Goal: Register for event/course

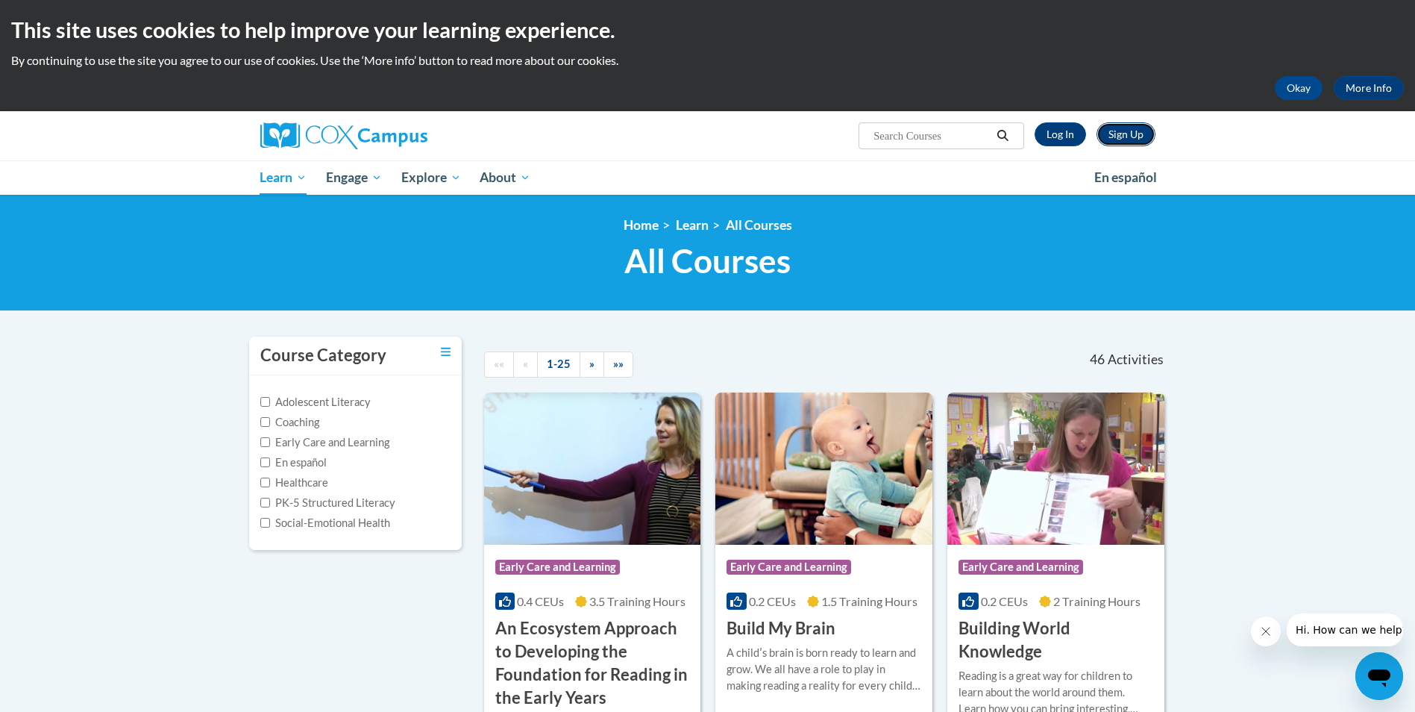
click at [1145, 131] on link "Sign Up" at bounding box center [1126, 134] width 59 height 24
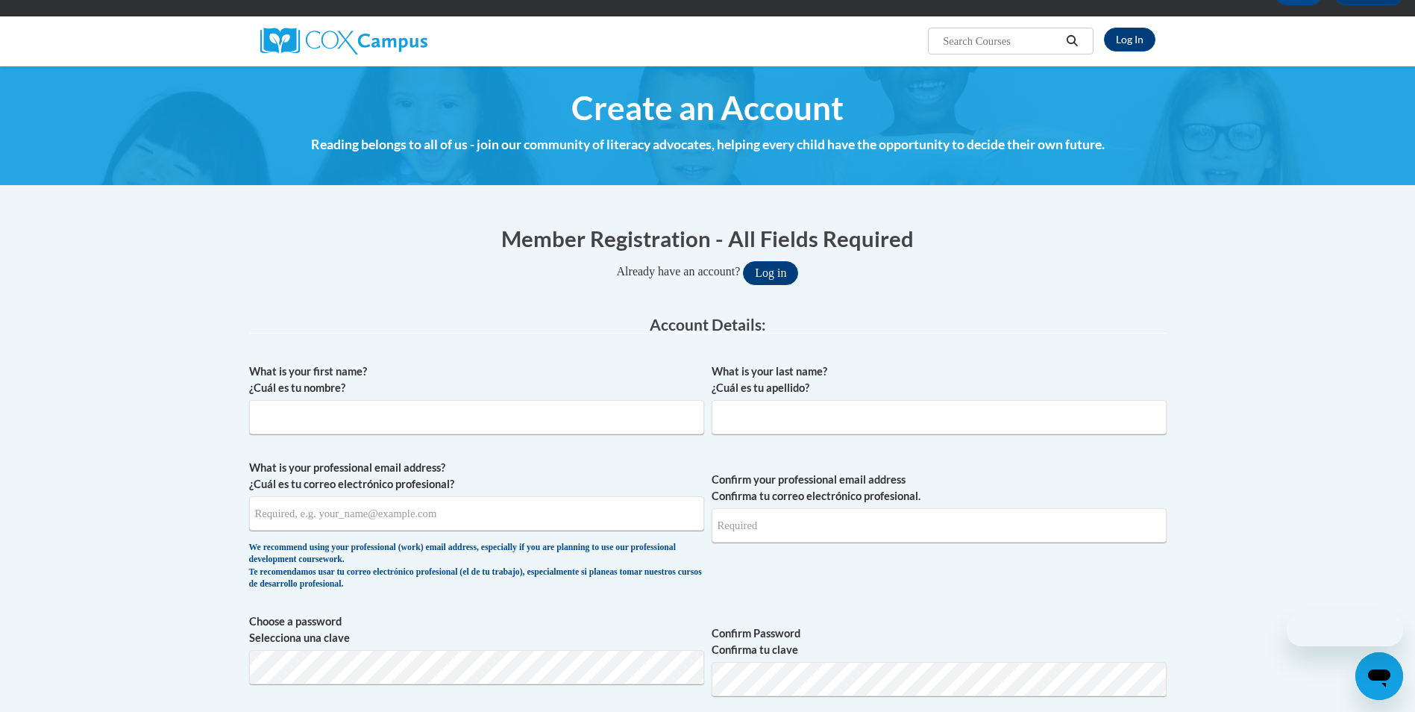
scroll to position [298, 0]
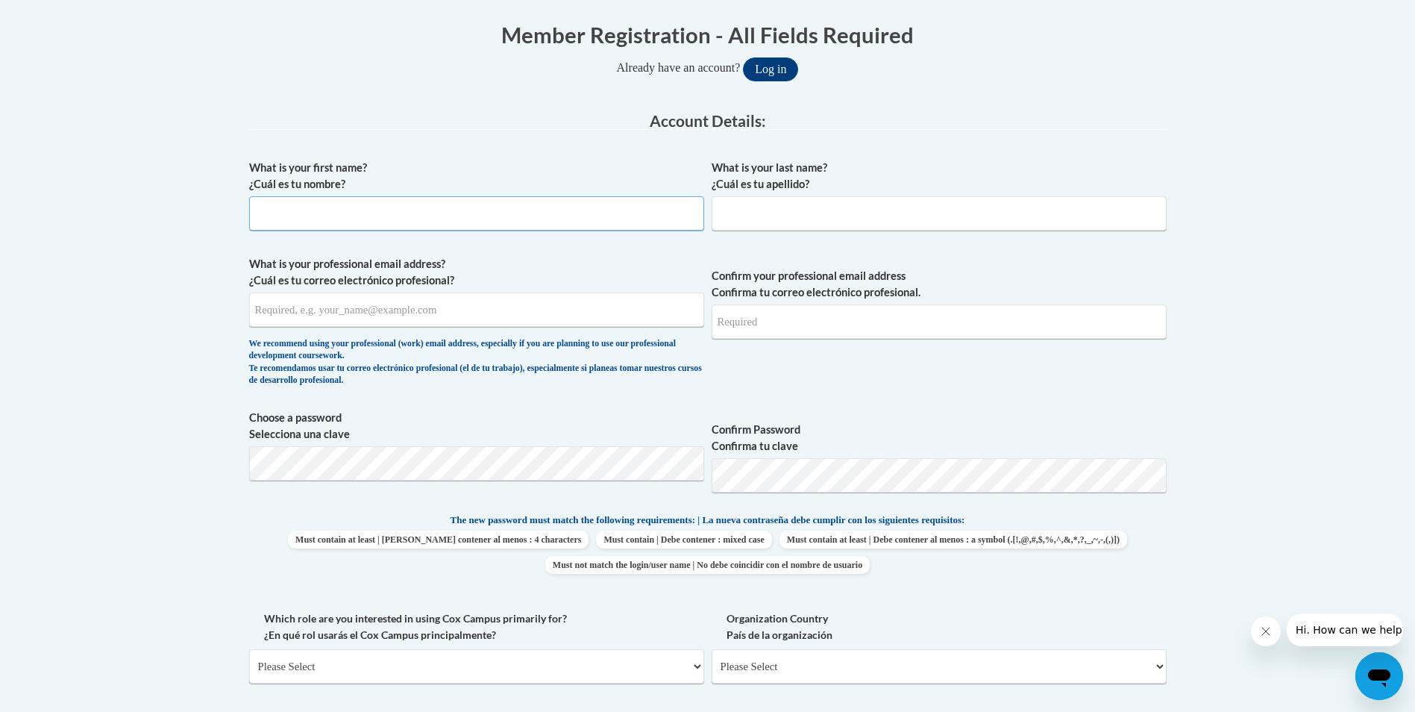
click at [369, 212] on input "What is your first name? ¿Cuál es tu nombre?" at bounding box center [476, 213] width 455 height 34
type input "Cherae"
type input "[PERSON_NAME]"
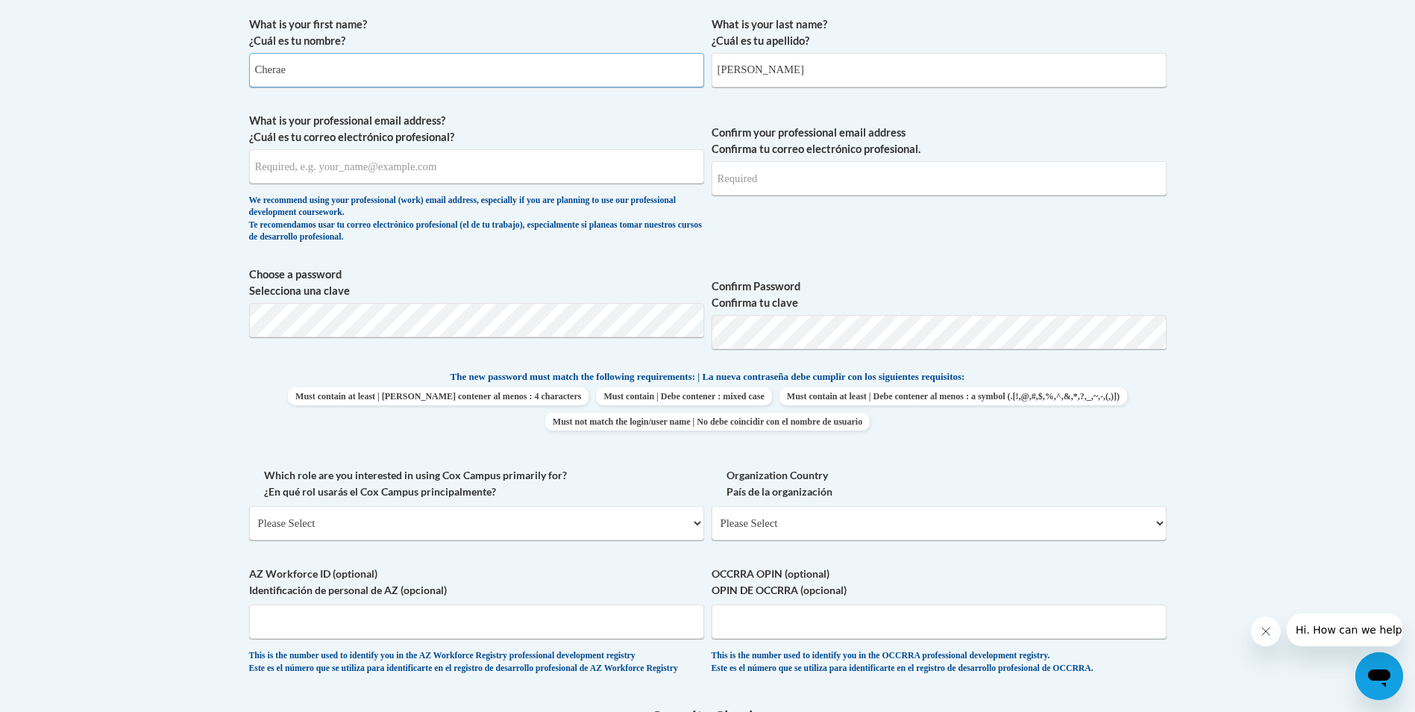
scroll to position [448, 0]
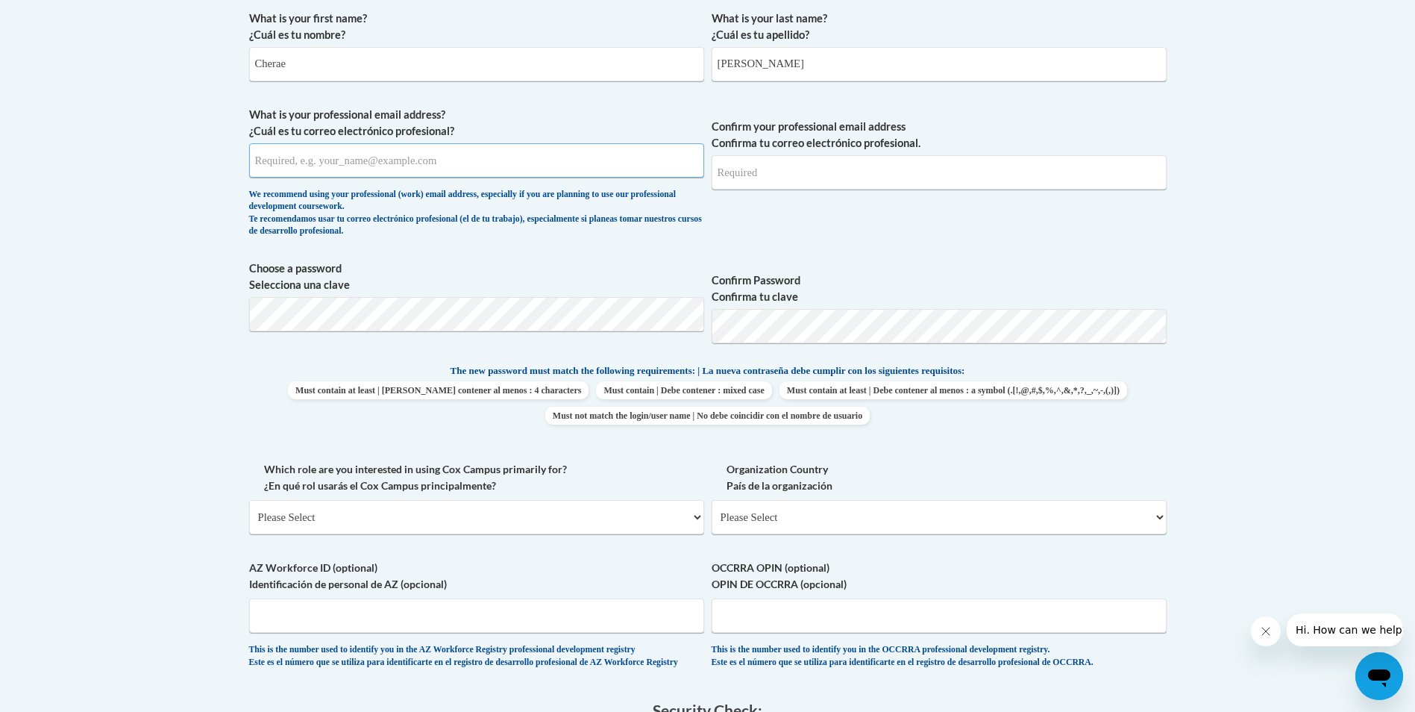
click at [412, 159] on input "What is your professional email address? ¿Cuál es tu correo electrónico profesi…" at bounding box center [476, 160] width 455 height 34
type input "callengrover@gmail.com"
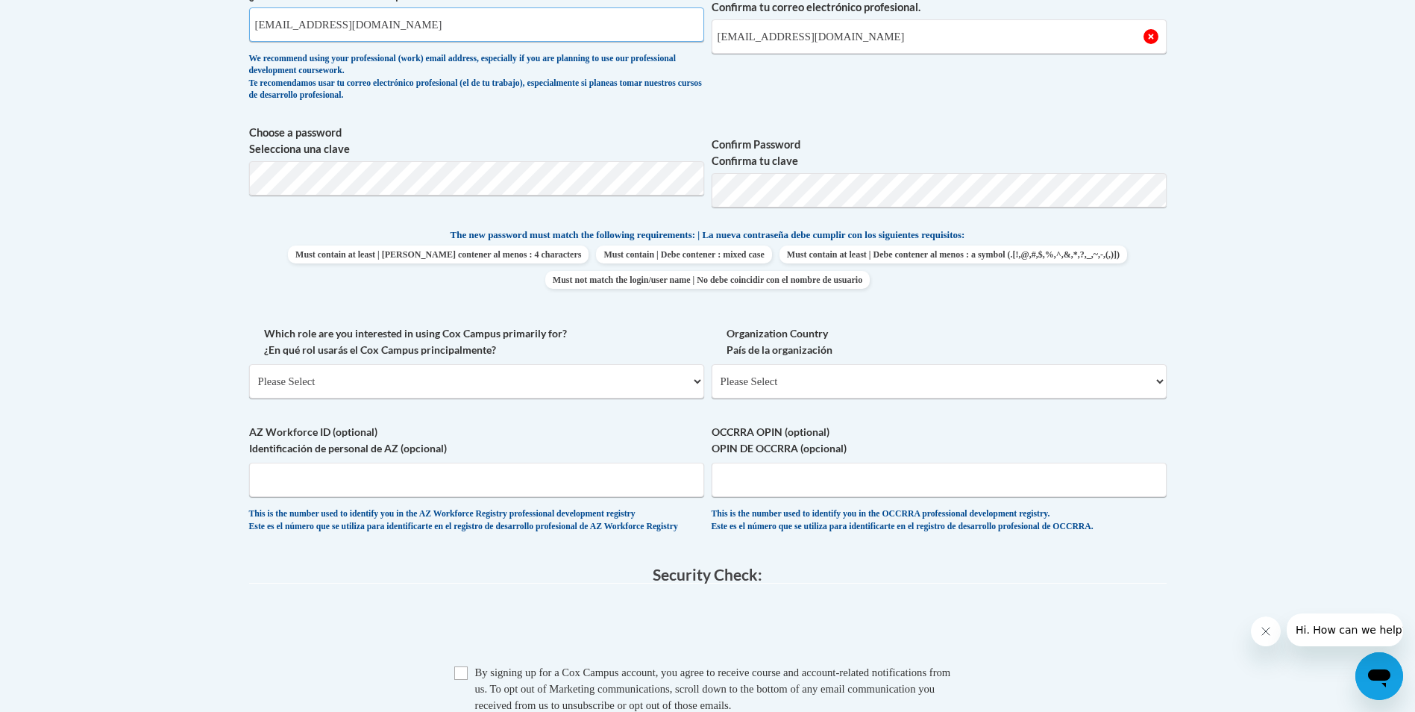
scroll to position [597, 0]
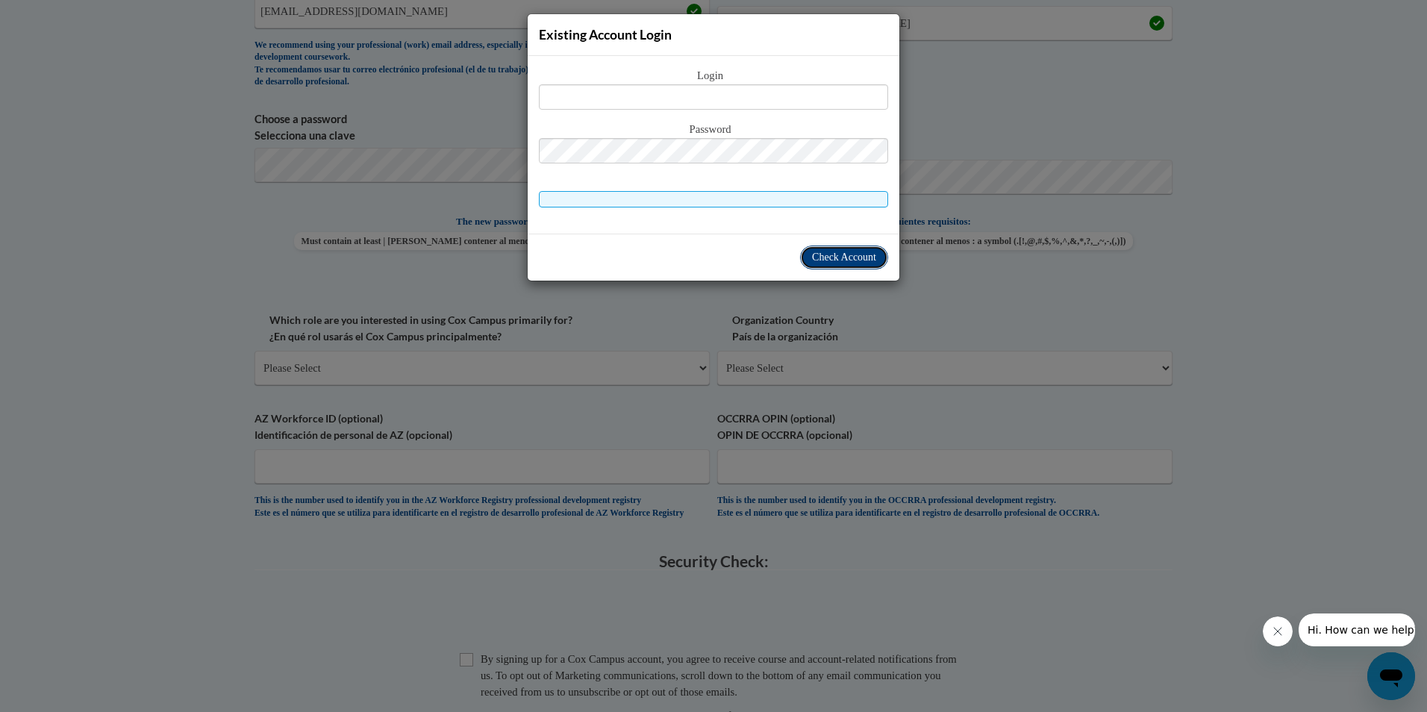
click at [845, 262] on span "Check Account" at bounding box center [844, 256] width 64 height 11
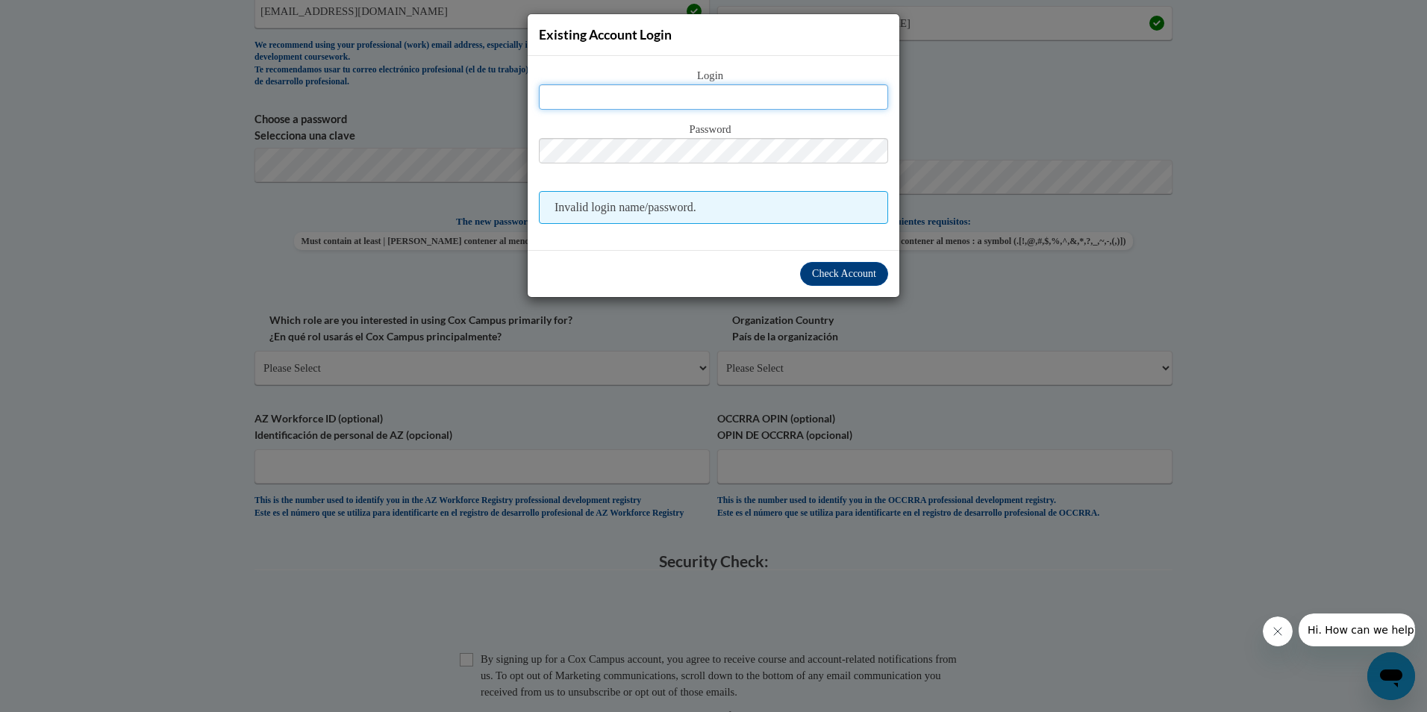
click at [771, 95] on input "text" at bounding box center [713, 96] width 349 height 25
type input "callengrover@gmail.com"
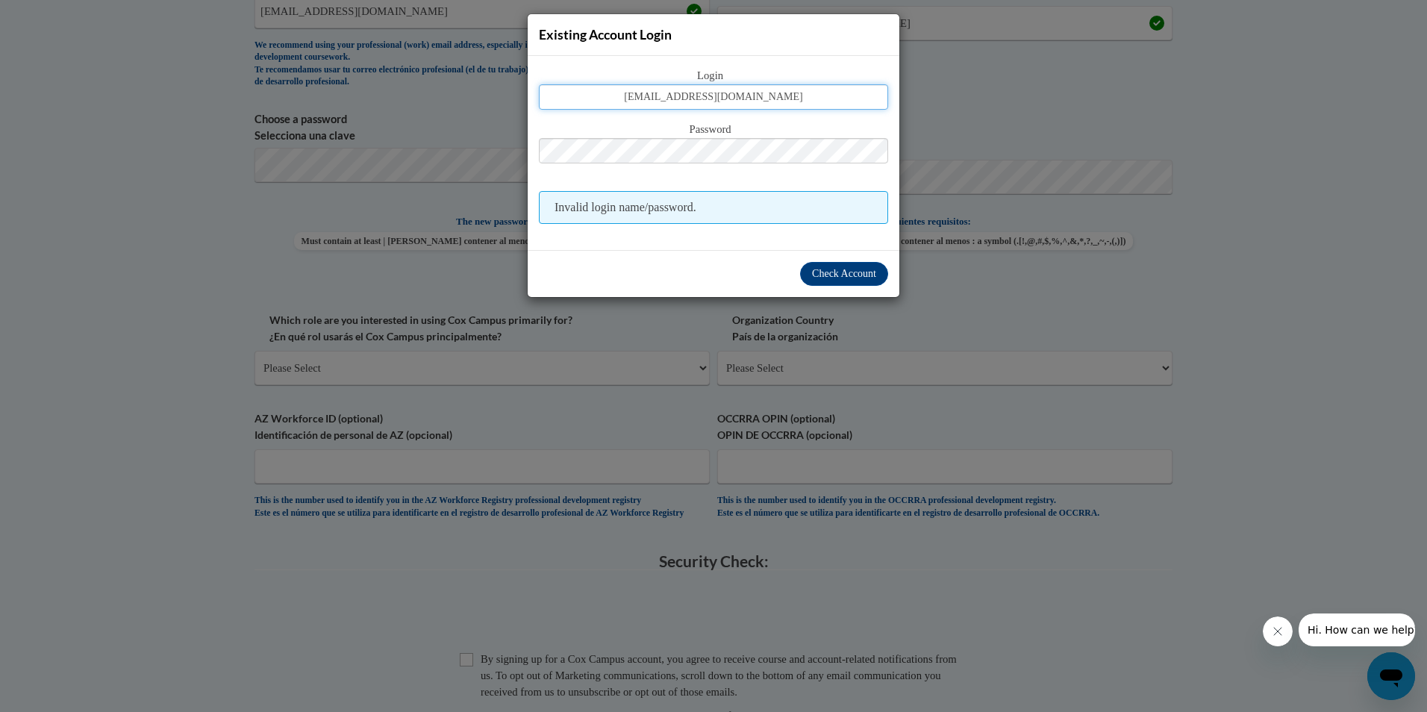
click at [774, 109] on input "callengrover@gmail.com" at bounding box center [713, 96] width 349 height 25
click at [1295, 119] on div "Existing Account Login Login callengrover@gmail.com Password Invalid login name…" at bounding box center [713, 356] width 1427 height 712
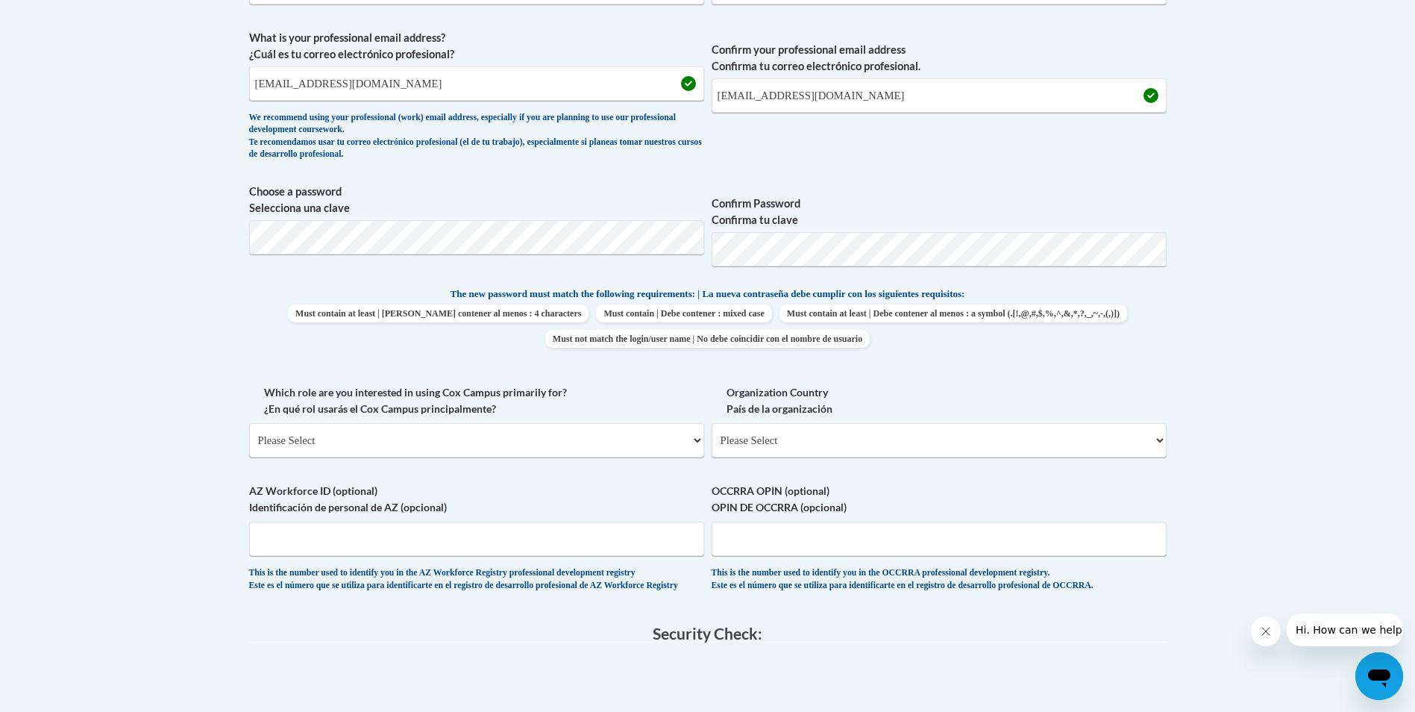
scroll to position [522, 0]
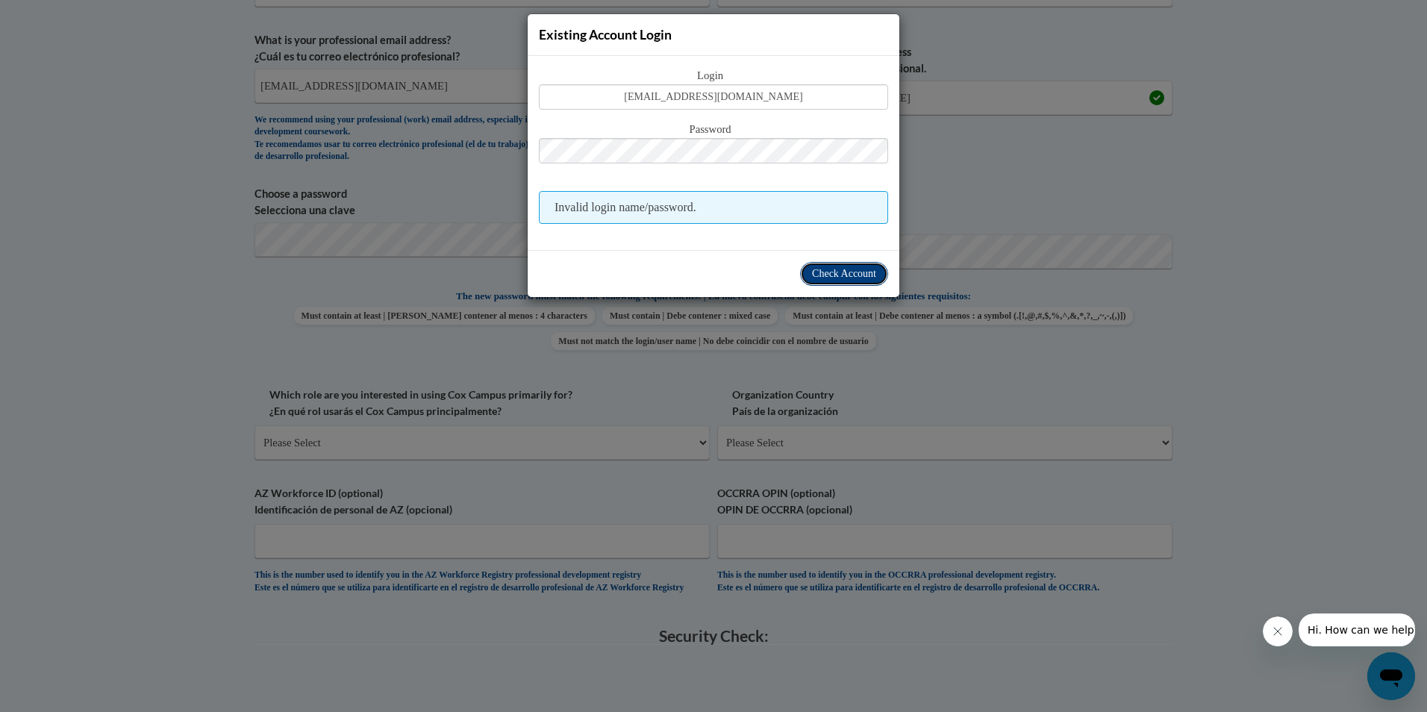
click at [852, 268] on span "Check Account" at bounding box center [844, 273] width 64 height 11
click at [282, 305] on div "Existing Account Login Login callengrover@gmail.com Password Invalid login name…" at bounding box center [713, 356] width 1427 height 712
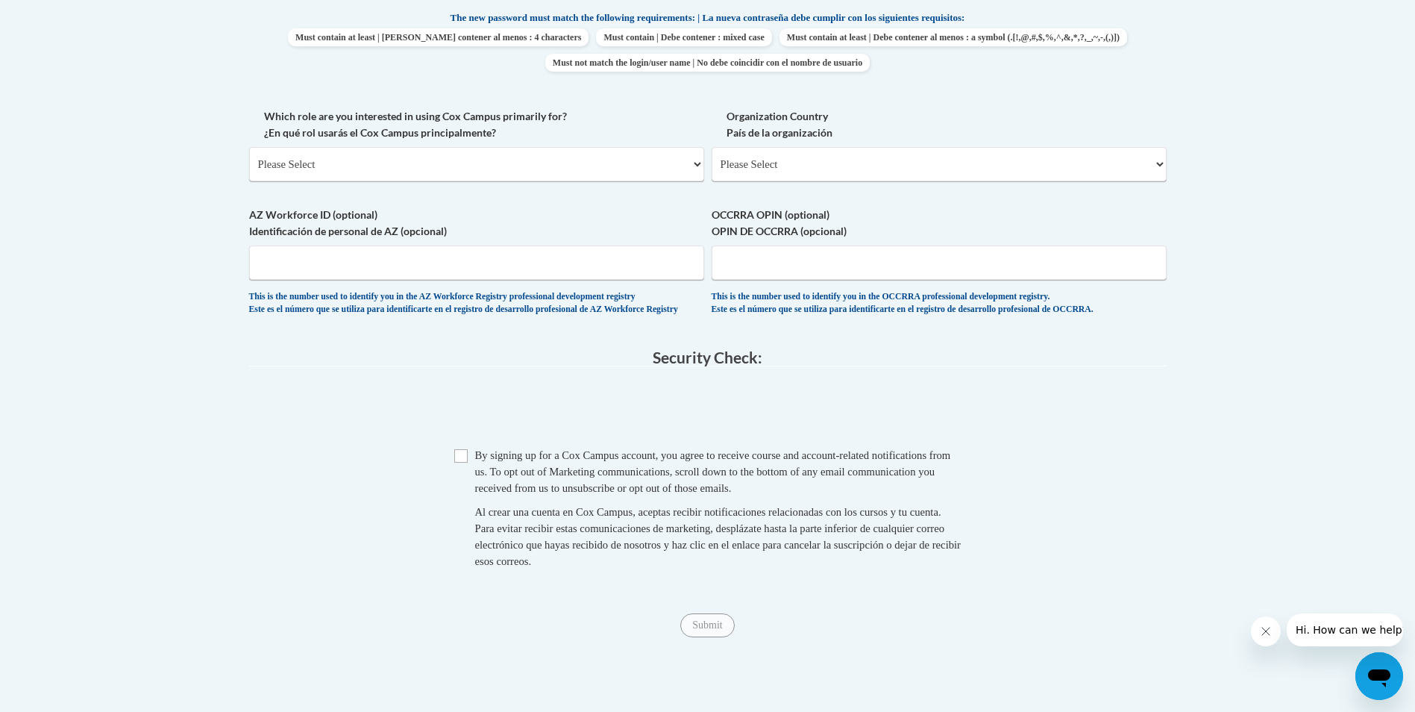
scroll to position [821, 0]
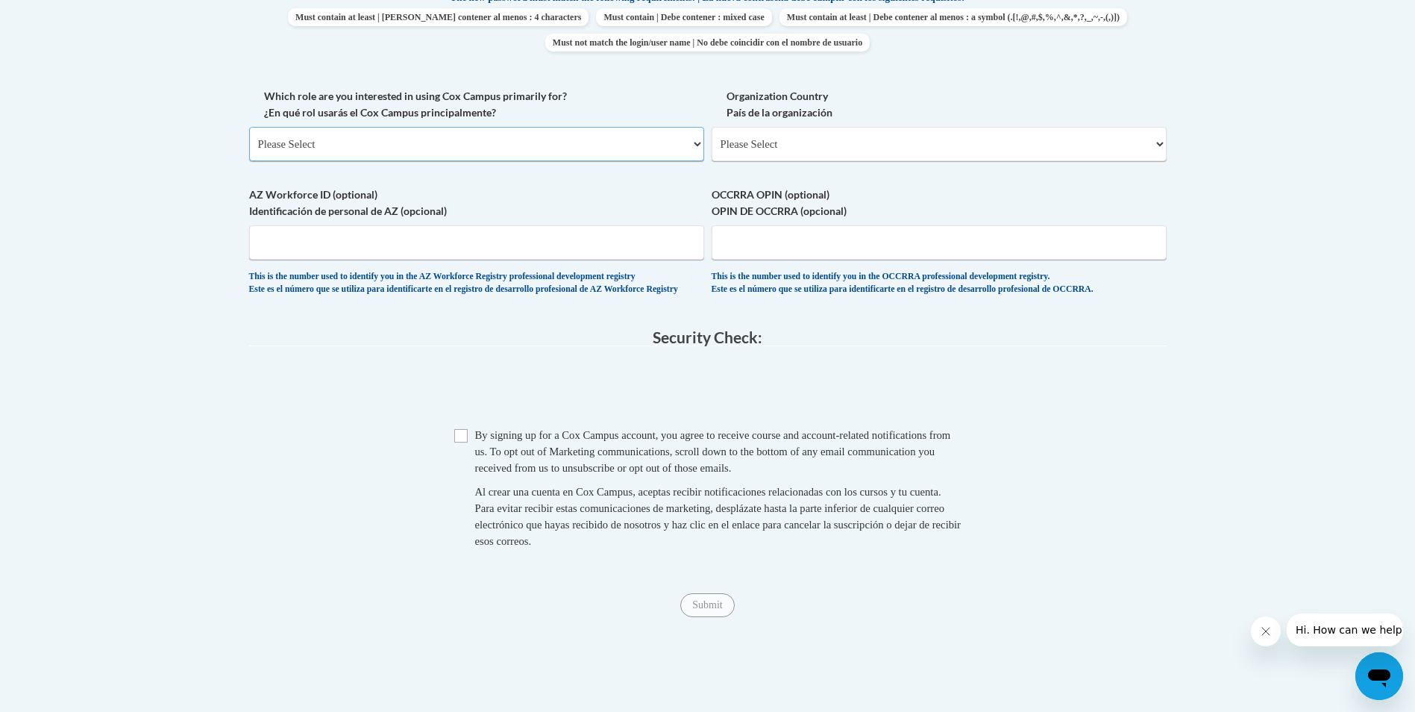
click at [698, 143] on select "Please Select College/University | Colegio/Universidad Community/Nonprofit Part…" at bounding box center [476, 144] width 455 height 34
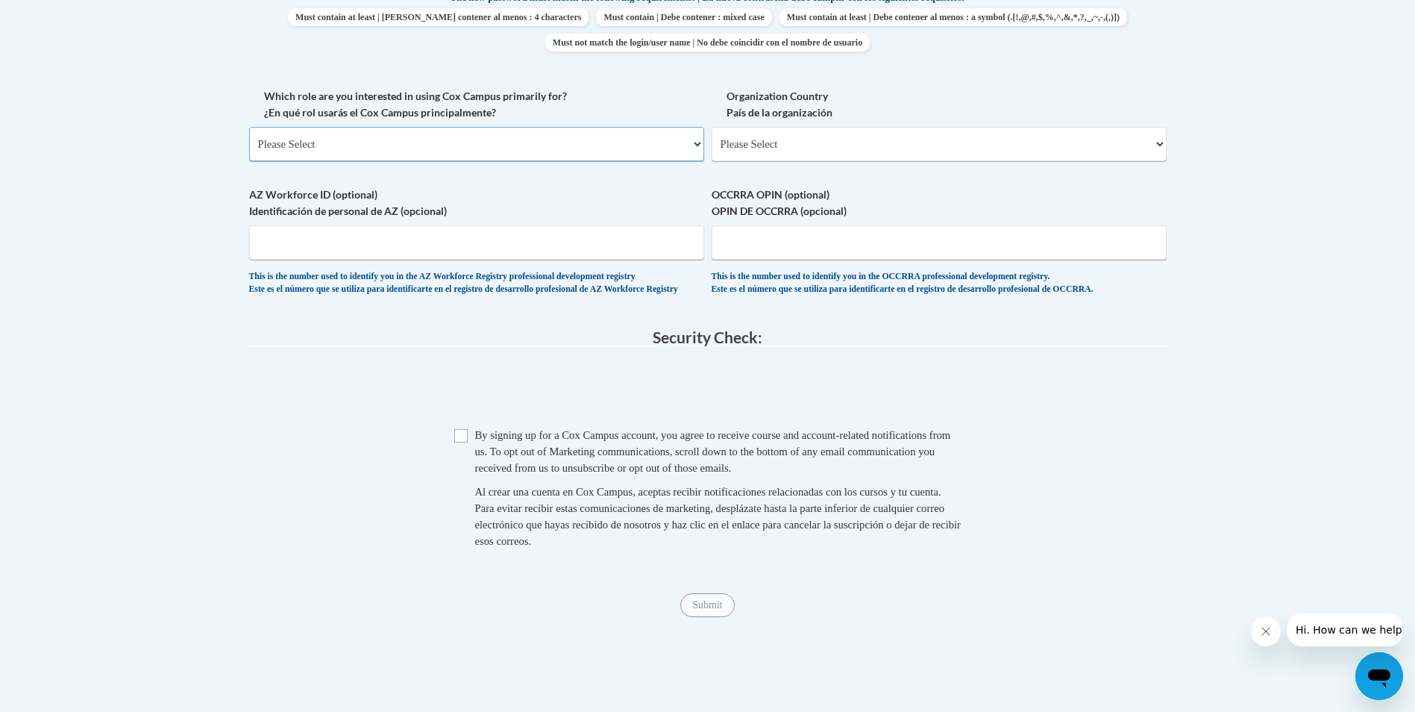
click at [698, 143] on select "Please Select College/University | Colegio/Universidad Community/Nonprofit Part…" at bounding box center [476, 144] width 455 height 34
click at [373, 370] on fieldset "Security Check: Enter the security code + = TextBox Checkbox" at bounding box center [708, 456] width 918 height 254
click at [477, 137] on select "Please Select College/University | Colegio/Universidad Community/Nonprofit Part…" at bounding box center [476, 144] width 455 height 34
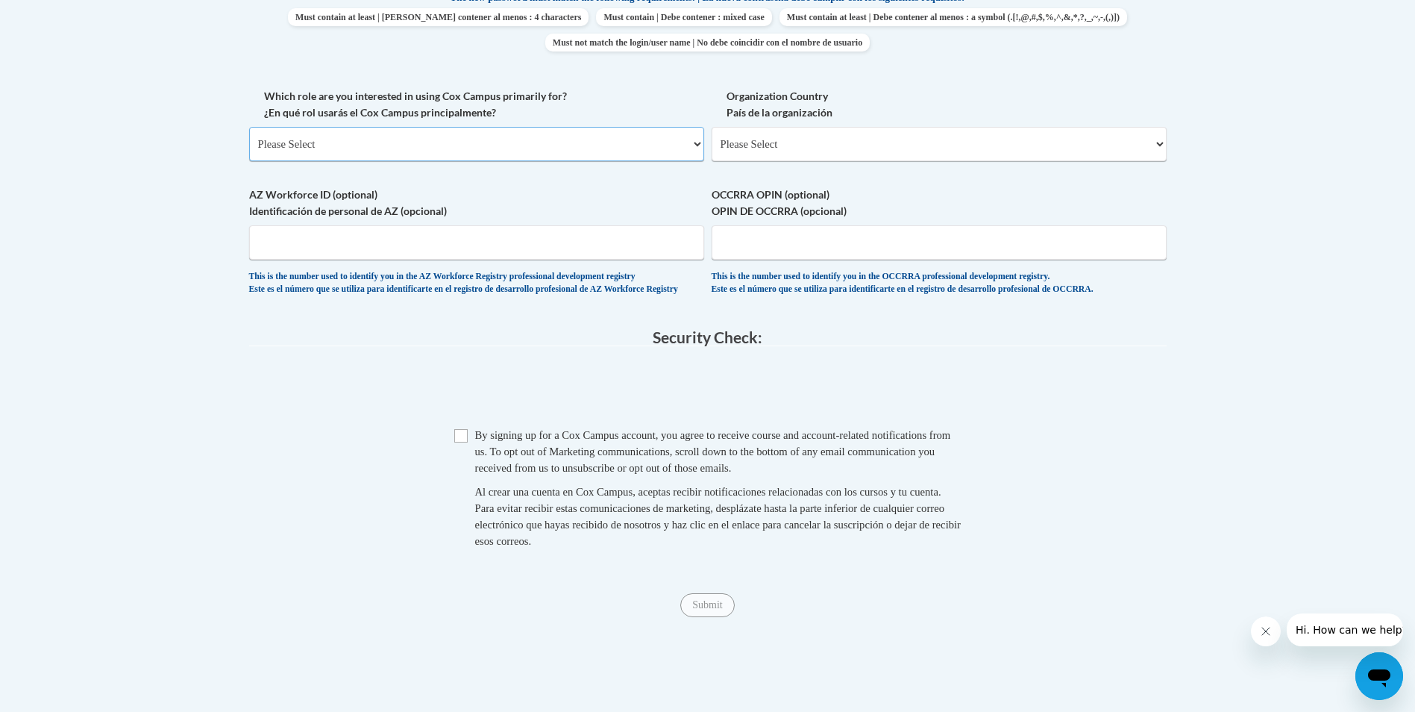
select select "fbf2d438-af2f-41f8-98f1-81c410e29de3"
click at [249, 127] on select "Please Select College/University | Colegio/Universidad Community/Nonprofit Part…" at bounding box center [476, 144] width 455 height 34
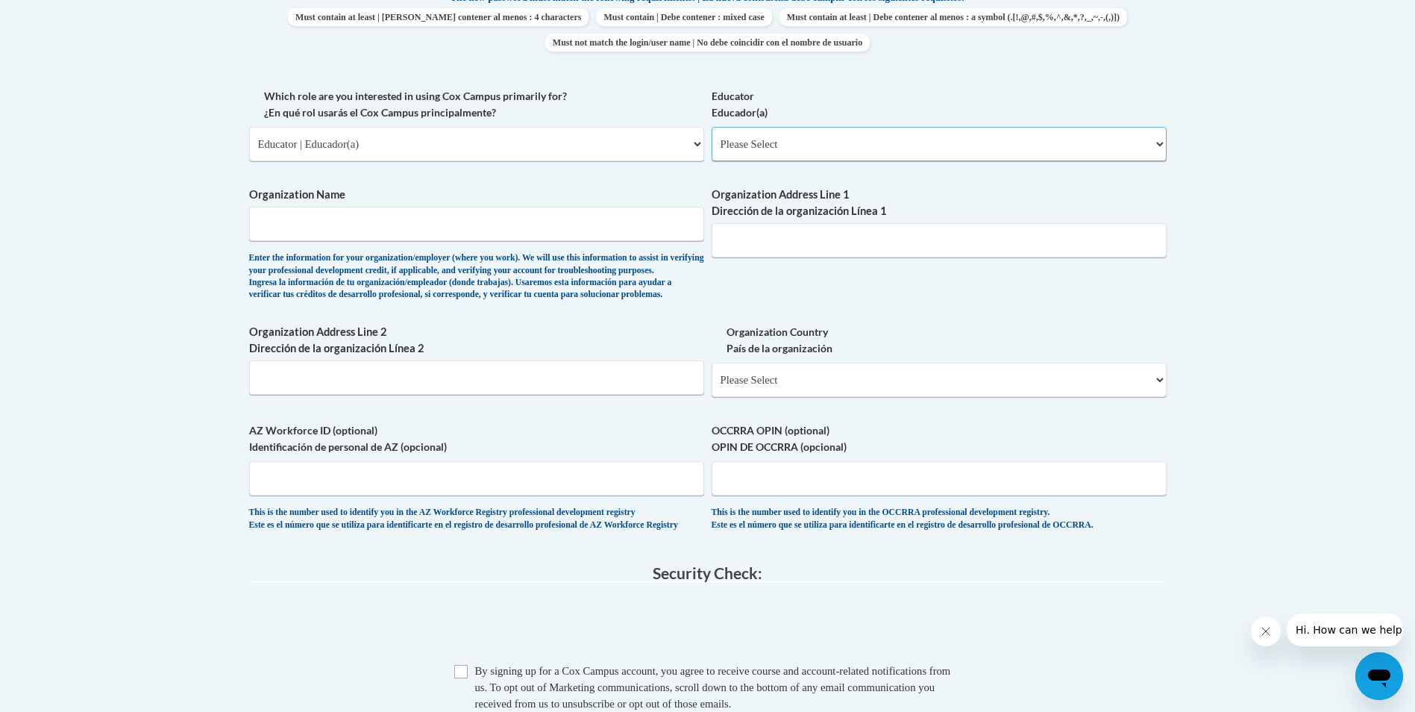
click at [830, 145] on select "Please Select Early Learning/Daycare Teacher/Family Home Care Provider | Maestr…" at bounding box center [939, 144] width 455 height 34
select select "5e2af403-4f2c-4e49-a02f-103e55d7b75b"
click at [712, 127] on select "Please Select Early Learning/Daycare Teacher/Family Home Care Provider | Maestr…" at bounding box center [939, 144] width 455 height 34
click at [428, 214] on input "Organization Name" at bounding box center [476, 224] width 455 height 34
type input "The Goddard School"
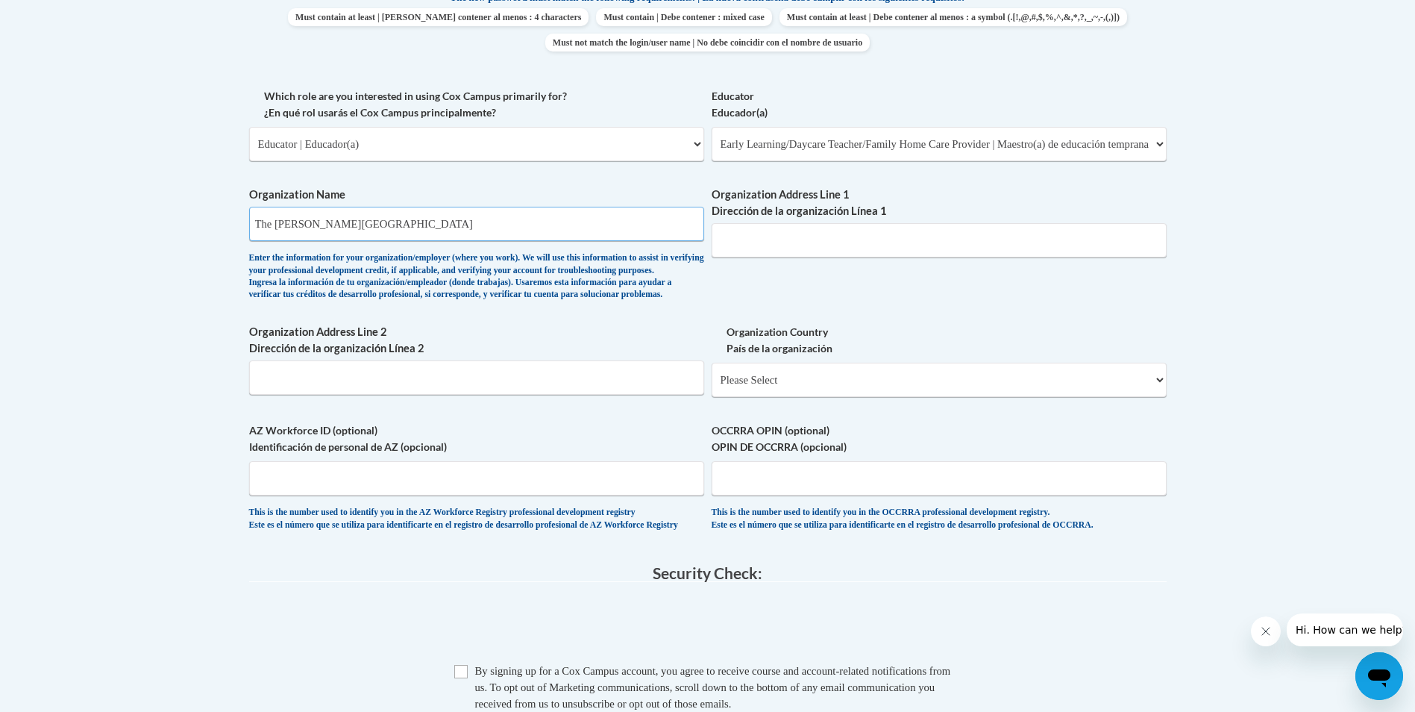
type input "5351 new albany rd"
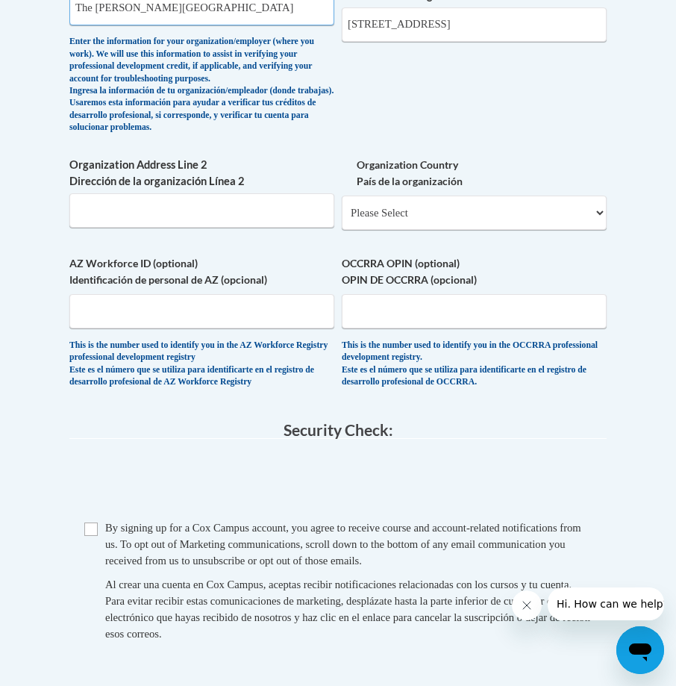
scroll to position [1418, 0]
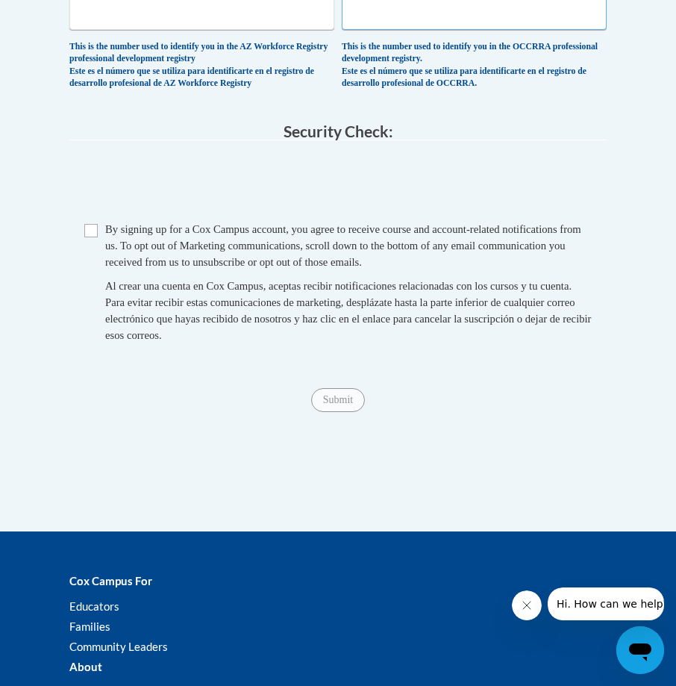
drag, startPoint x: 486, startPoint y: 48, endPoint x: 461, endPoint y: 48, distance: 25.4
click at [486, 30] on input "OCCRRA OPIN (optional) OPIN DE OCCRRA (opcional)" at bounding box center [474, 13] width 265 height 34
type input "11477634"
click at [96, 237] on input "Checkbox" at bounding box center [90, 230] width 13 height 13
click at [335, 412] on input "Submit" at bounding box center [338, 400] width 54 height 24
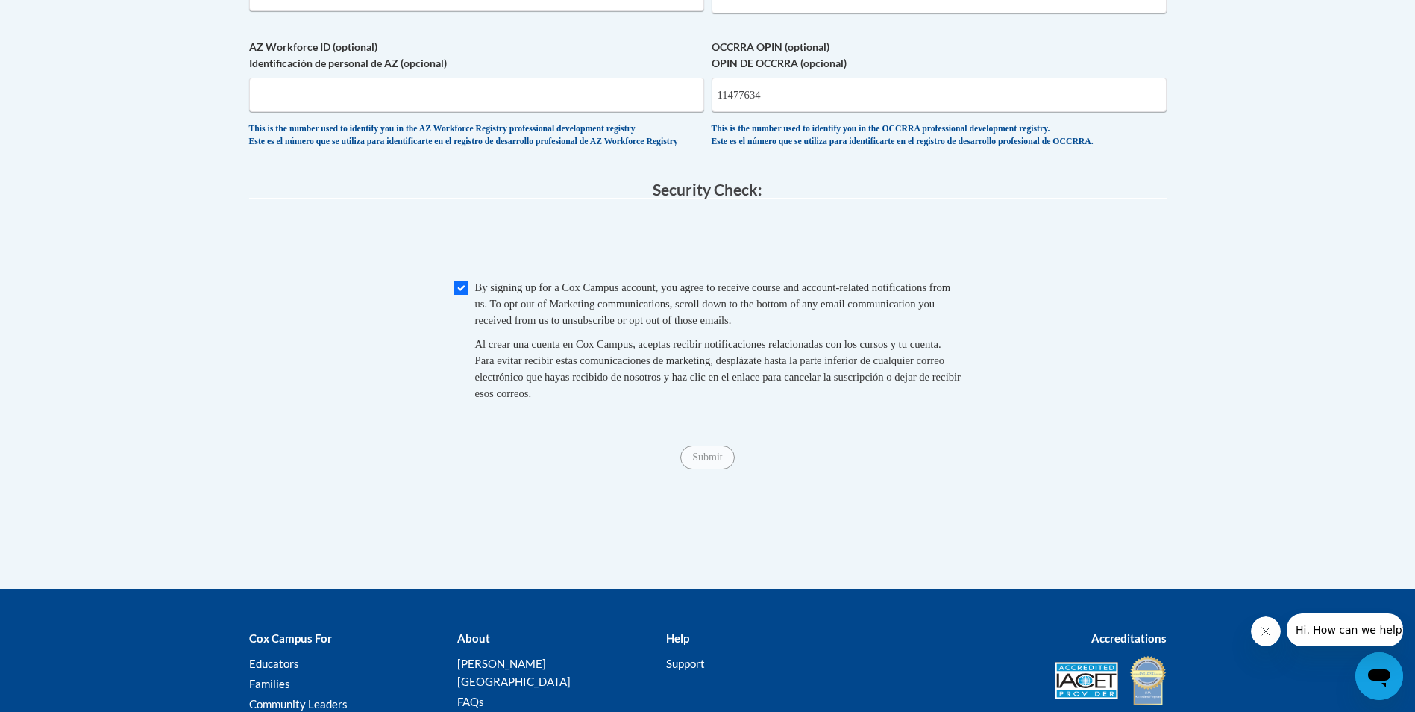
scroll to position [1289, 0]
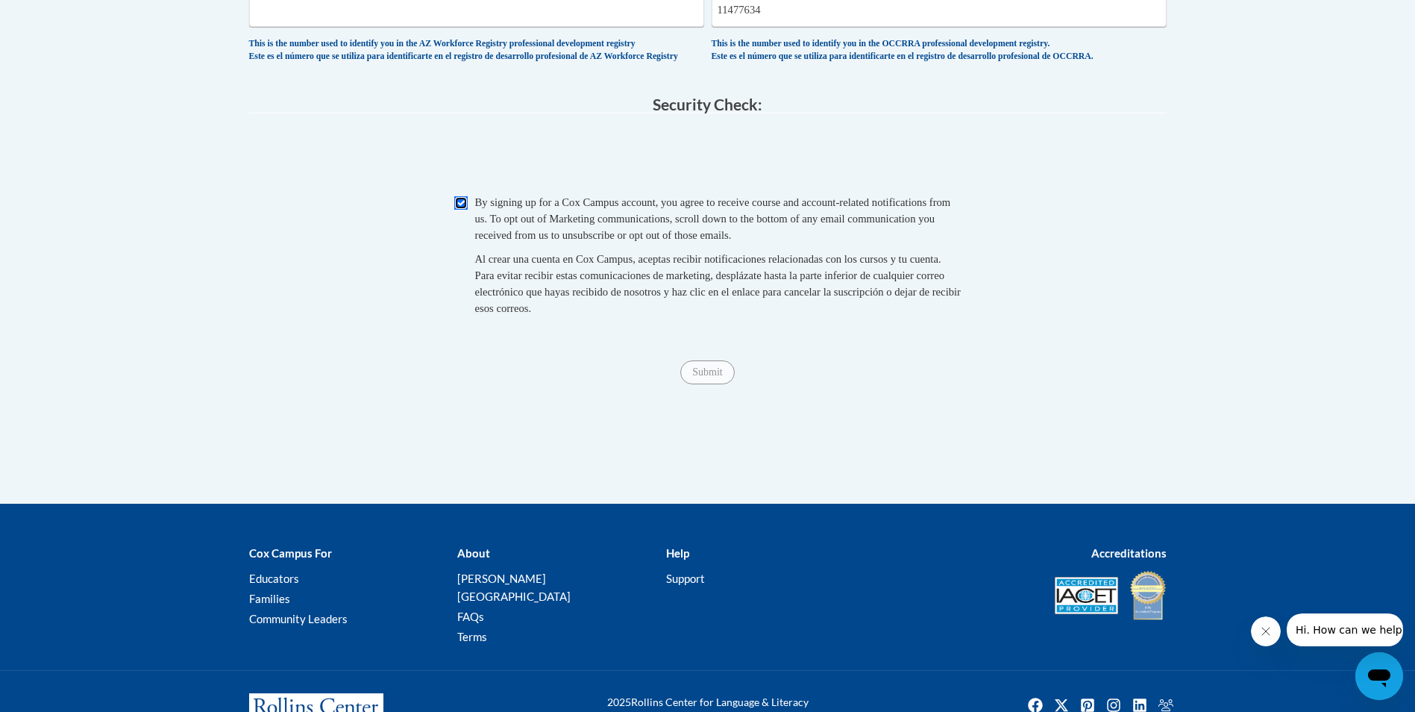
click at [457, 210] on input "Checkbox" at bounding box center [460, 202] width 13 height 13
checkbox input "true"
click at [701, 384] on input "Submit" at bounding box center [707, 372] width 54 height 24
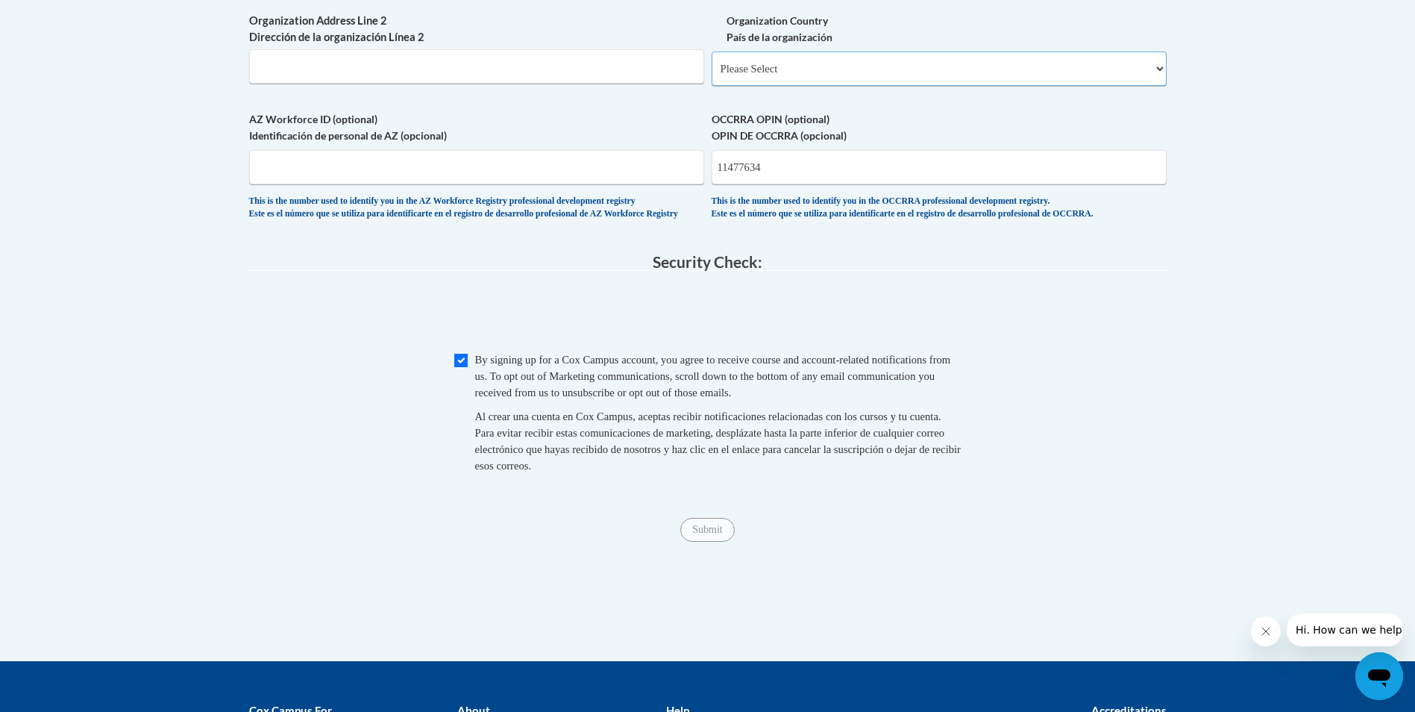
scroll to position [1059, 0]
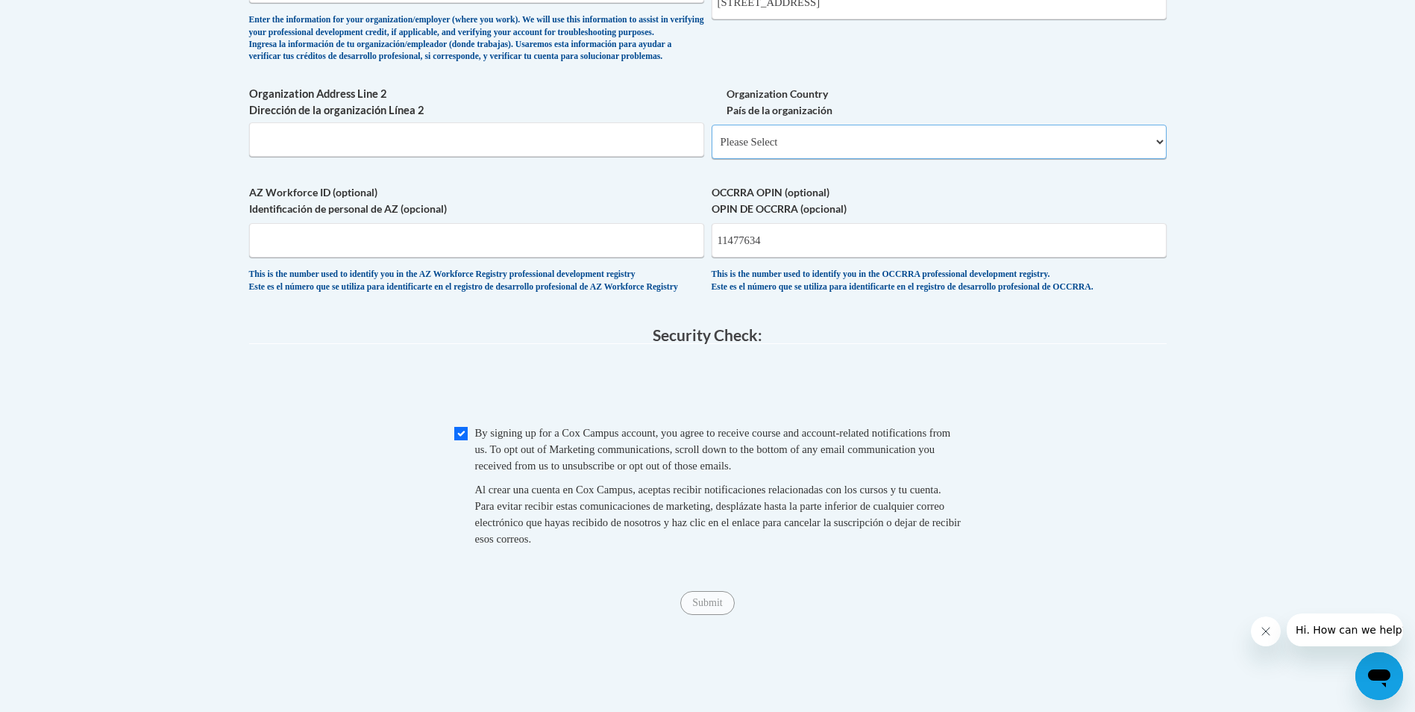
click at [1157, 159] on select "Please Select United States | Estados Unidos Outside of the United States | Fue…" at bounding box center [939, 142] width 455 height 34
select select "ad49bcad-a171-4b2e-b99c-48b446064914"
click at [712, 148] on select "Please Select United States | Estados Unidos Outside of the United States | Fue…" at bounding box center [939, 142] width 455 height 34
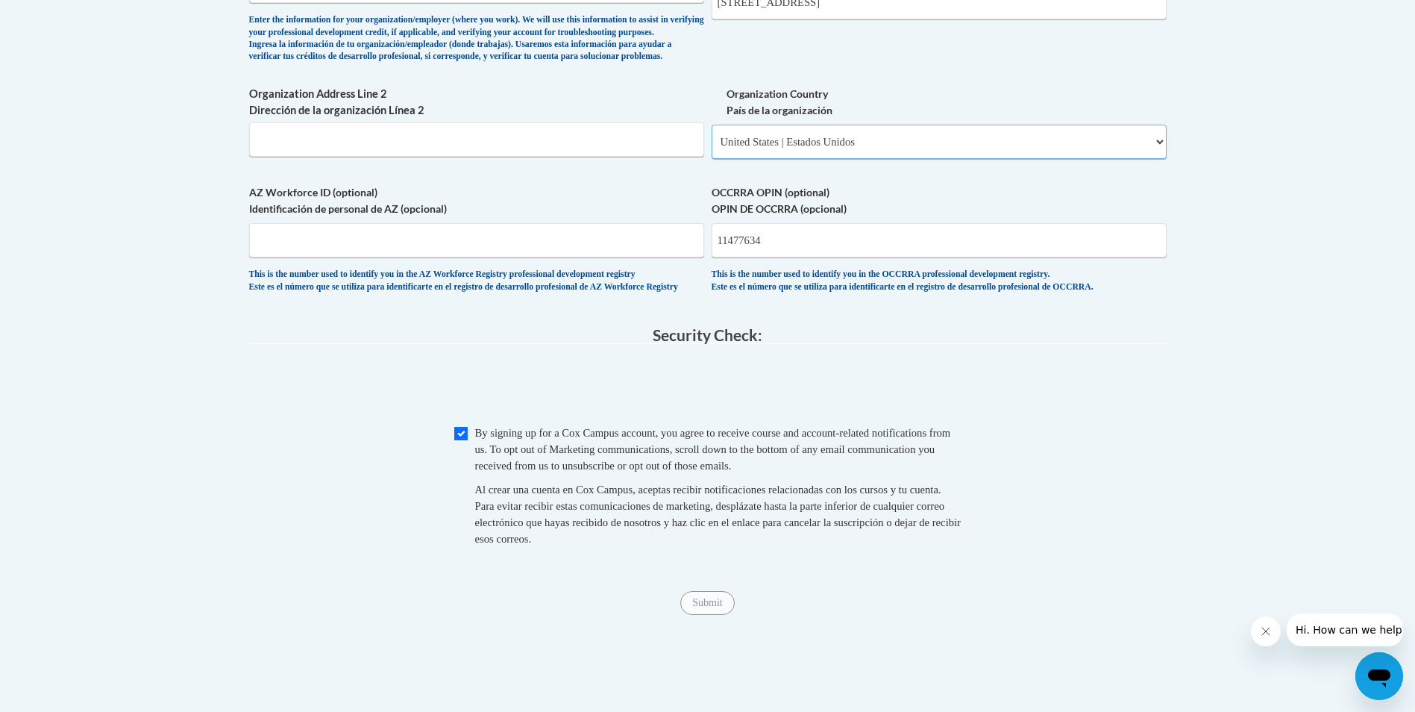
select select
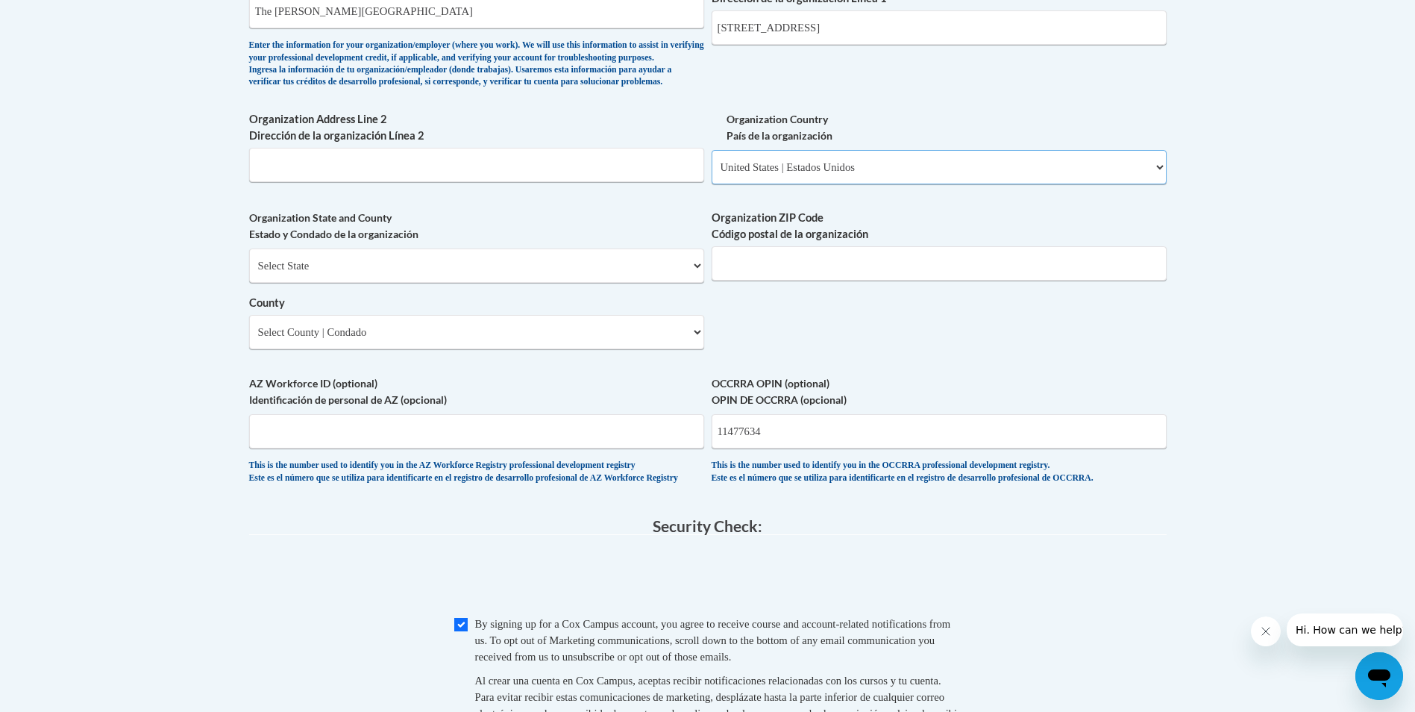
scroll to position [984, 0]
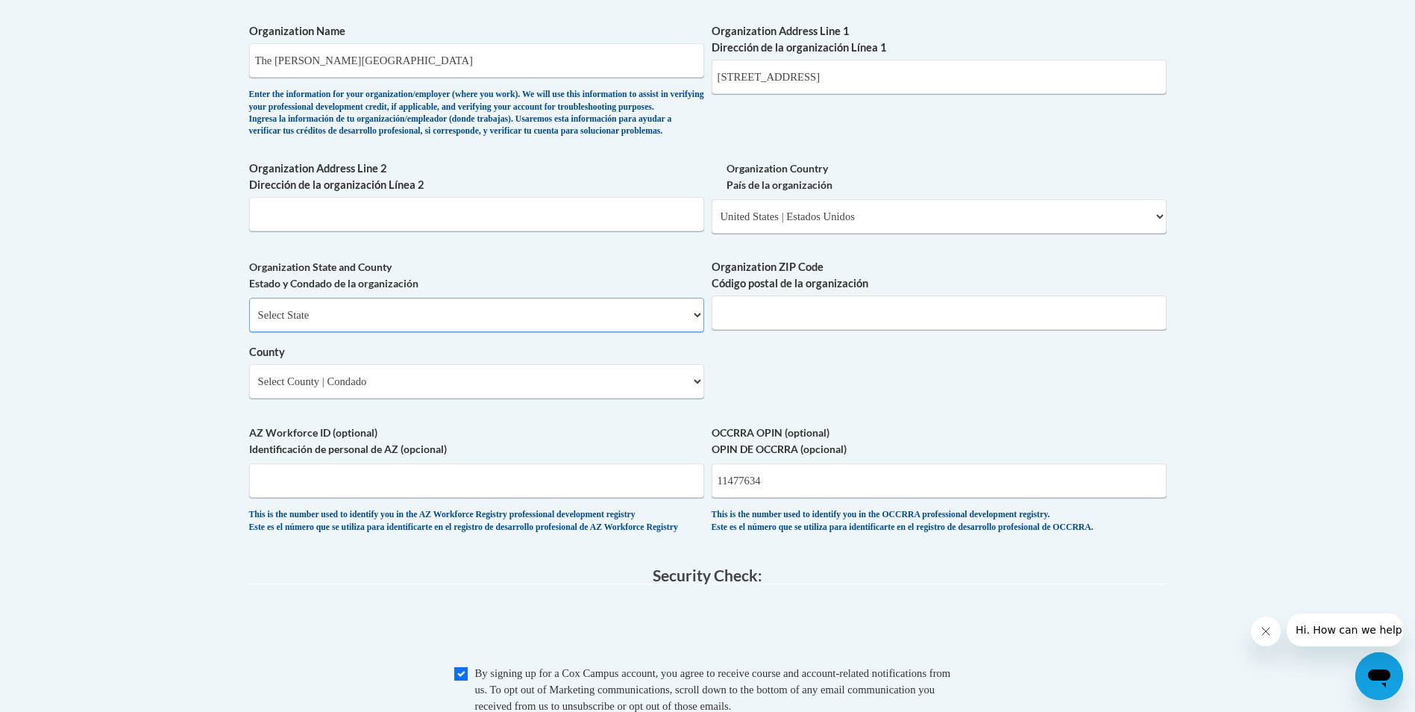
click at [394, 332] on select "Select State Alabama Alaska Arizona Arkansas California Colorado Connecticut De…" at bounding box center [476, 315] width 455 height 34
select select "Ohio"
click at [249, 322] on select "Select State Alabama Alaska Arizona Arkansas California Colorado Connecticut De…" at bounding box center [476, 315] width 455 height 34
click at [367, 397] on select "Select County Adams Allen Ashland Ashtabula Athens Auglaize Belmont Brown Butle…" at bounding box center [476, 381] width 455 height 34
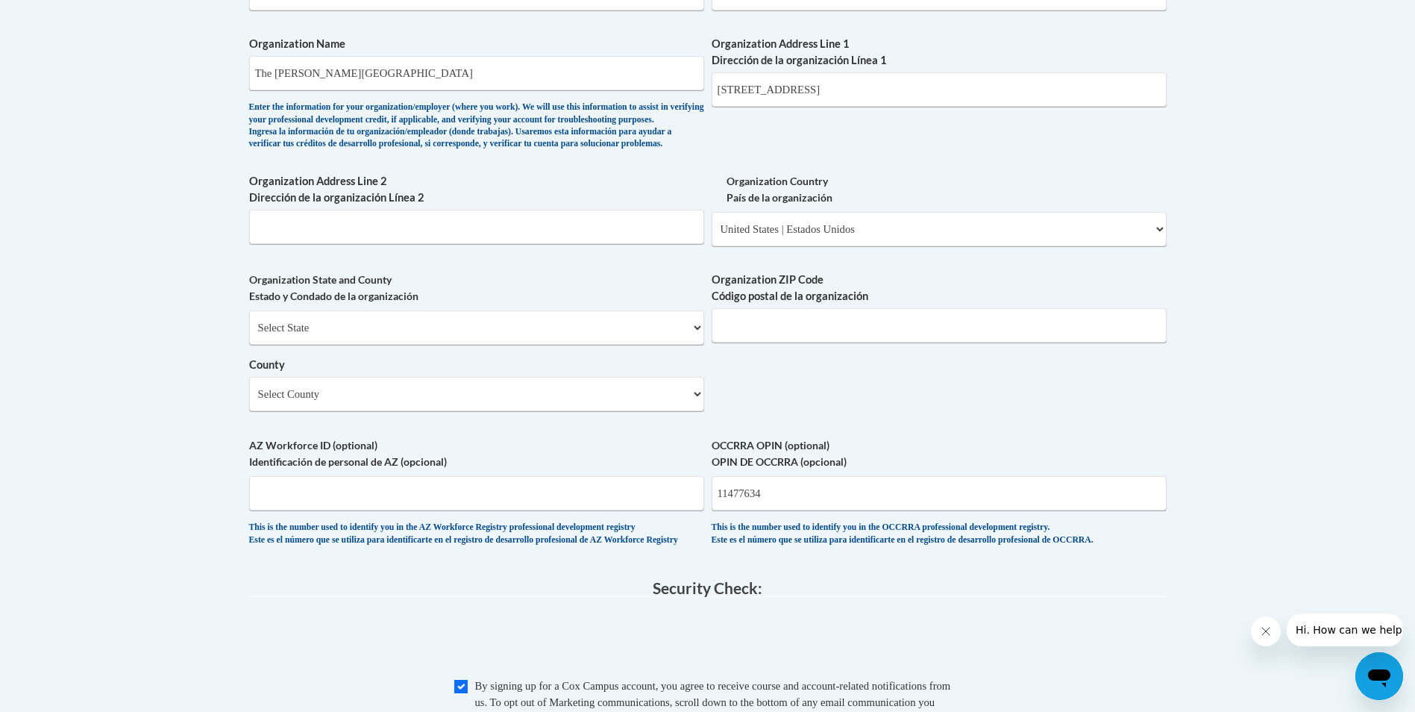
scroll to position [1133, 0]
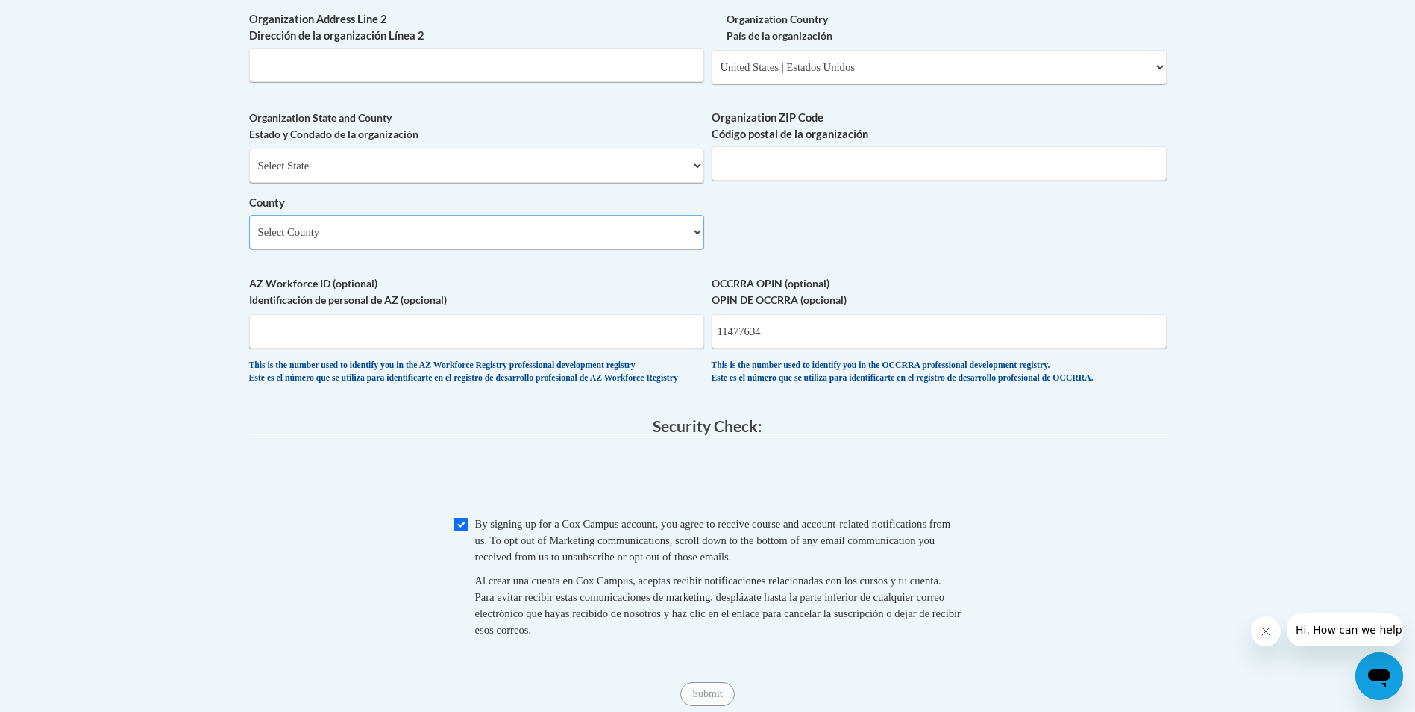
click at [454, 249] on select "Select County Adams Allen Ashland Ashtabula Athens Auglaize Belmont Brown Butle…" at bounding box center [476, 232] width 455 height 34
select select "Franklin"
click at [249, 239] on select "Select County Adams Allen Ashland Ashtabula Athens Auglaize Belmont Brown Butle…" at bounding box center [476, 232] width 455 height 34
click at [350, 308] on label "AZ Workforce ID (optional) Identificación de personal de AZ (opcional)" at bounding box center [476, 291] width 455 height 33
click at [350, 331] on input "AZ Workforce ID (optional) Identificación de personal de AZ (opcional)" at bounding box center [476, 331] width 455 height 34
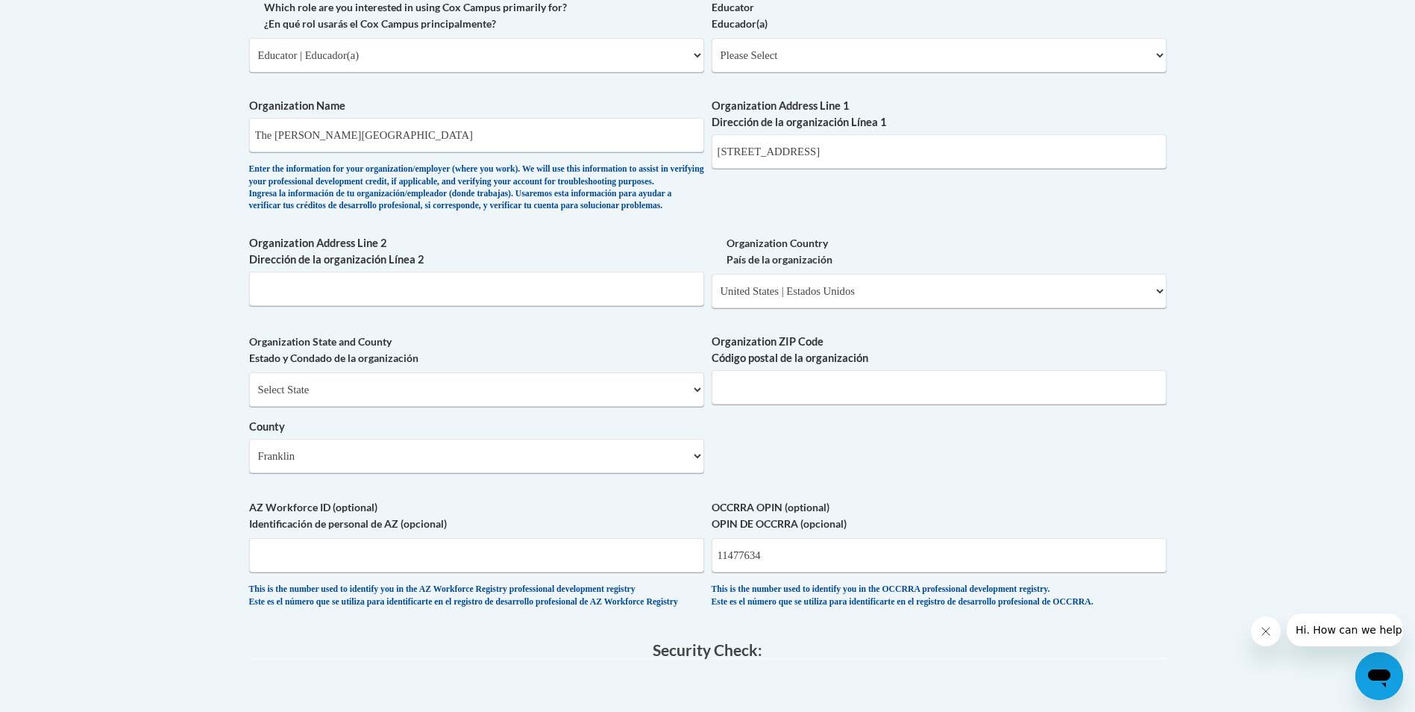
scroll to position [1357, 0]
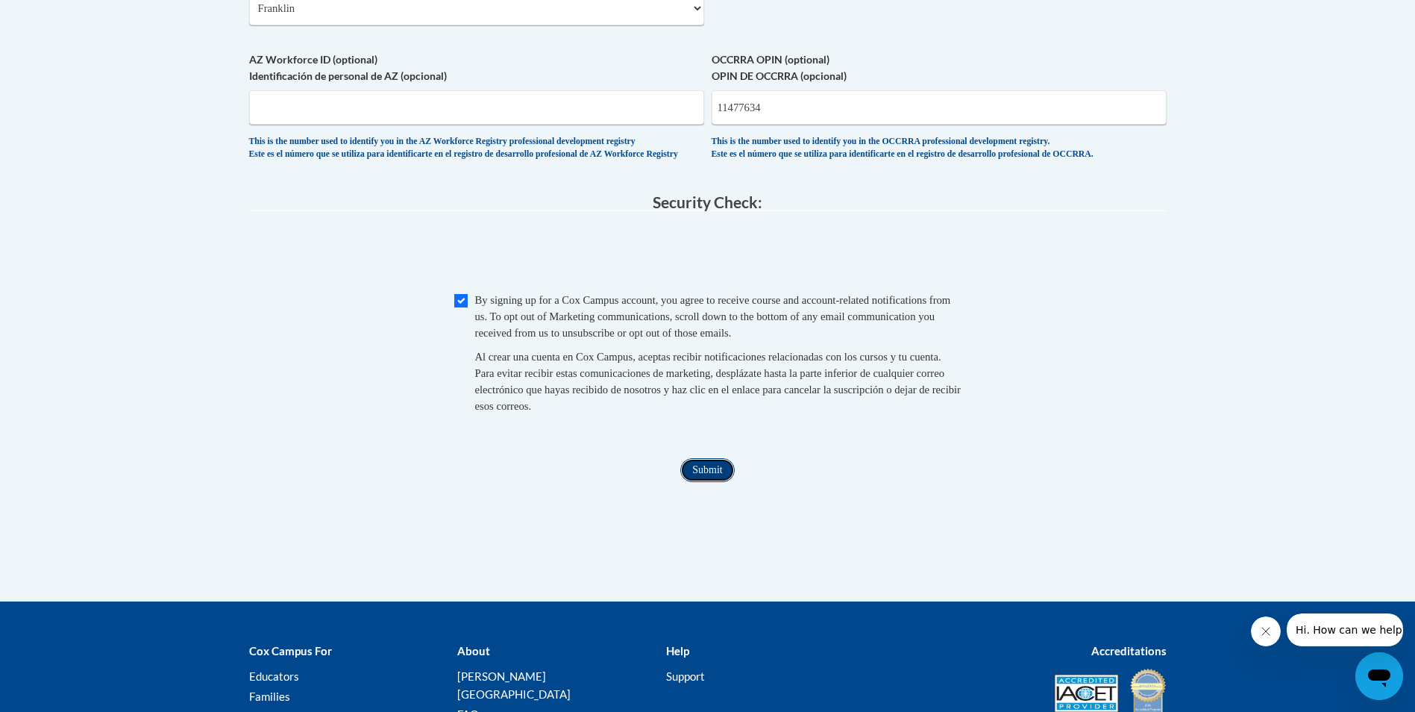
click at [699, 482] on input "Submit" at bounding box center [707, 470] width 54 height 24
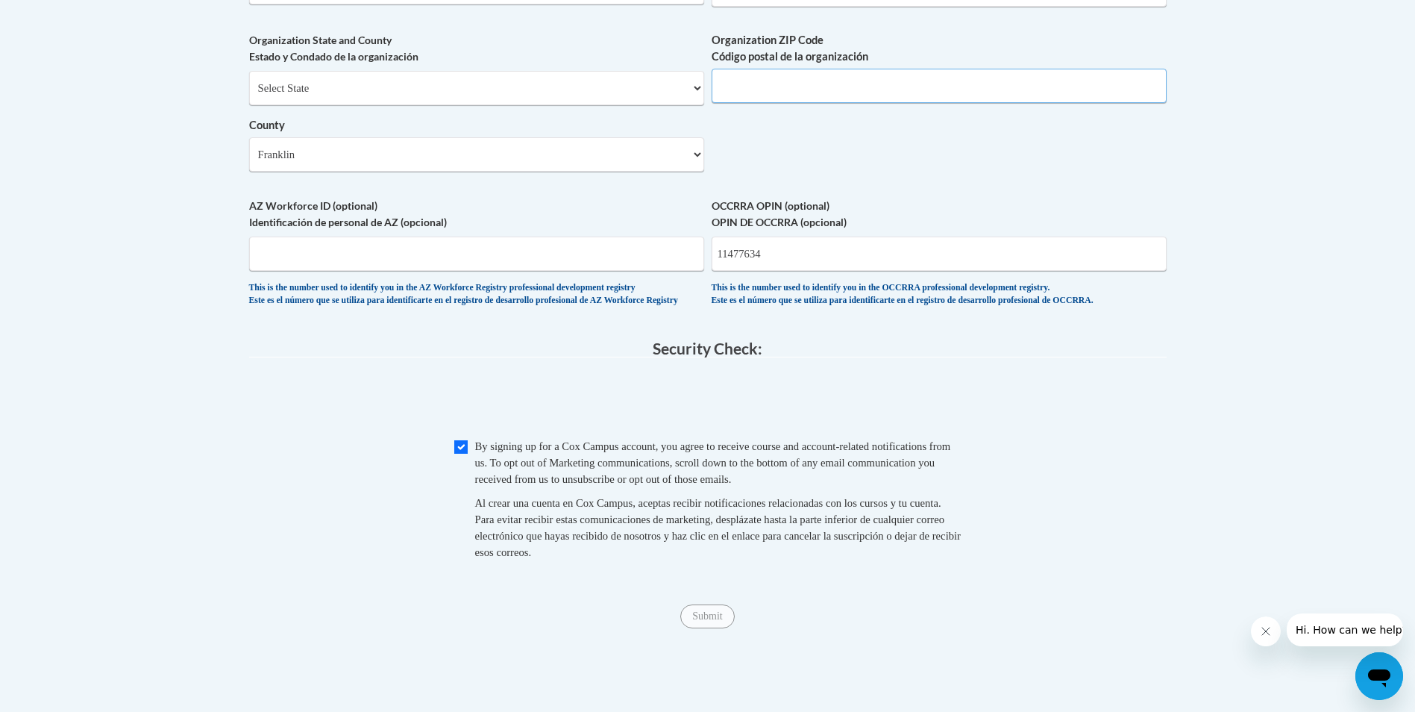
scroll to position [1080, 0]
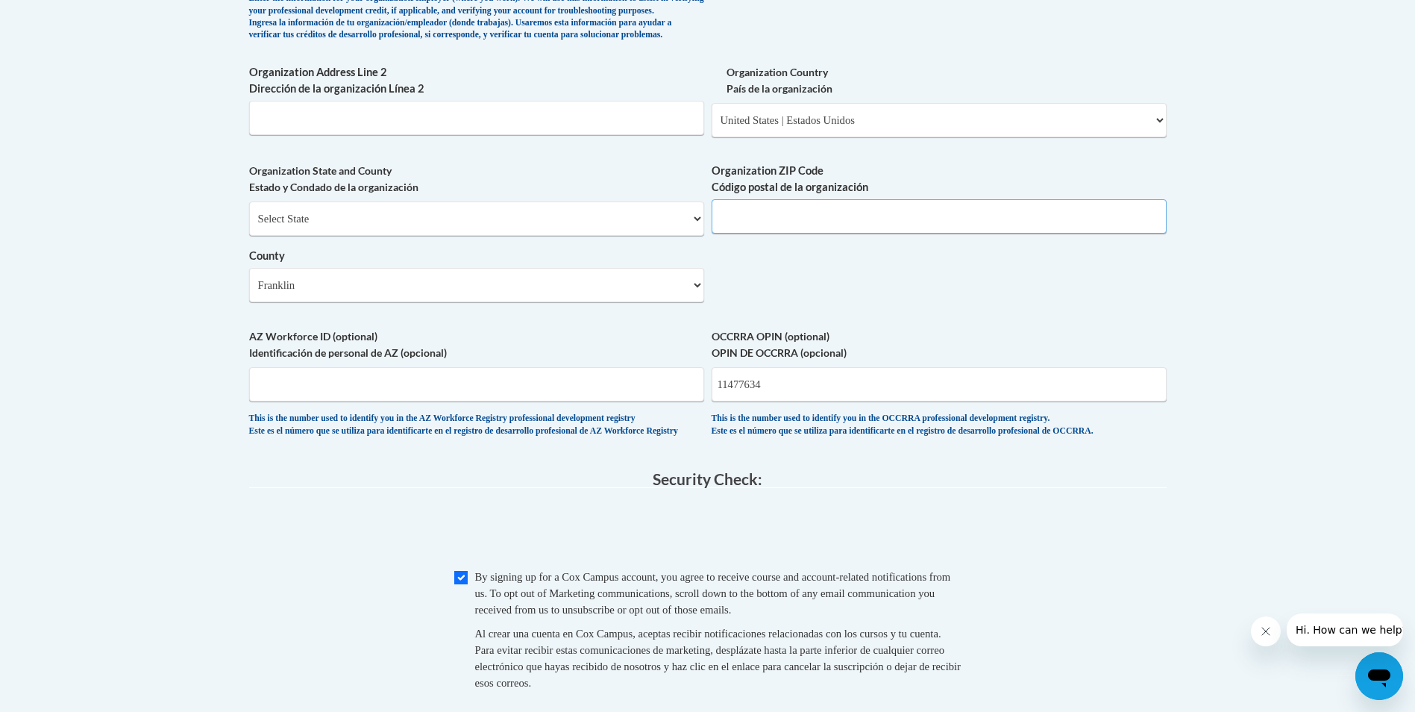
click at [782, 234] on input "Organization ZIP Code Código postal de la organización" at bounding box center [939, 216] width 455 height 34
type input "43054"
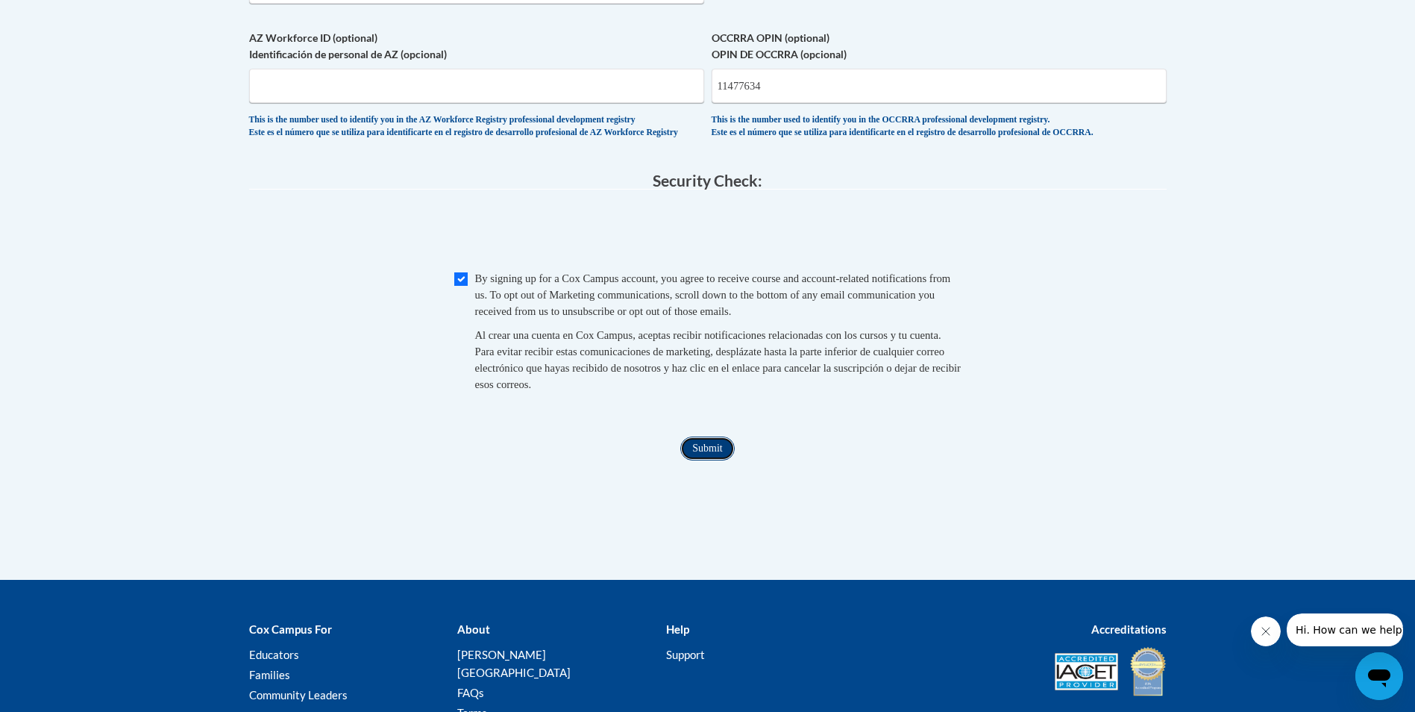
click at [710, 460] on input "Submit" at bounding box center [707, 448] width 54 height 24
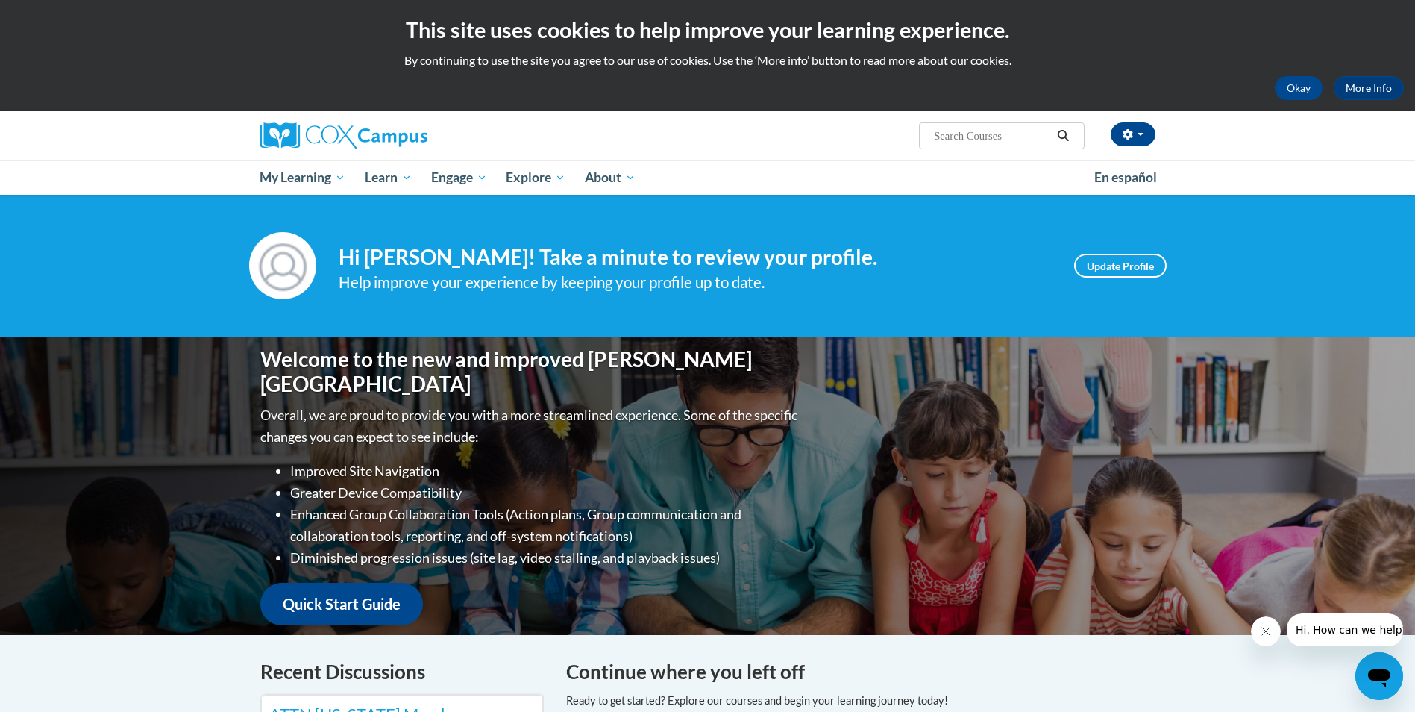
click at [986, 135] on input "Search..." at bounding box center [992, 136] width 119 height 18
type input "TALK WITH ME BABY"
click at [1065, 145] on button "Search" at bounding box center [1063, 136] width 22 height 18
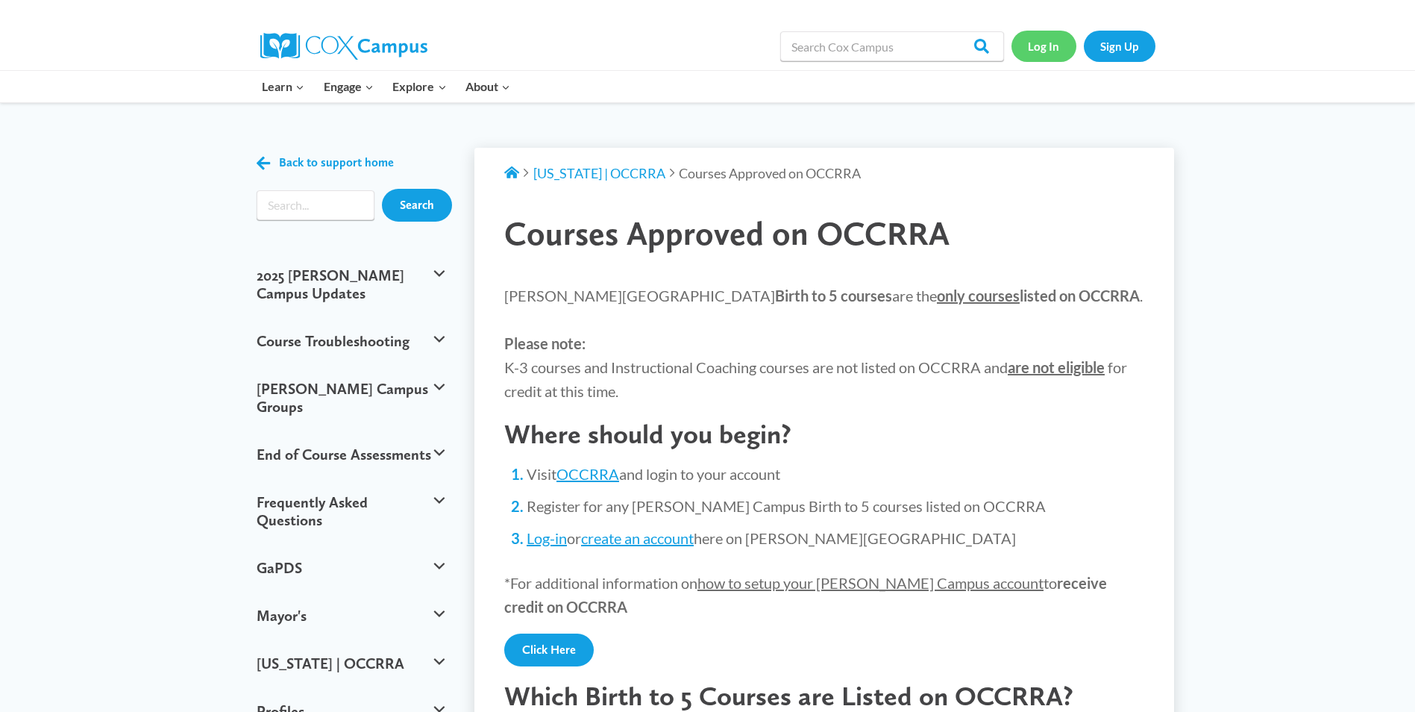
click at [1046, 52] on link "Log In" at bounding box center [1044, 46] width 65 height 31
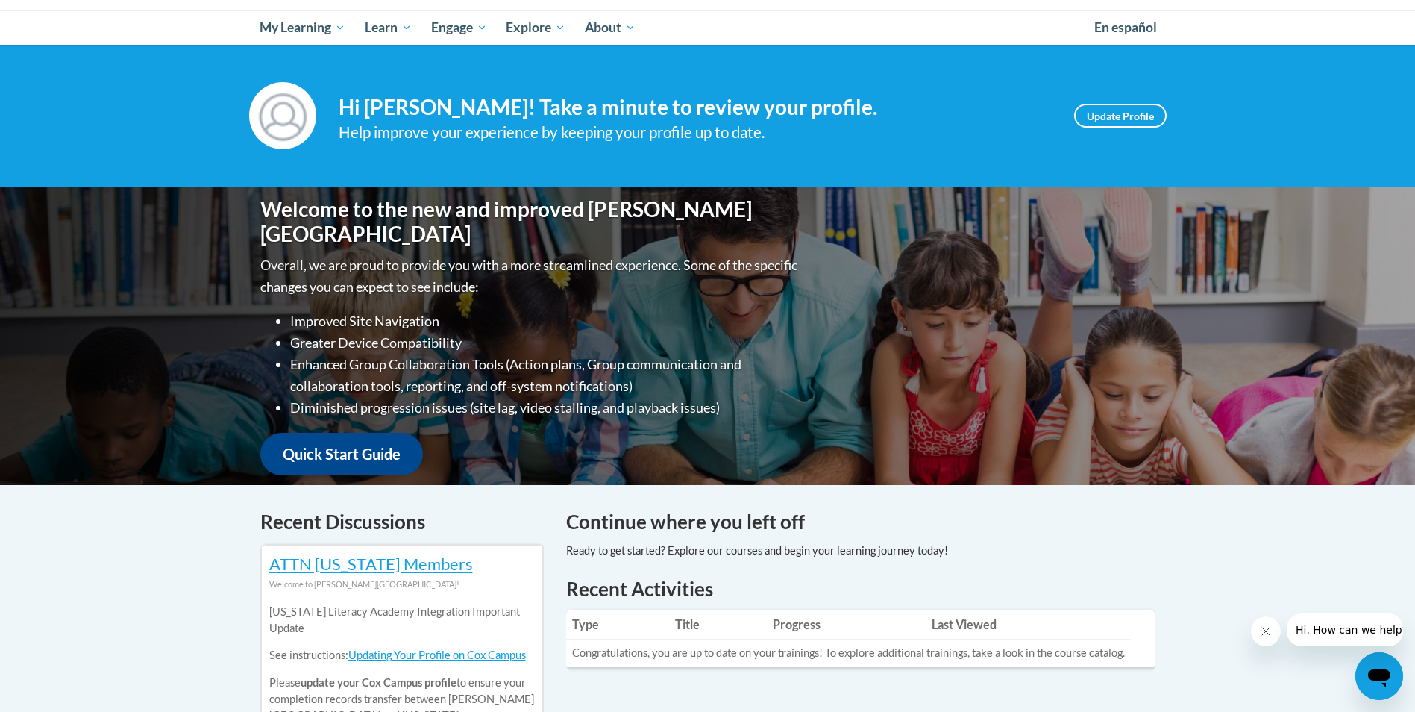
scroll to position [149, 0]
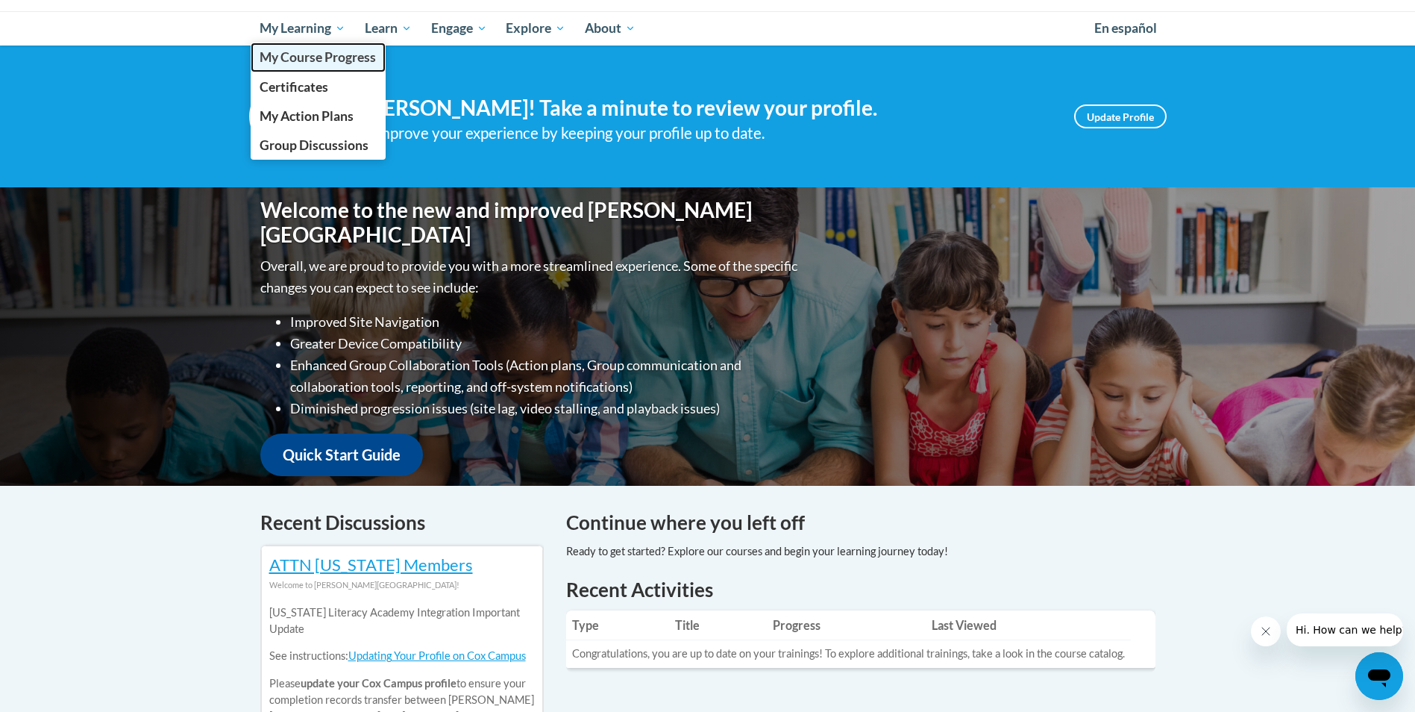
click at [328, 66] on link "My Course Progress" at bounding box center [319, 57] width 136 height 29
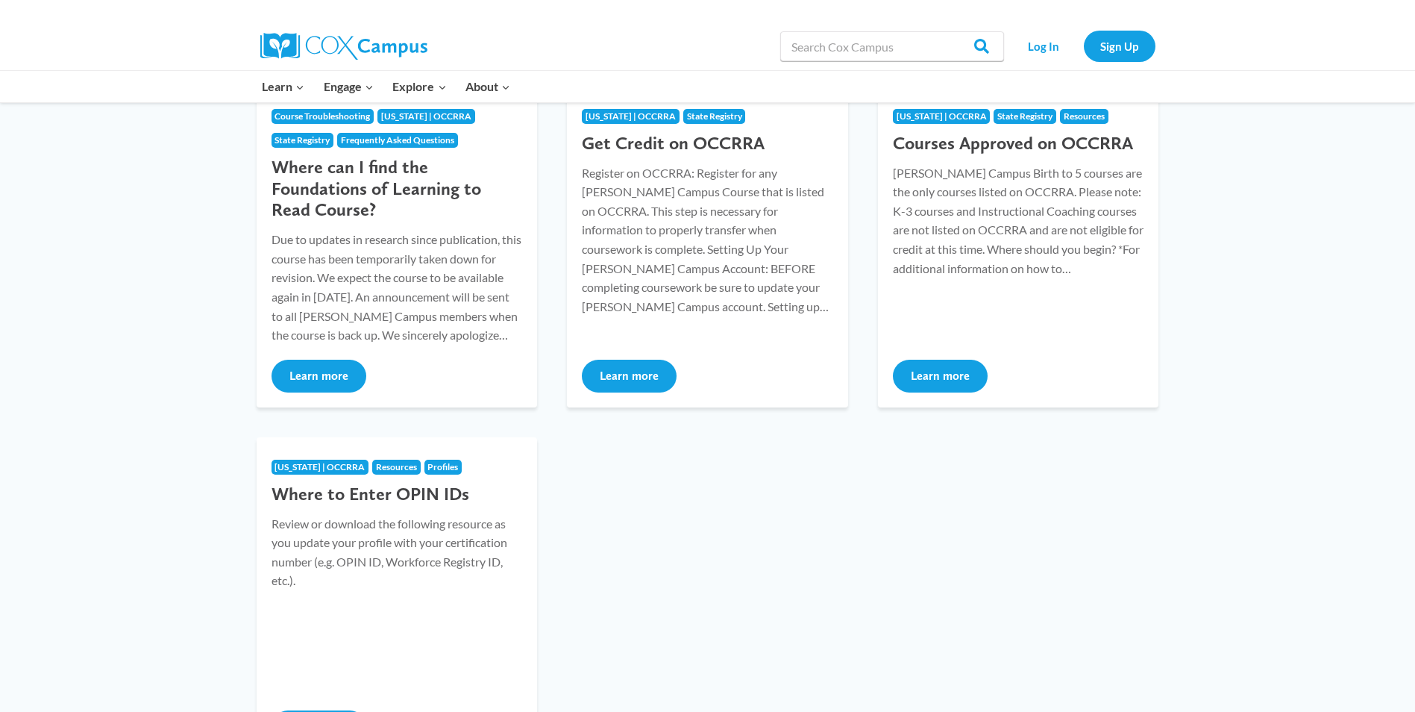
scroll to position [149, 0]
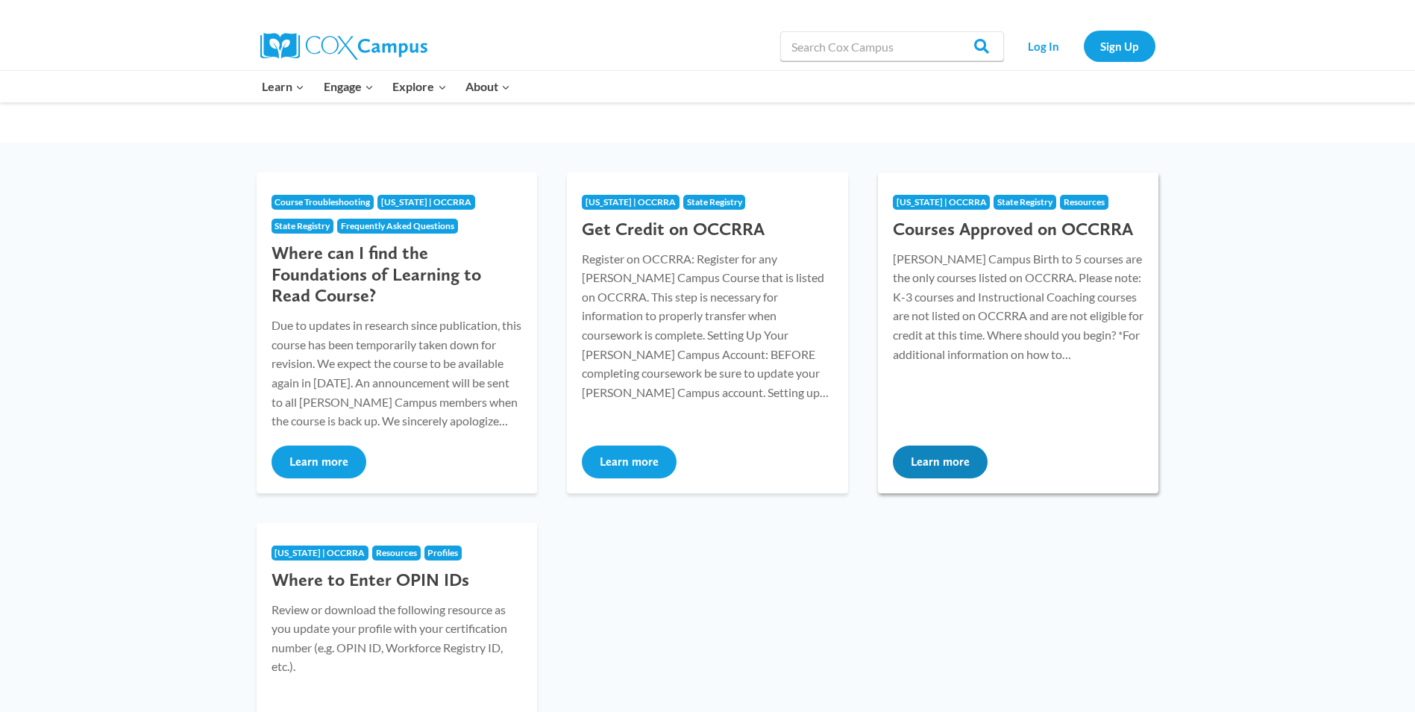
click at [953, 301] on p "Cox Campus Birth to 5 courses are the only courses listed on OCCRRA. Please not…" at bounding box center [1018, 306] width 251 height 115
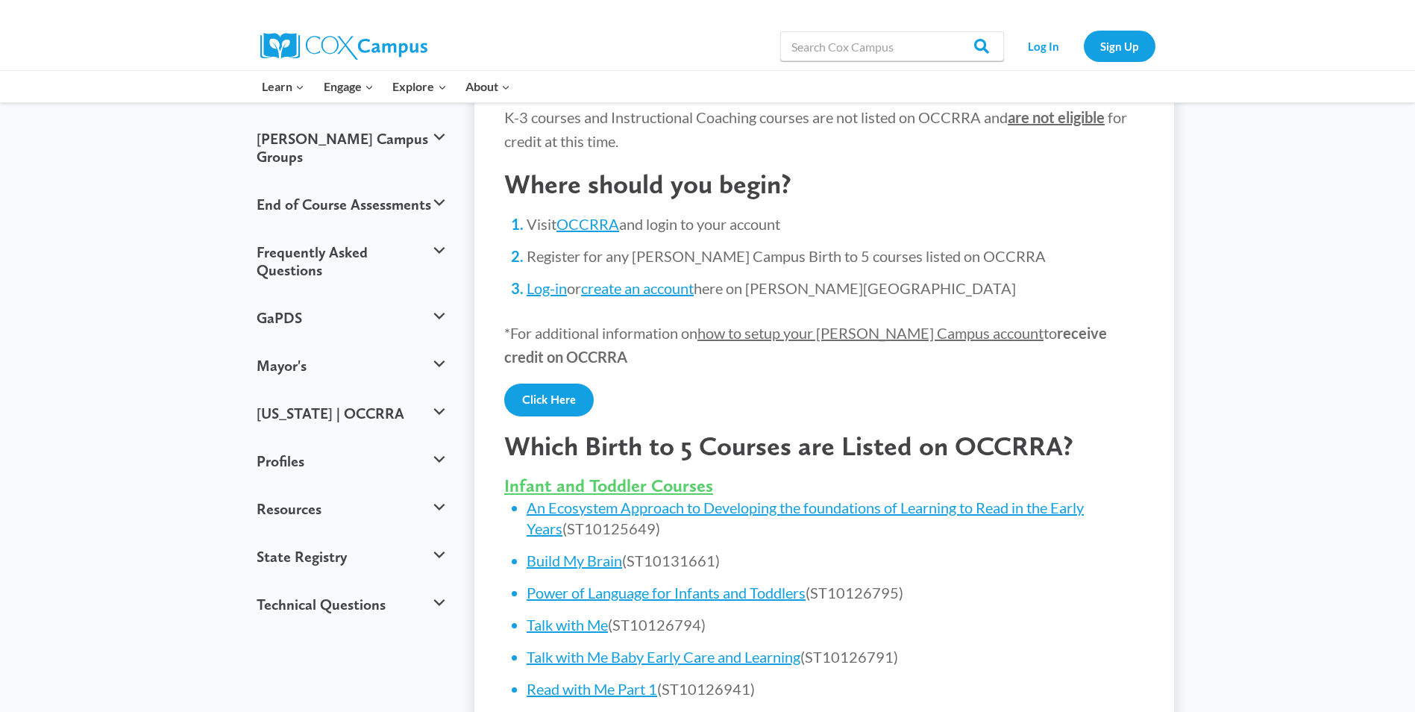
scroll to position [224, 0]
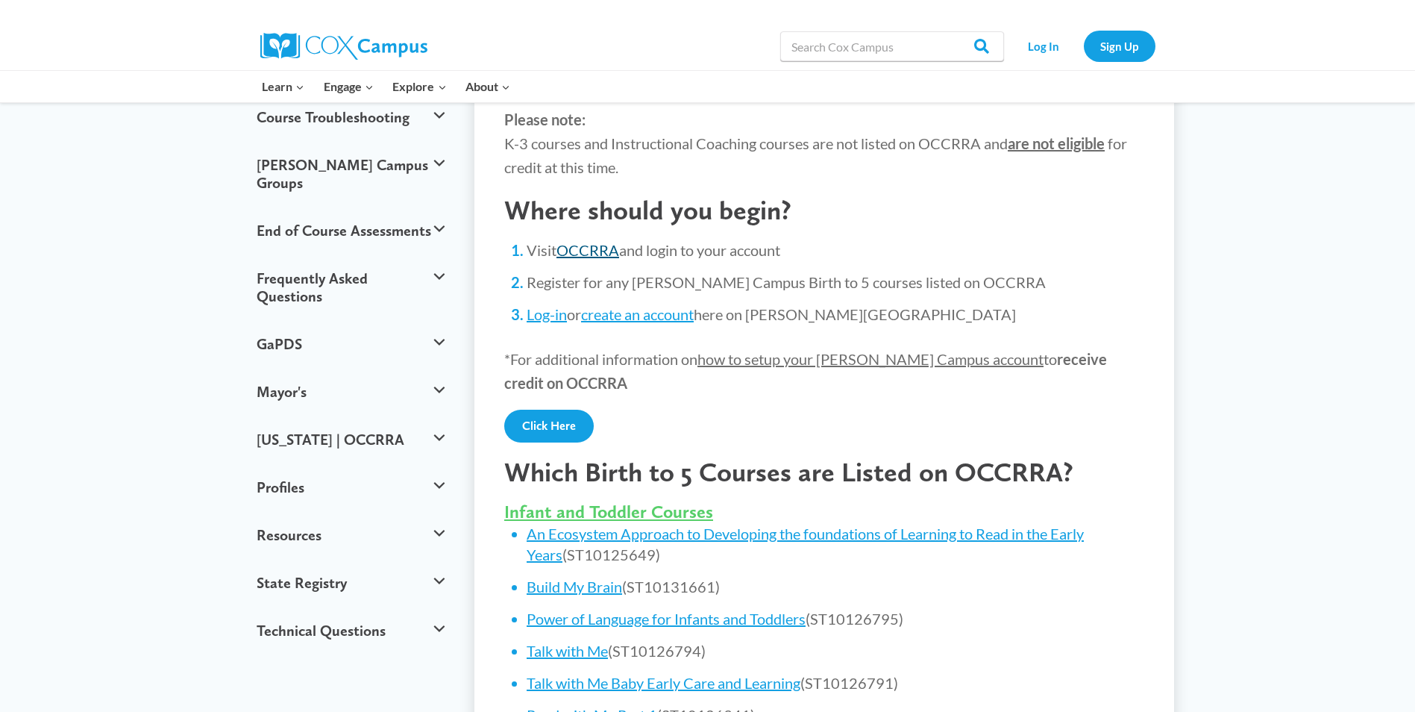
click at [593, 254] on link "OCCRRA" at bounding box center [588, 250] width 63 height 18
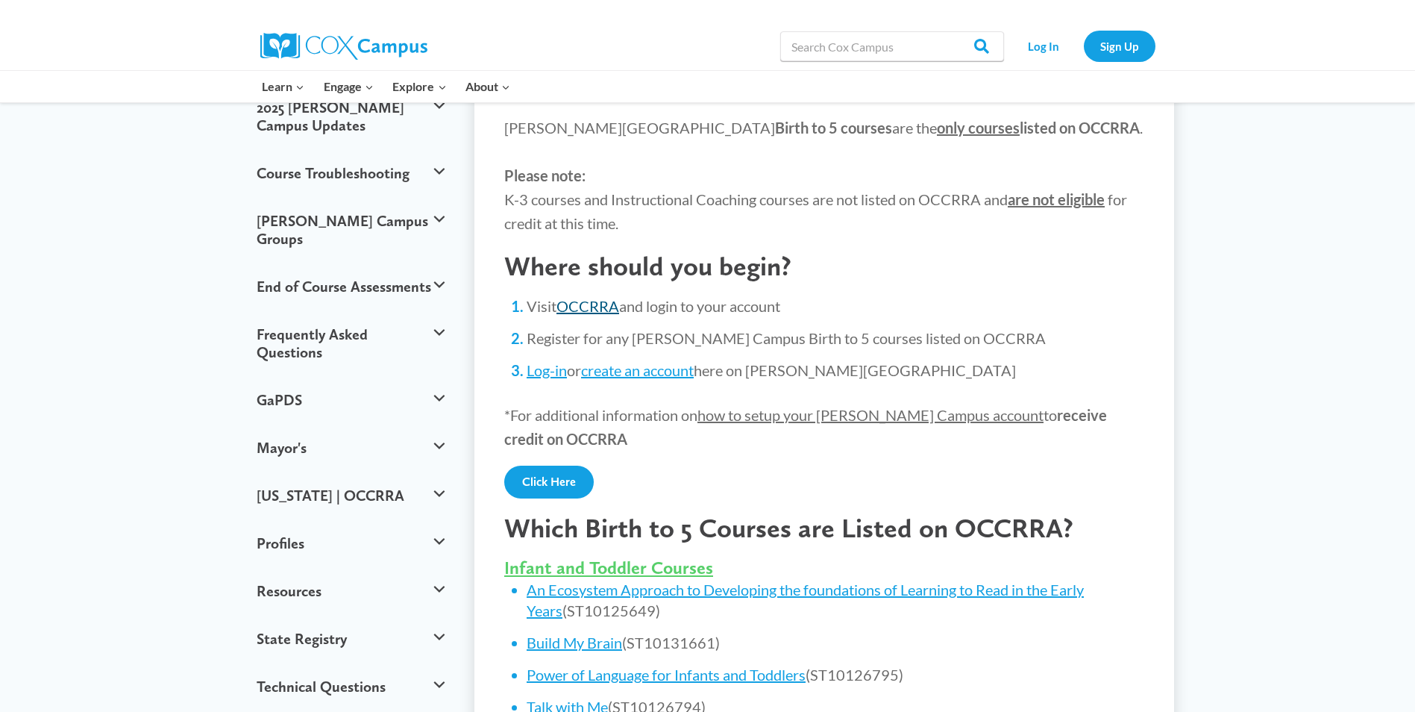
scroll to position [75, 0]
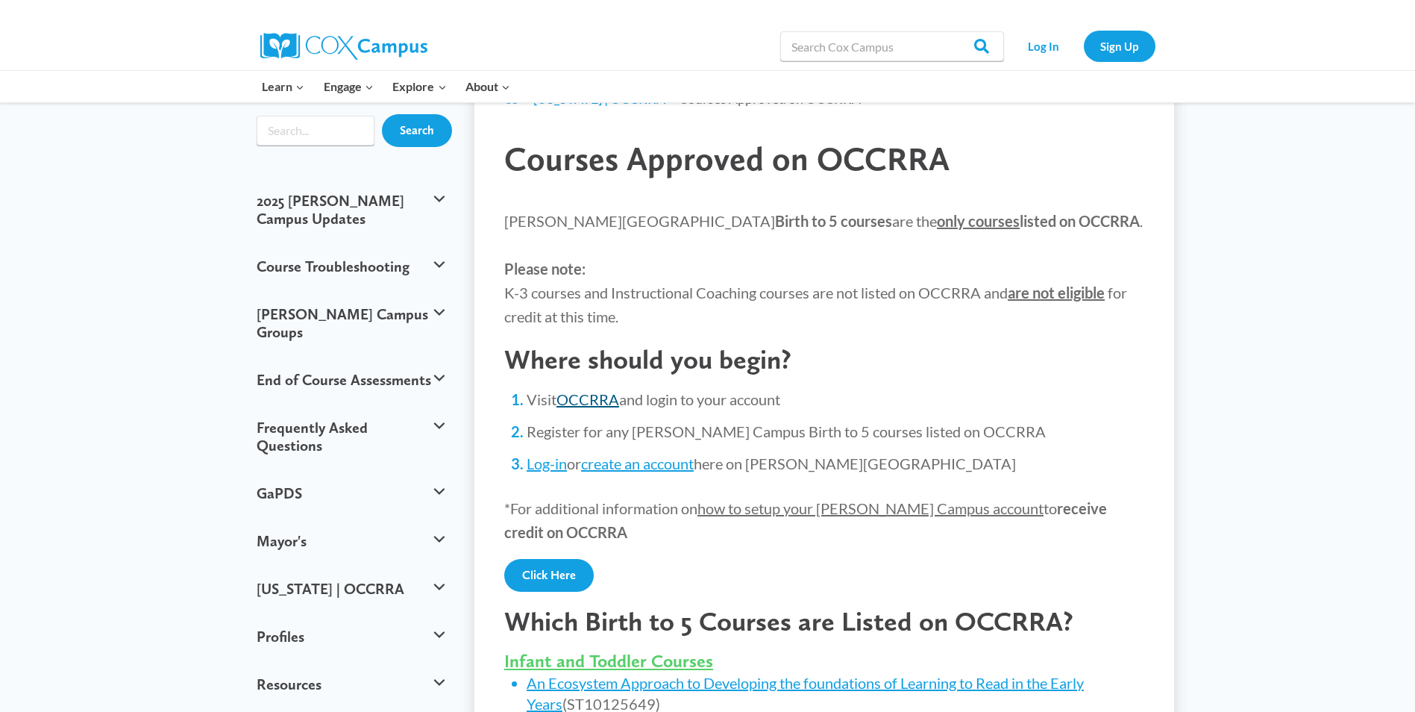
click at [591, 397] on link "OCCRRA" at bounding box center [588, 399] width 63 height 18
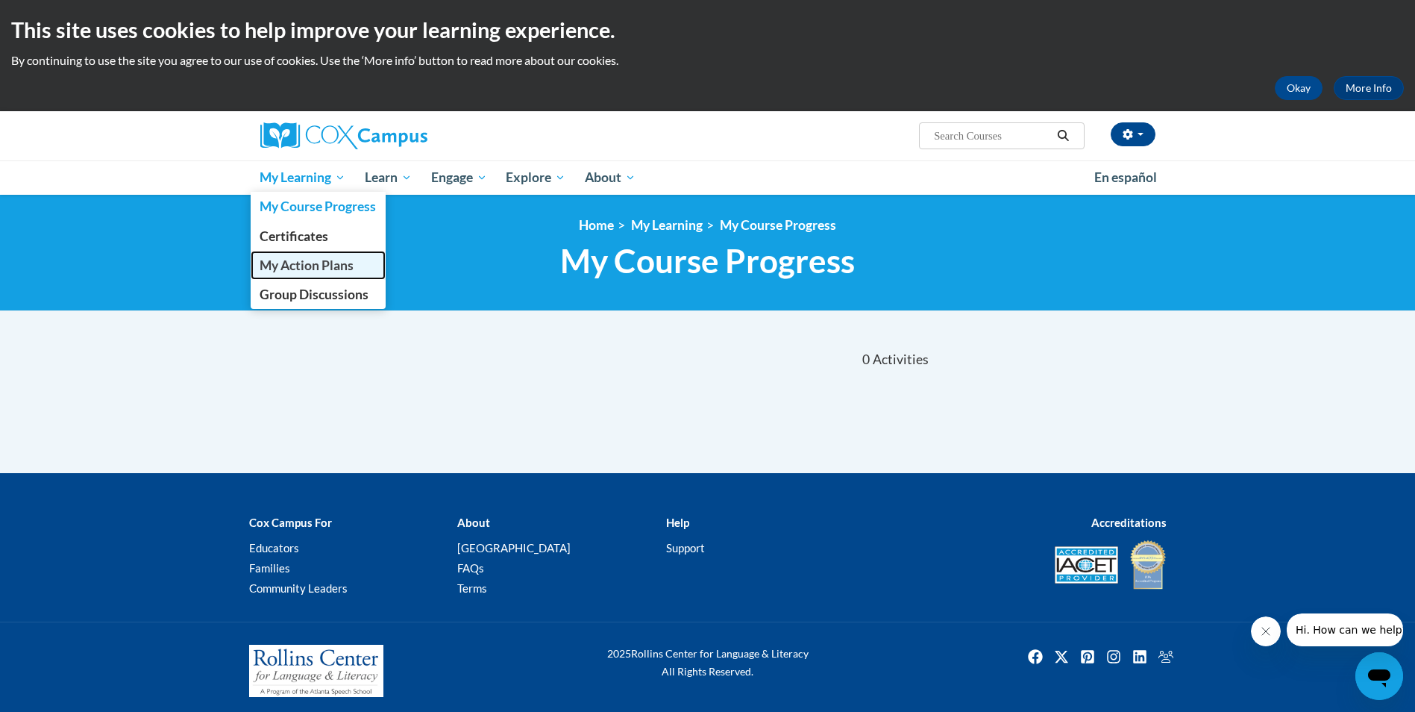
click at [312, 270] on span "My Action Plans" at bounding box center [307, 265] width 94 height 16
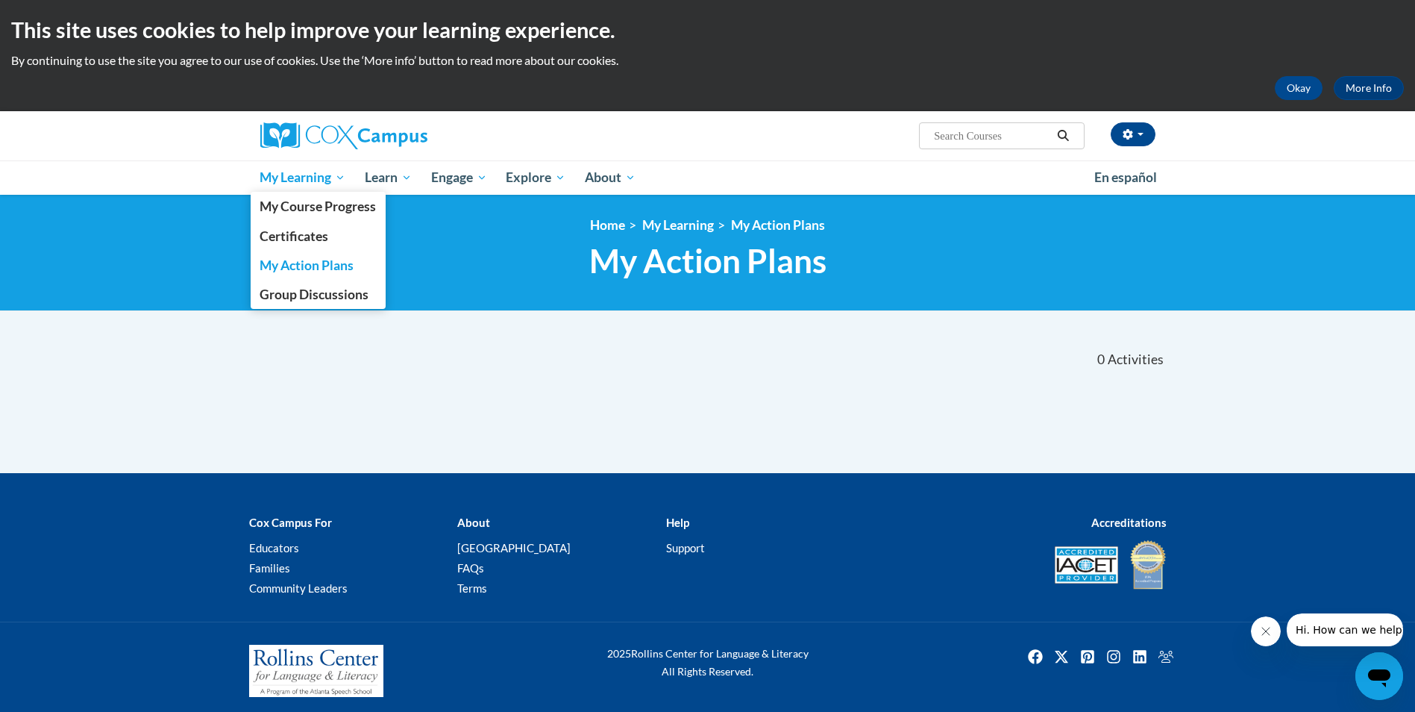
click at [318, 178] on span "My Learning" at bounding box center [303, 178] width 86 height 18
click at [319, 201] on span "My Course Progress" at bounding box center [318, 206] width 116 height 16
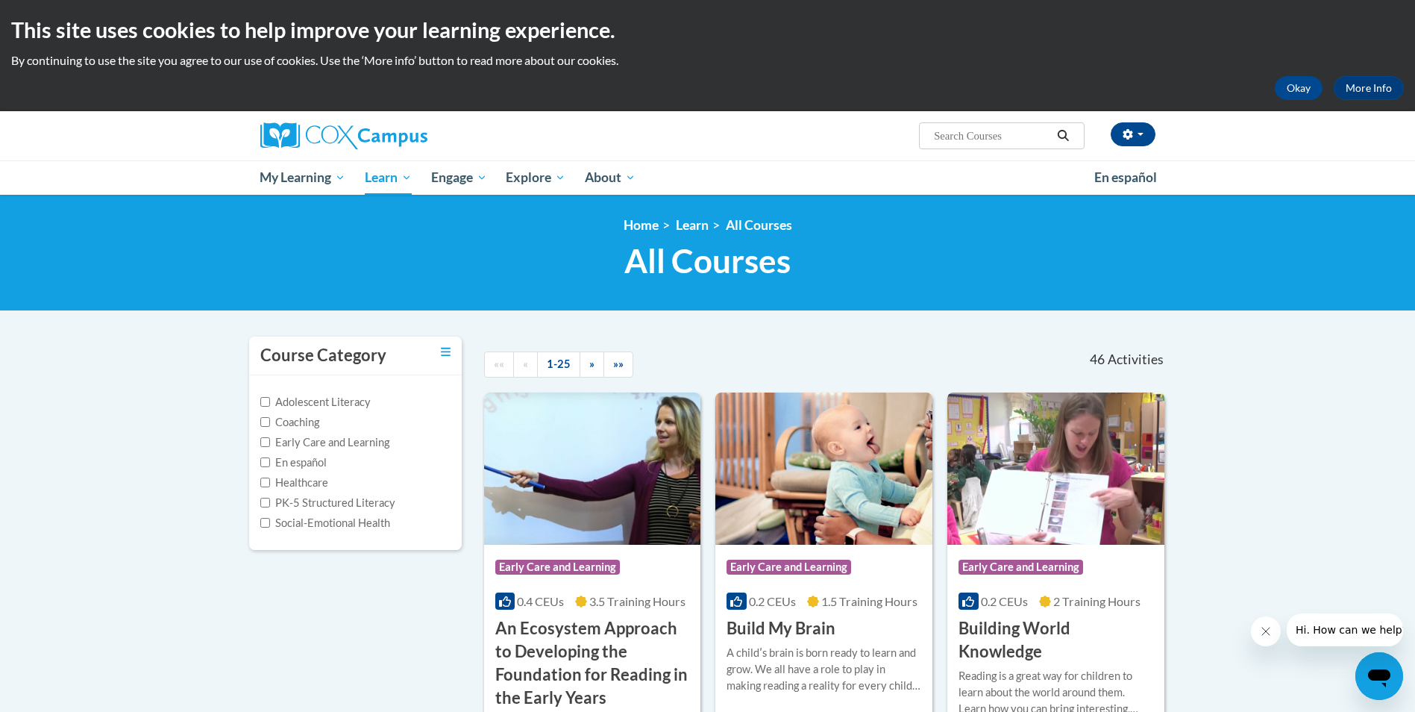
click at [1006, 130] on input "Search..." at bounding box center [992, 136] width 119 height 18
click at [977, 141] on input "Search..." at bounding box center [992, 136] width 119 height 18
paste input "Talk With Me Baby Early Care and Learning"
type input "Talk With Me Baby Early Care and Learning"
click at [1015, 251] on h1 "All Courses All Courses" at bounding box center [708, 261] width 918 height 40
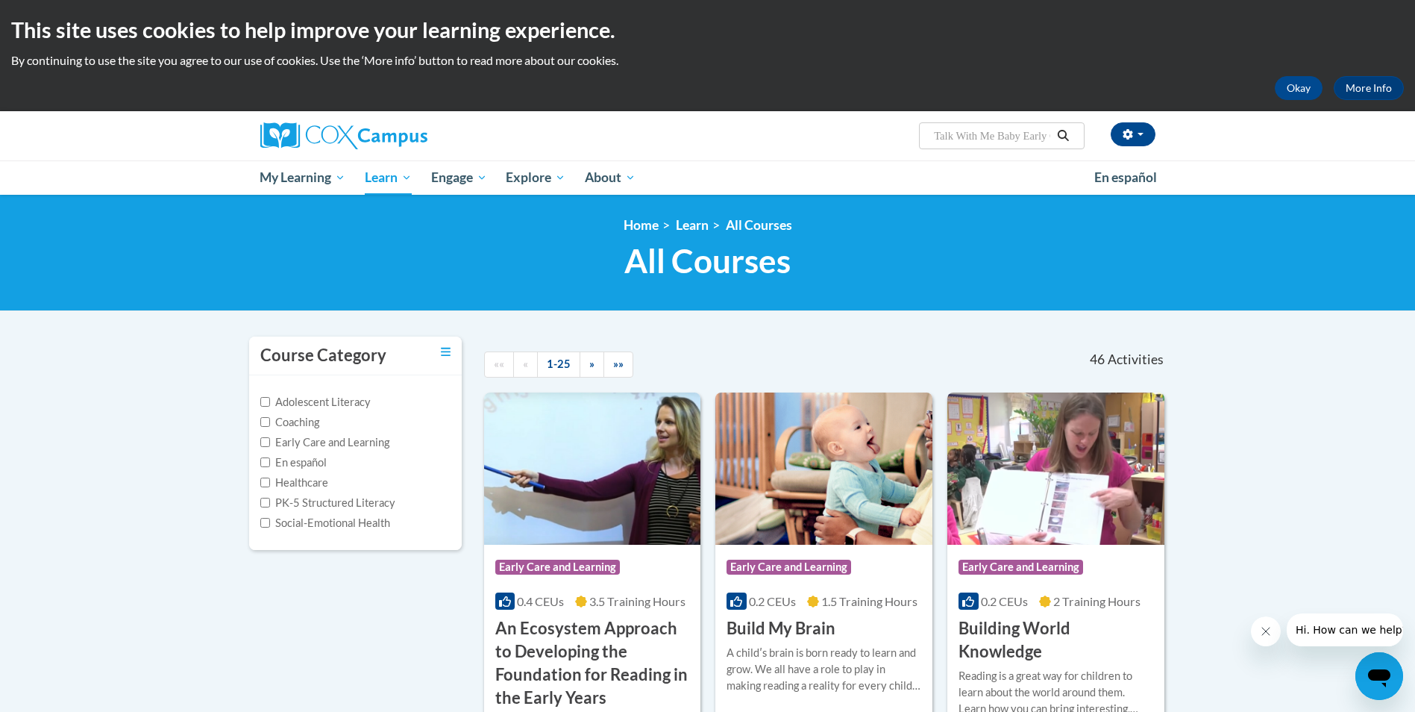
click at [1068, 134] on icon "Search" at bounding box center [1062, 135] width 13 height 11
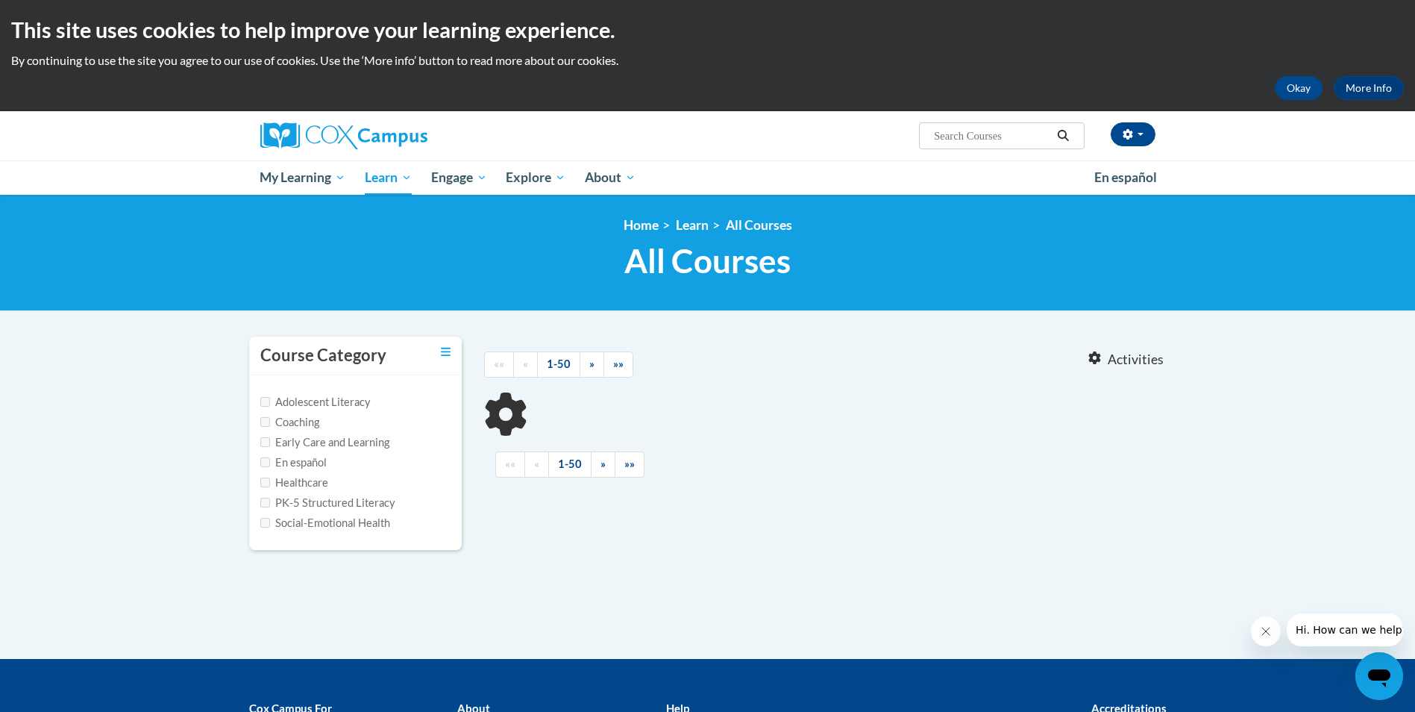
type input "Talk With Me Baby Early Care and Learning"
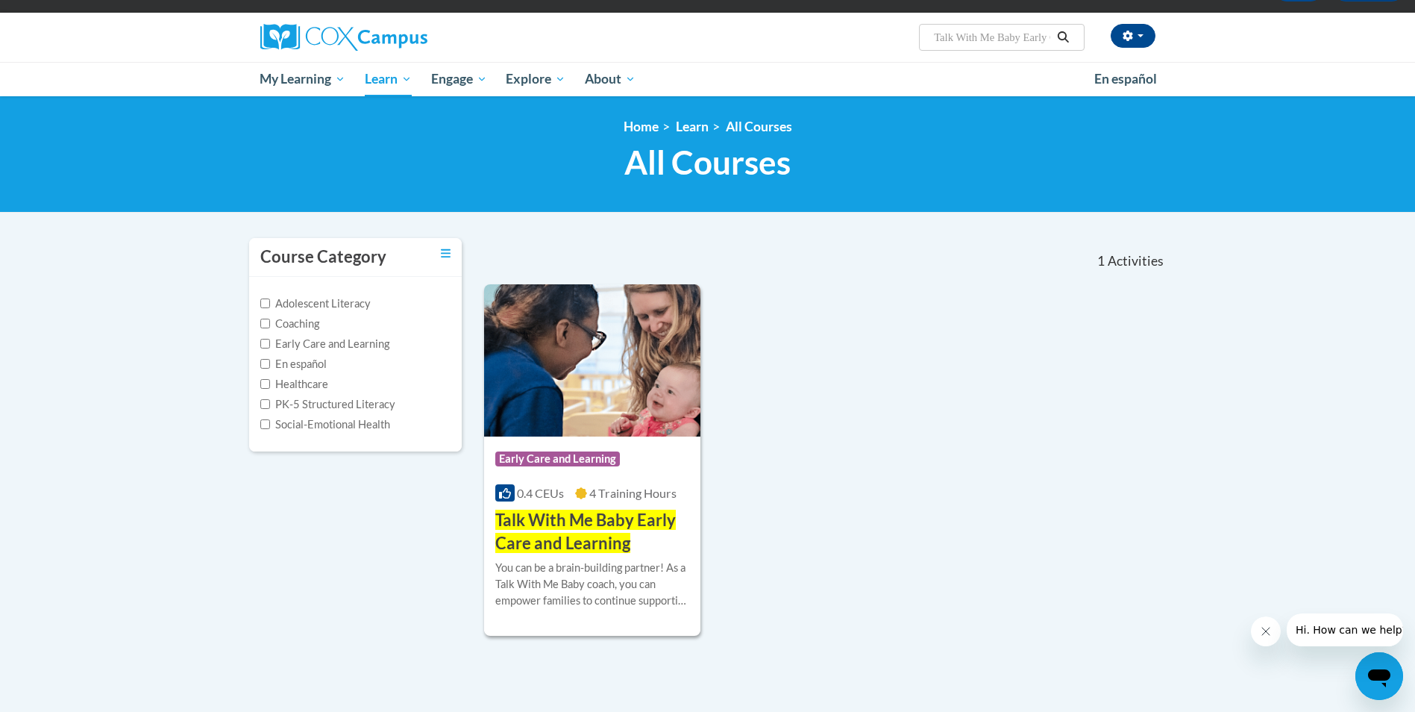
scroll to position [298, 0]
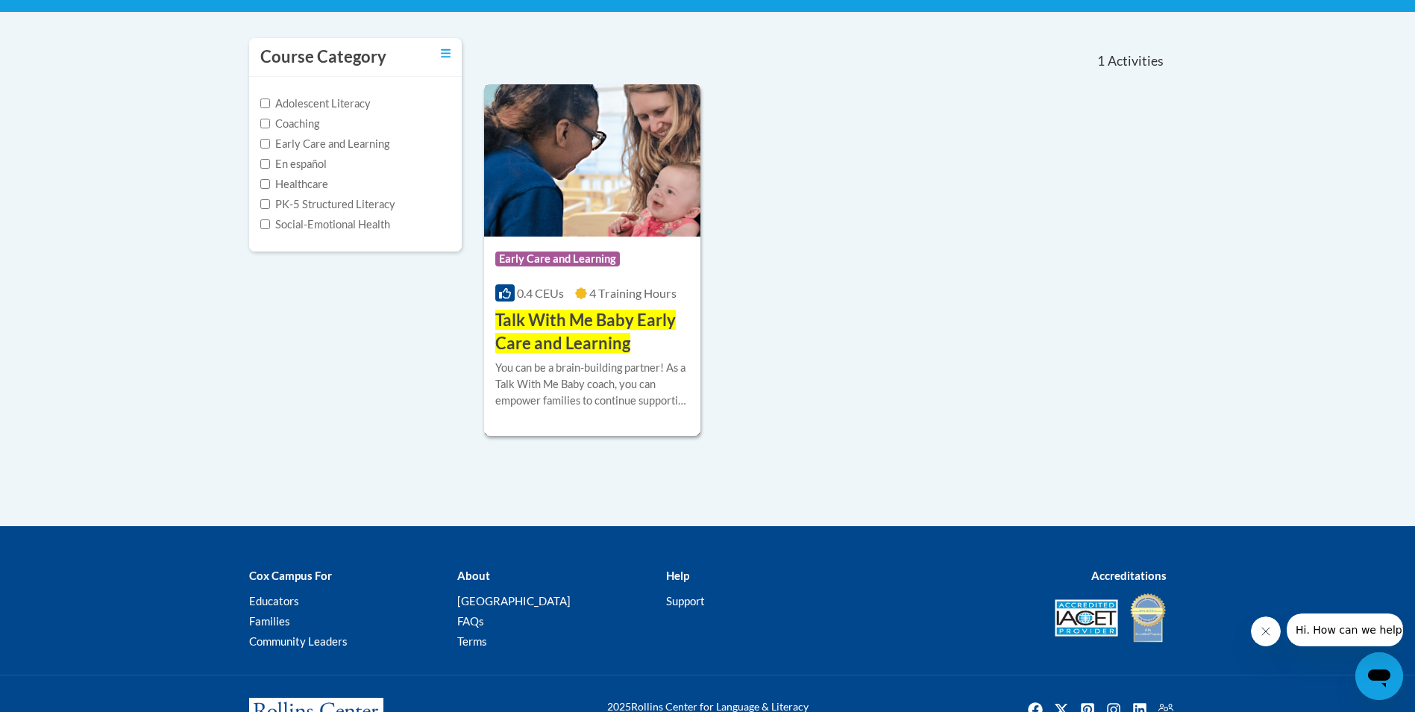
click at [579, 328] on span "Talk With Me Baby Early Care and Learning" at bounding box center [585, 331] width 181 height 43
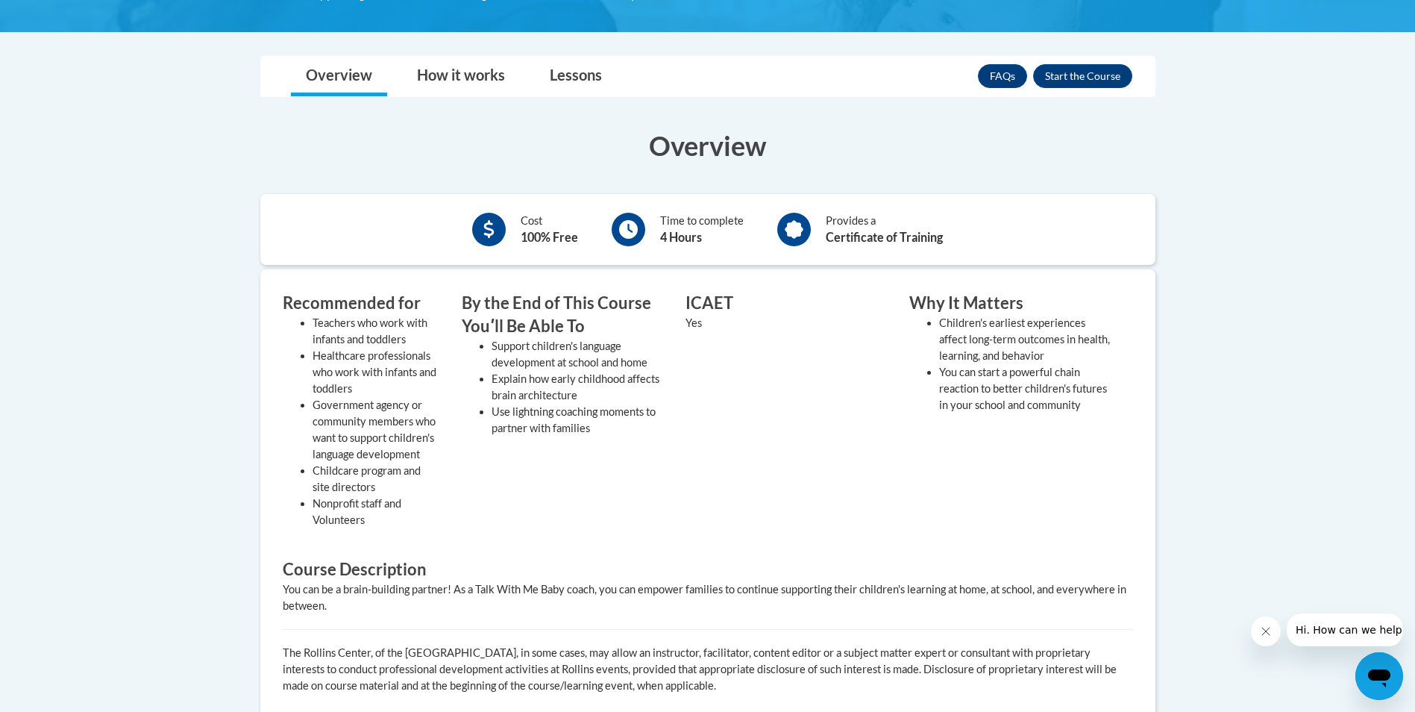
scroll to position [373, 0]
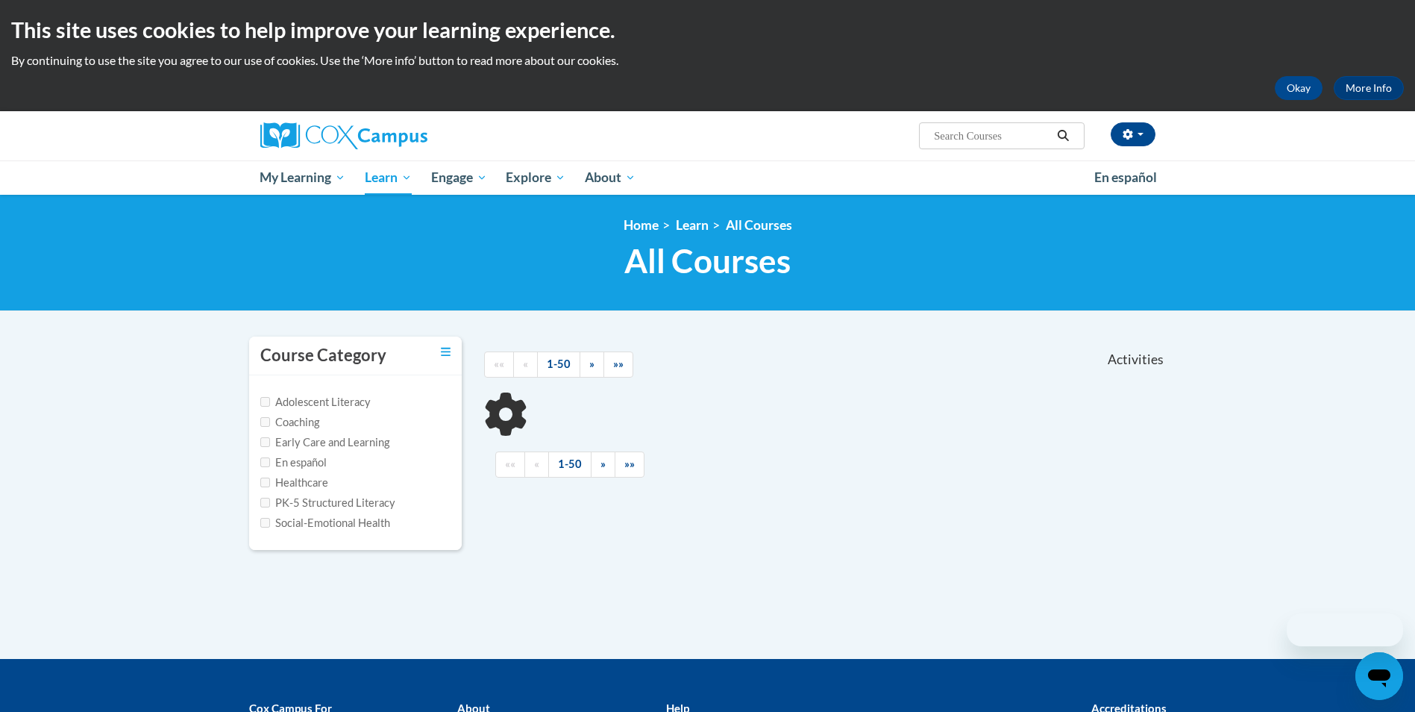
scroll to position [193, 0]
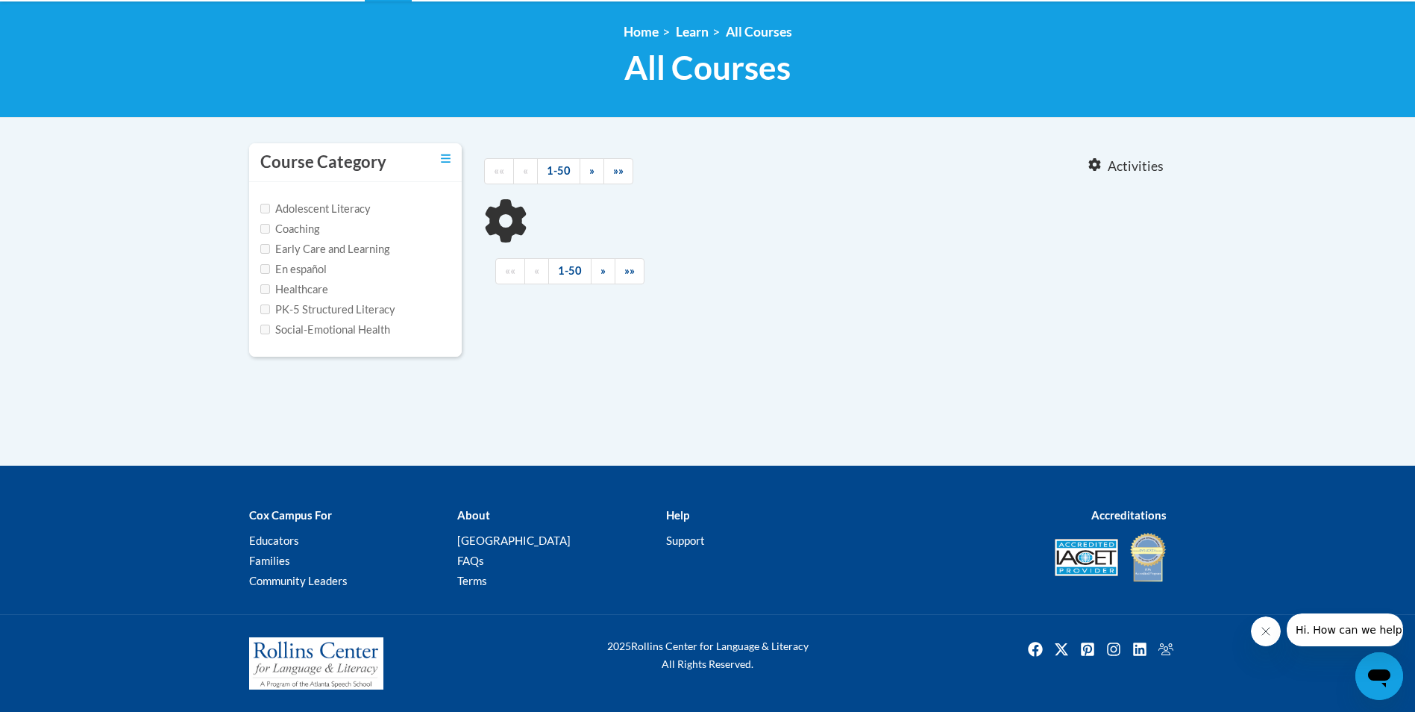
type input "Talk With Me Baby Early Care and Learning"
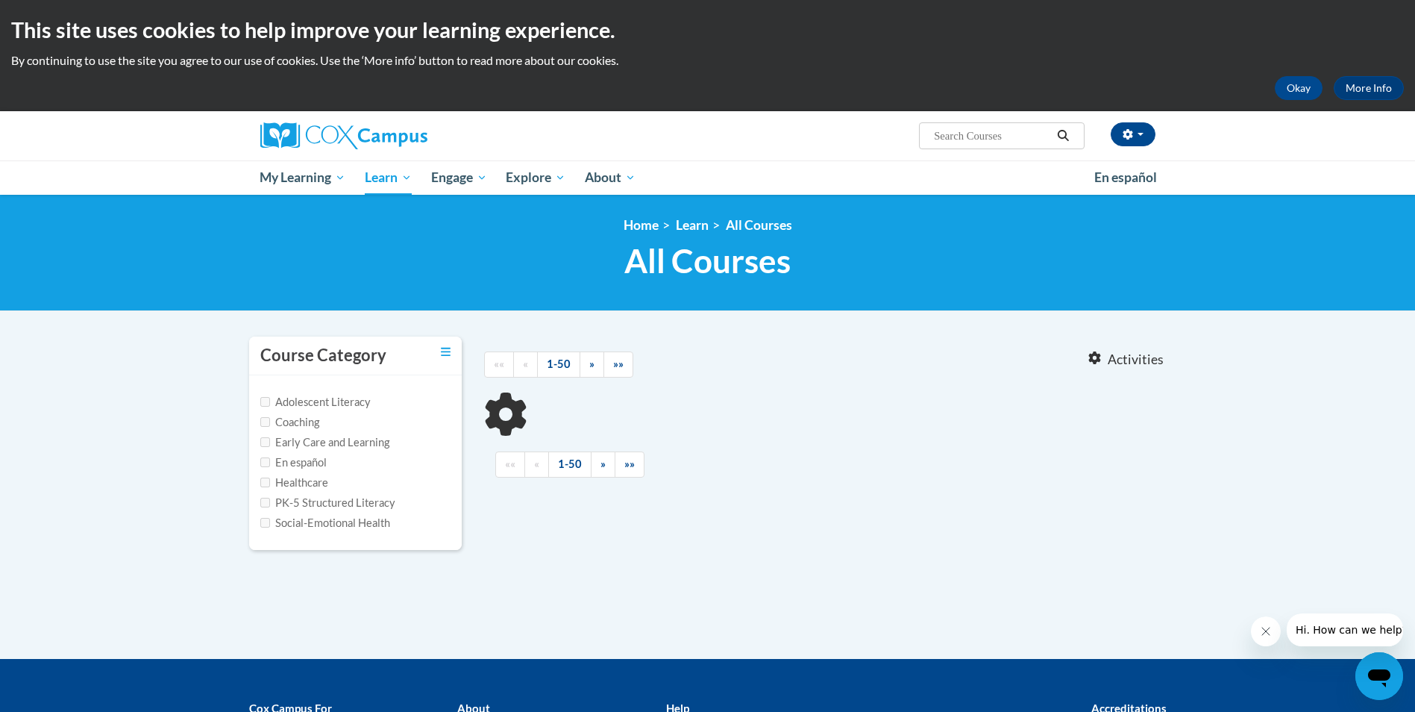
type input "TALK WITH ME BABY"
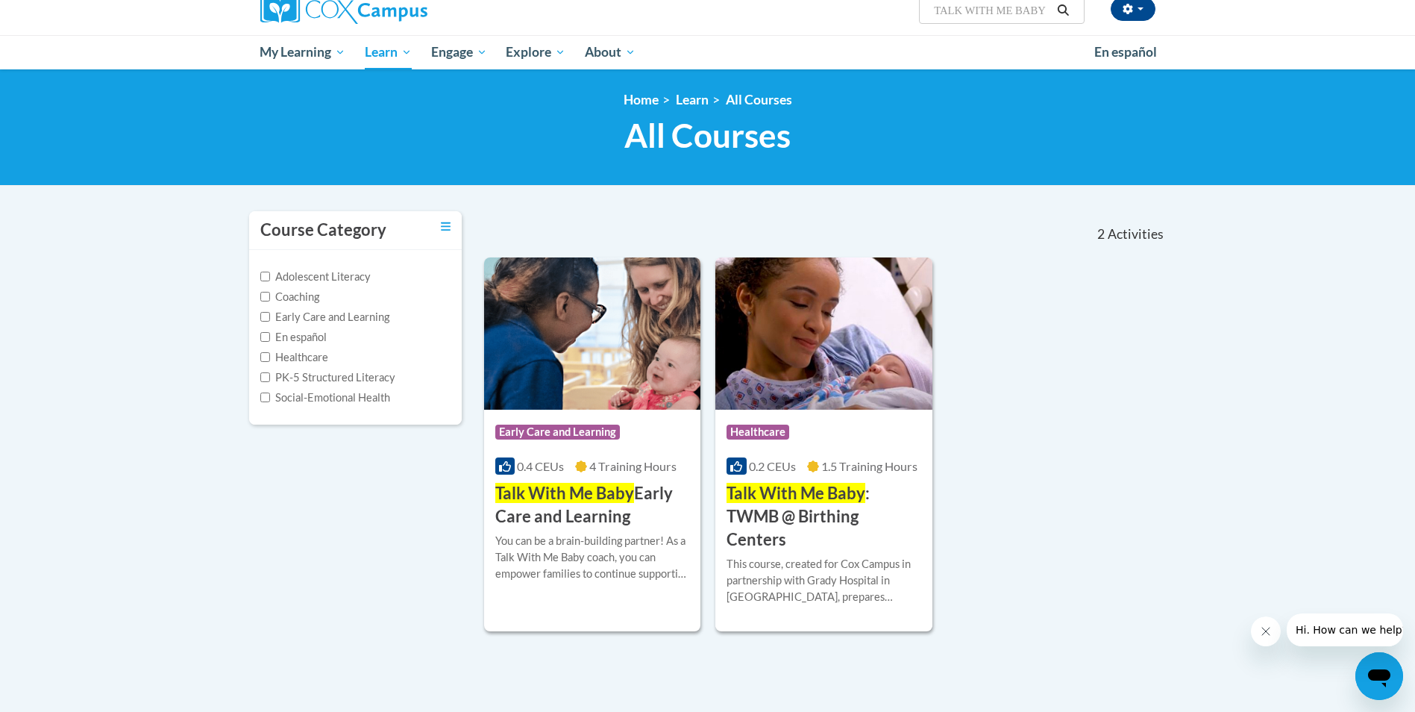
scroll to position [149, 0]
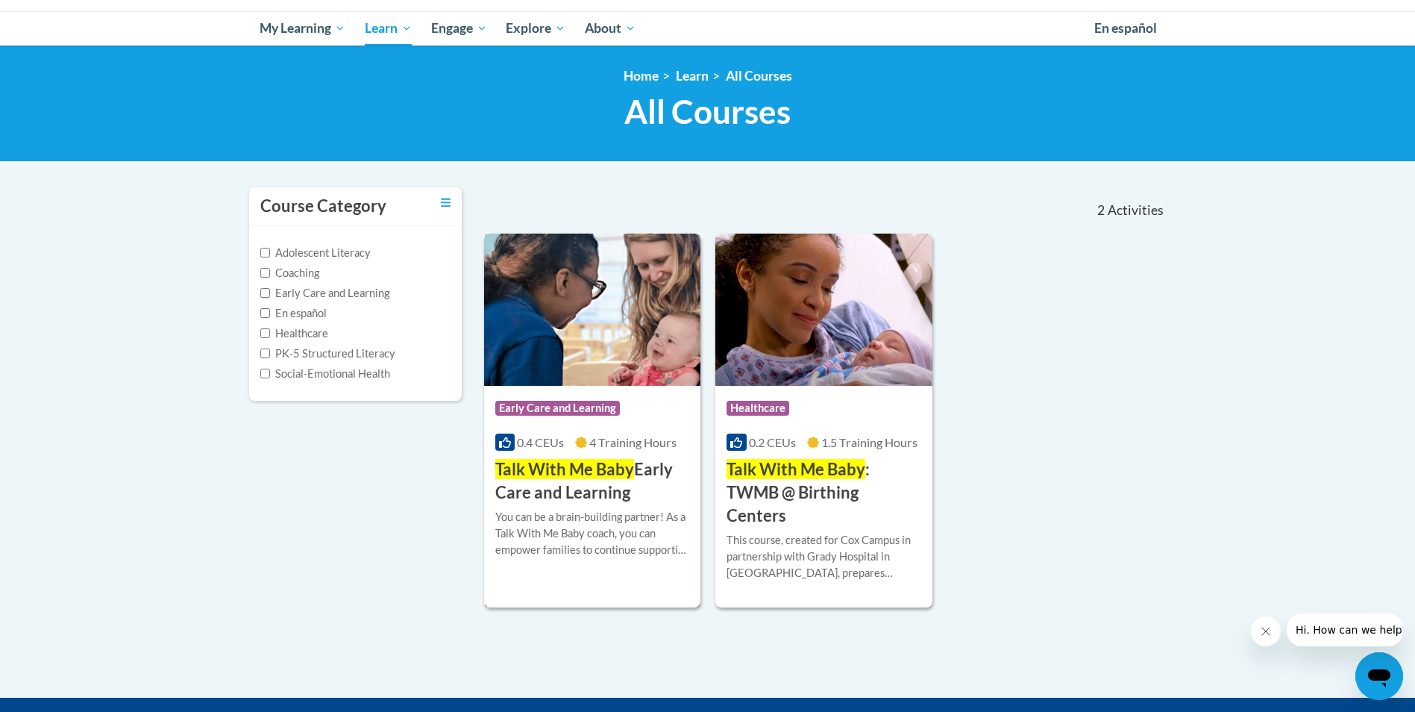
click at [604, 470] on span "Talk With Me Baby" at bounding box center [564, 469] width 139 height 20
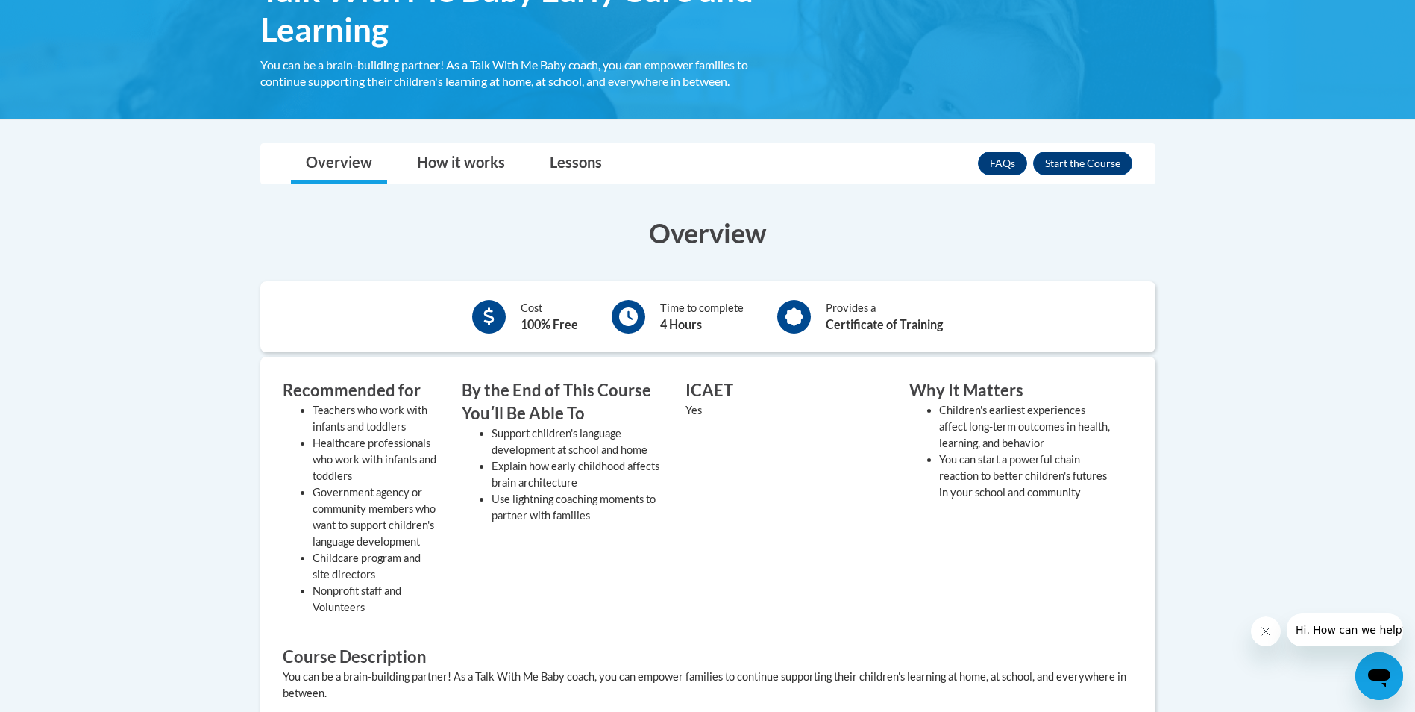
scroll to position [298, 0]
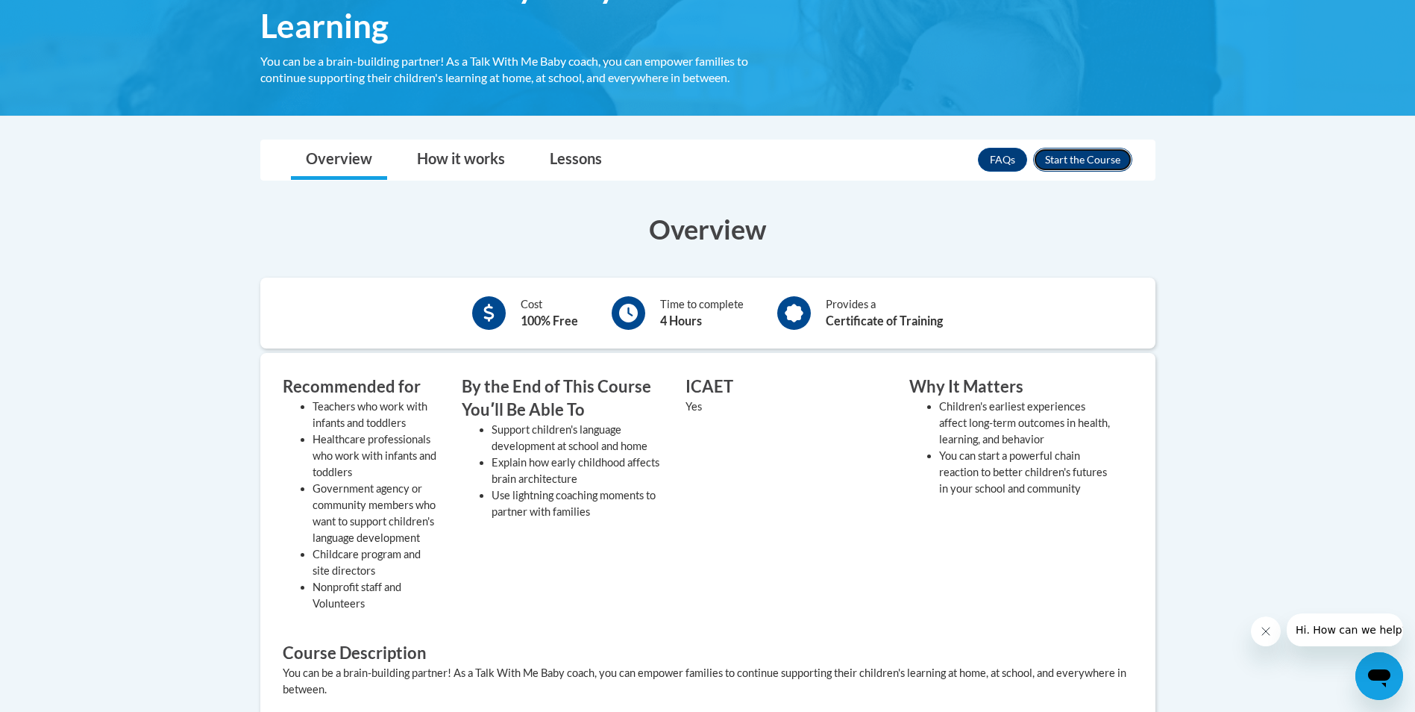
click at [1074, 152] on button "Enroll" at bounding box center [1082, 160] width 99 height 24
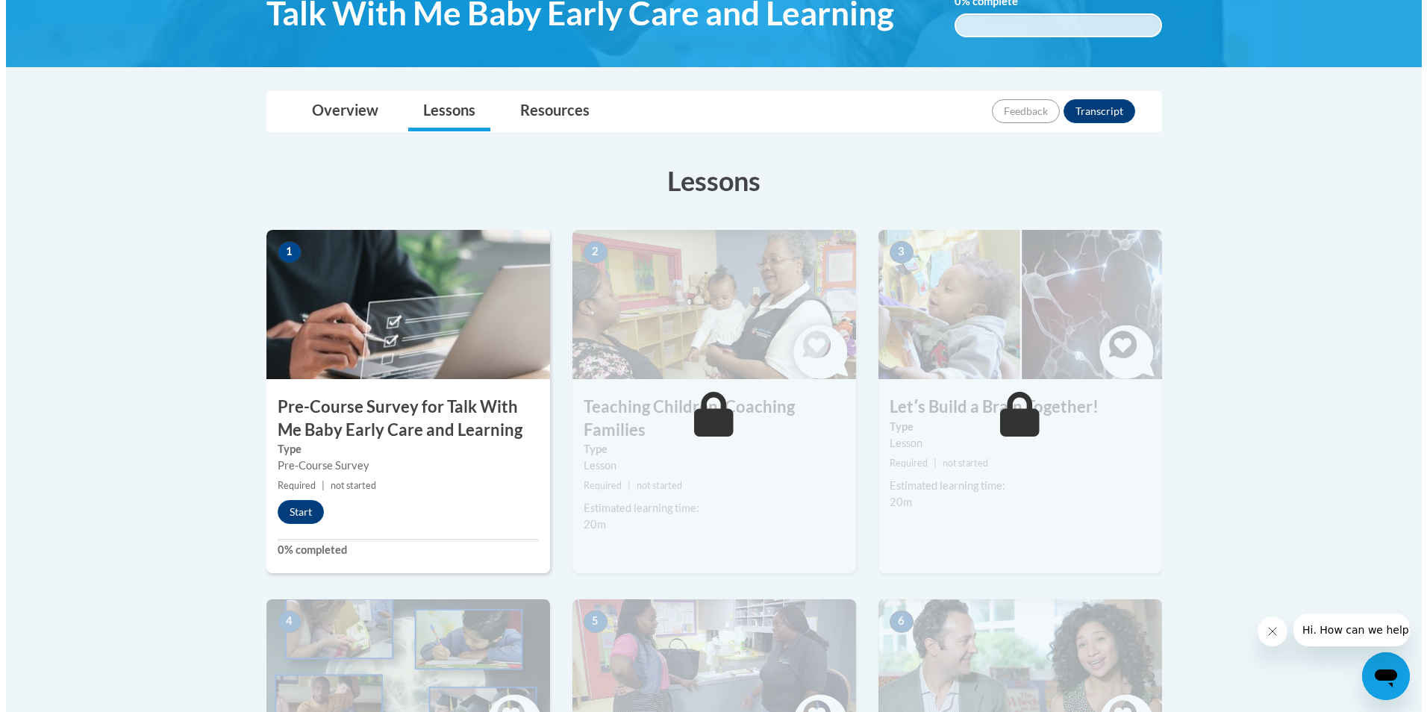
scroll to position [298, 0]
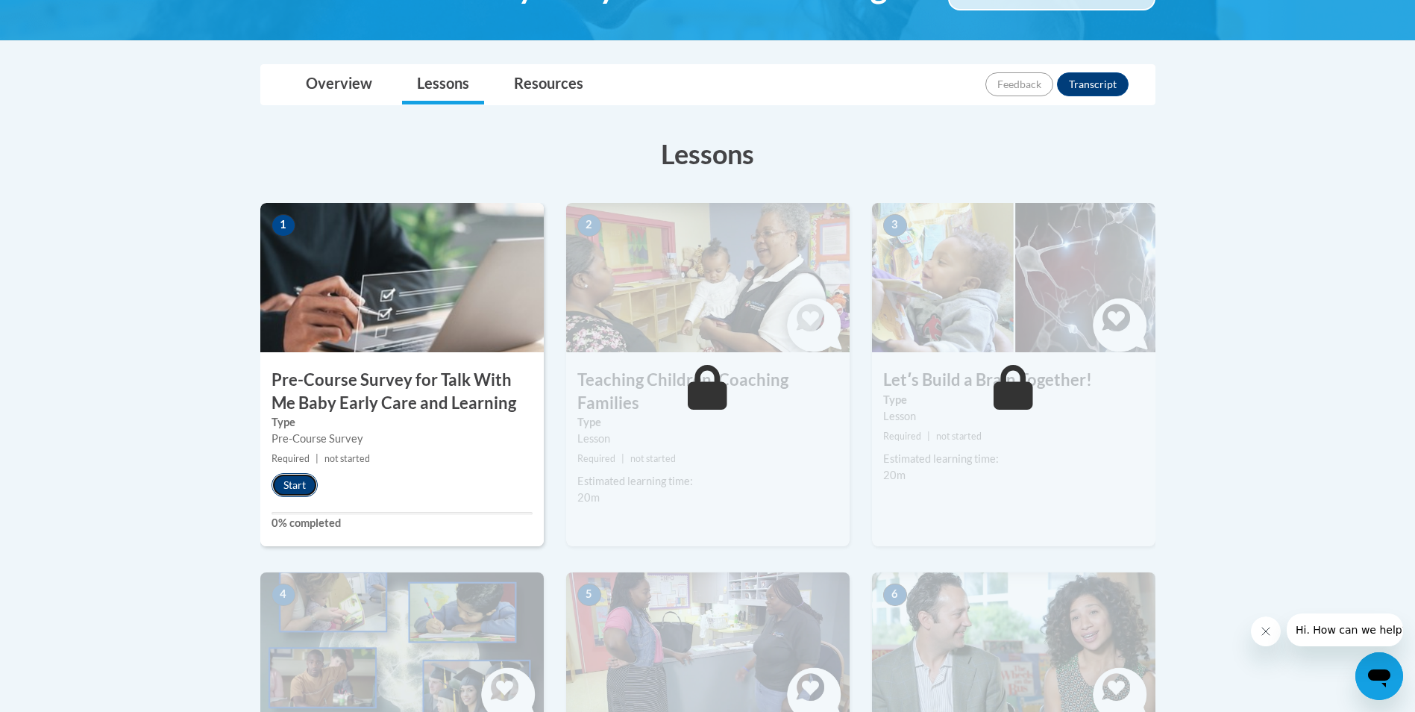
click at [301, 495] on button "Start" at bounding box center [295, 485] width 46 height 24
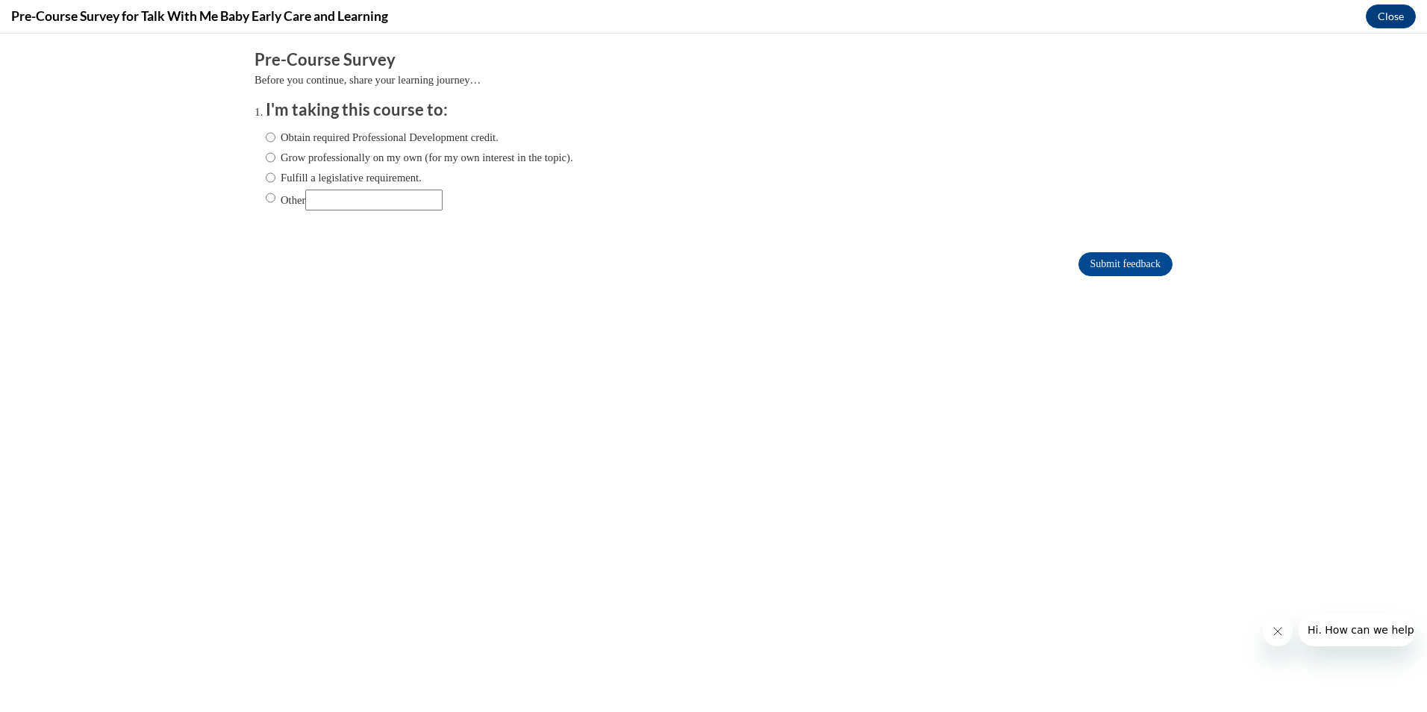
scroll to position [0, 0]
click at [266, 137] on input "Obtain required Professional Development credit." at bounding box center [271, 137] width 10 height 16
radio input "true"
click at [266, 137] on input "Obtain required Professional Development credit." at bounding box center [271, 137] width 10 height 16
click at [1105, 258] on input "Submit feedback" at bounding box center [1125, 264] width 94 height 24
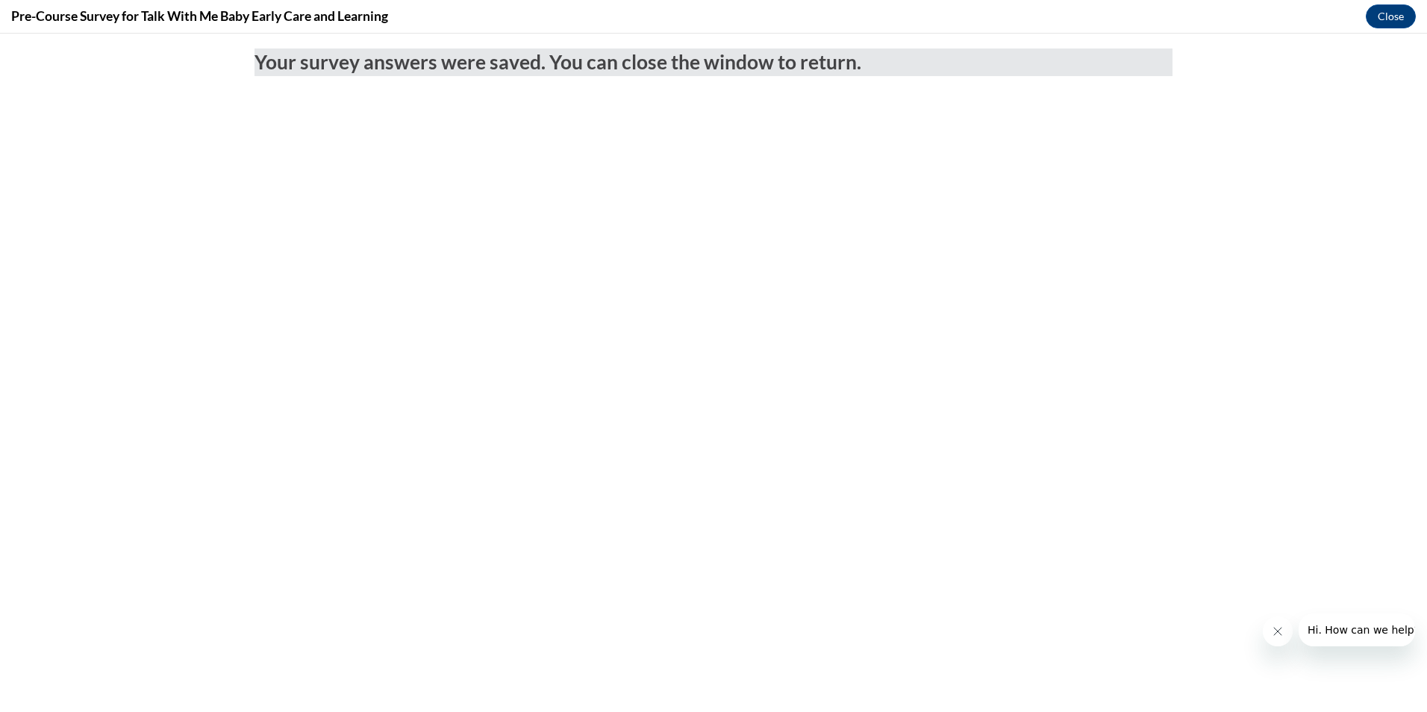
click at [663, 261] on body "Your survey answers were saved. You can close the window to return." at bounding box center [713, 373] width 1427 height 678
click at [1353, 15] on div "Pre-Course Survey for Talk With Me Baby Early Care and Learning Close" at bounding box center [713, 17] width 1427 height 34
click at [1372, 14] on button "Close" at bounding box center [1390, 16] width 50 height 24
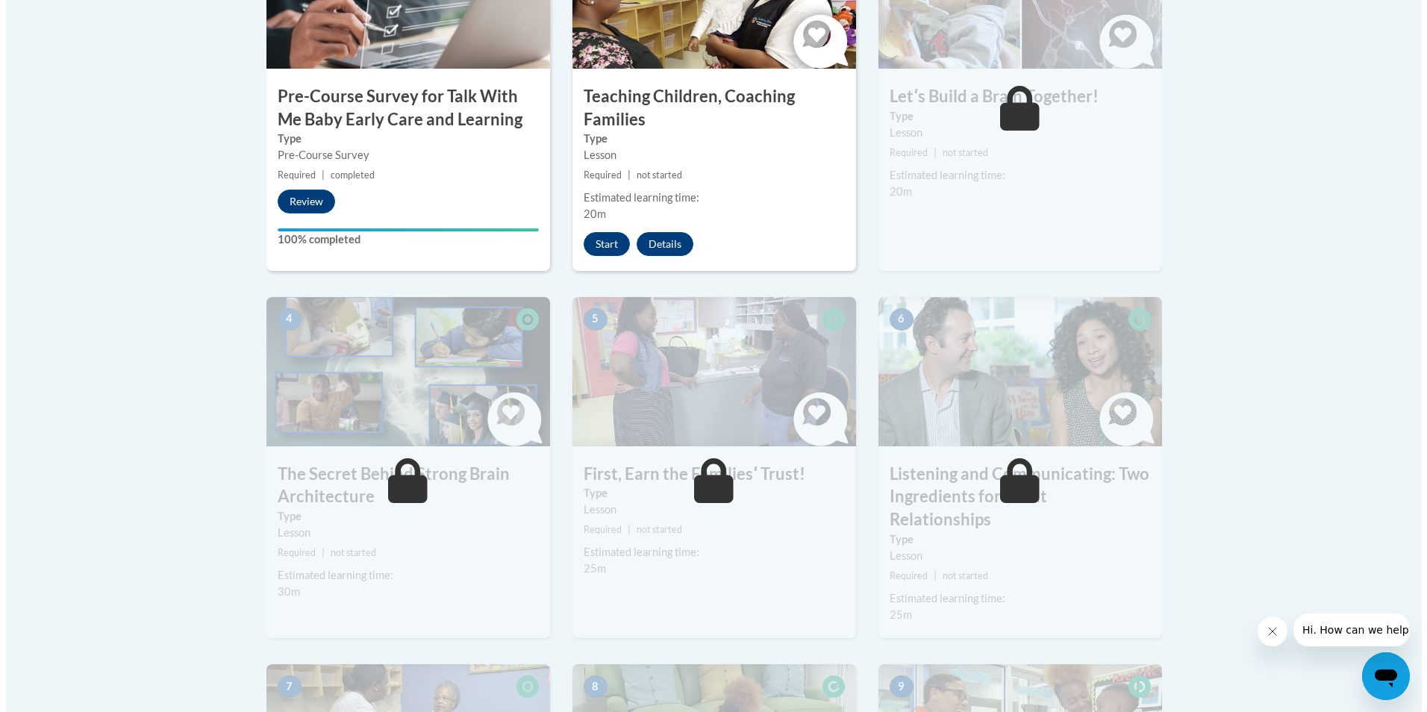
scroll to position [373, 0]
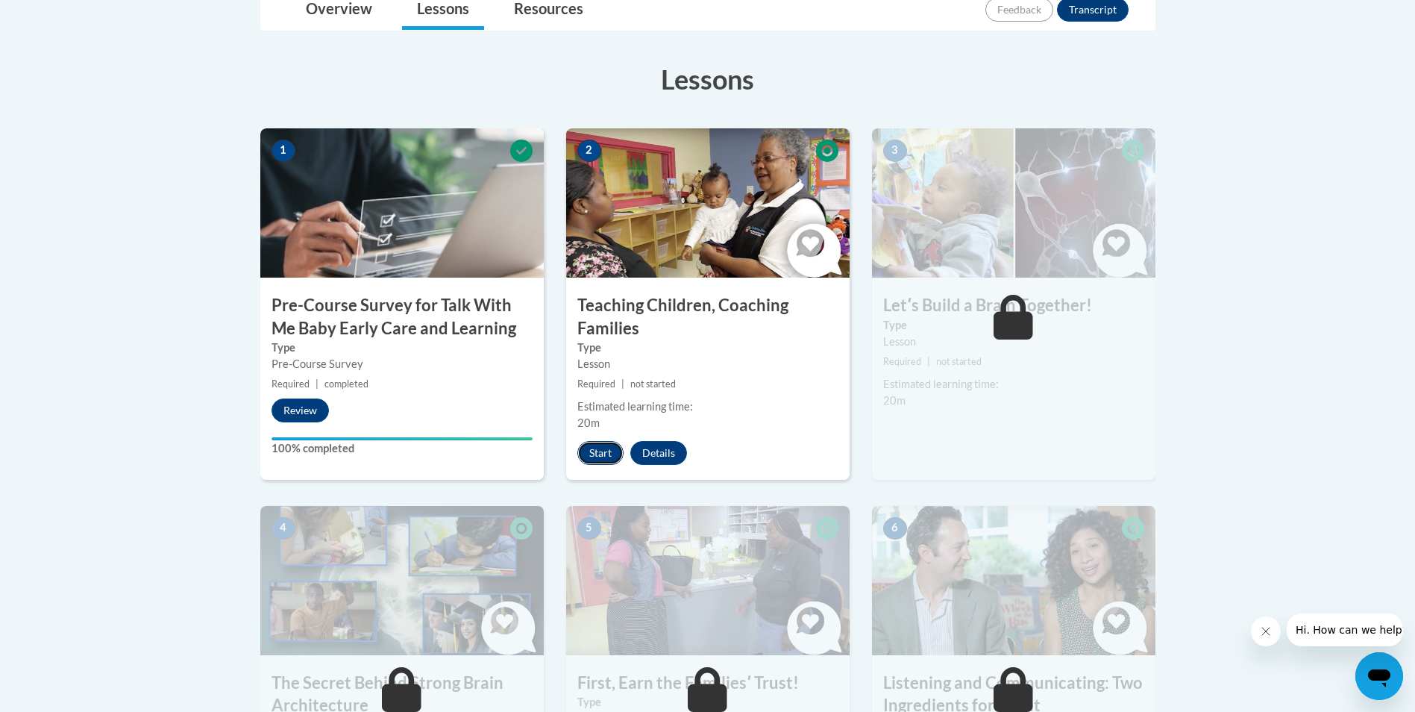
click at [595, 448] on button "Start" at bounding box center [600, 453] width 46 height 24
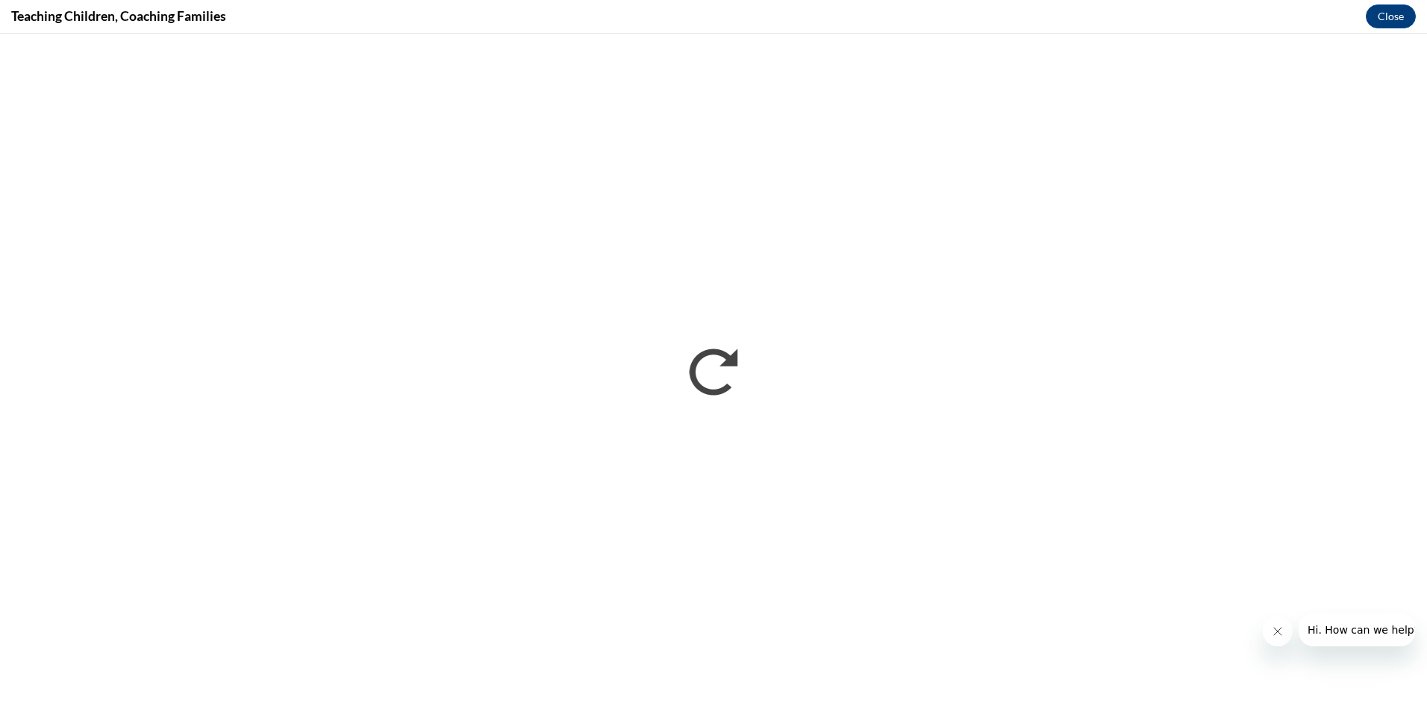
scroll to position [0, 0]
click at [1277, 632] on icon "Close message from company" at bounding box center [1277, 631] width 12 height 12
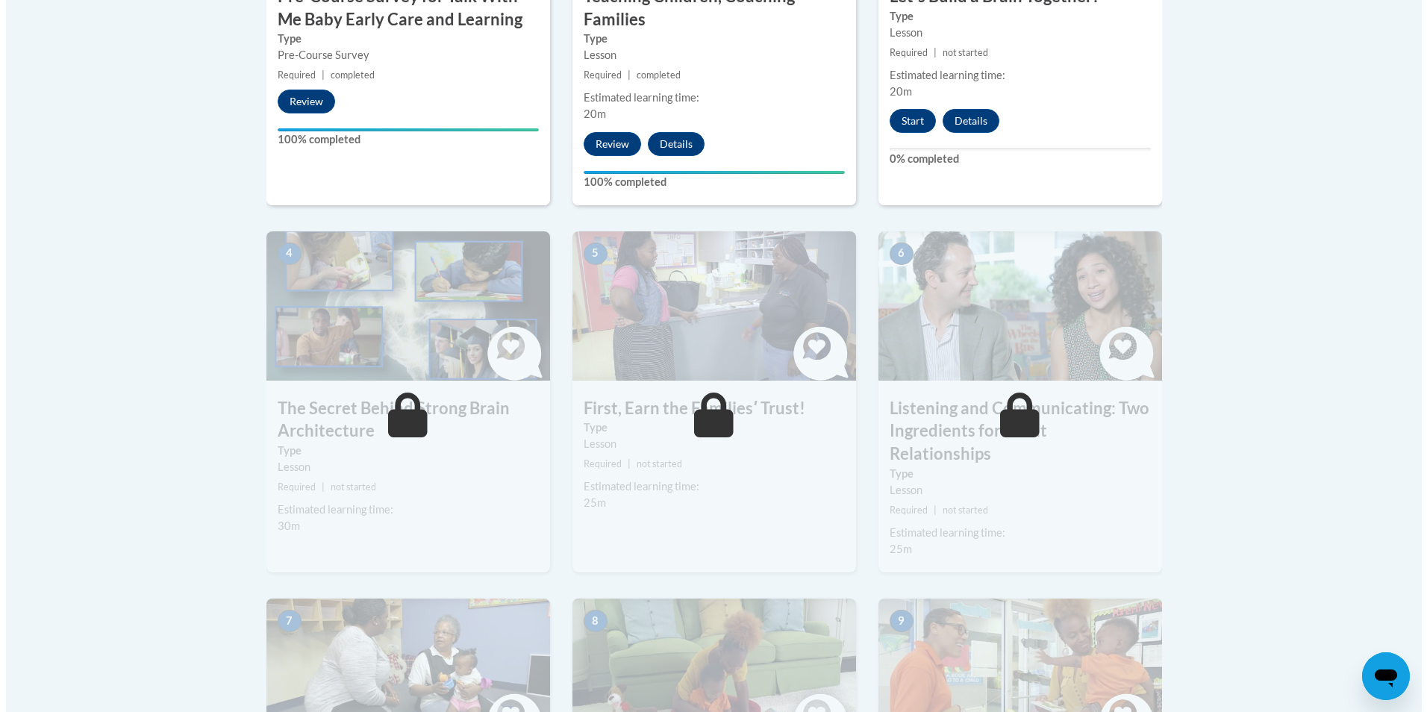
scroll to position [522, 0]
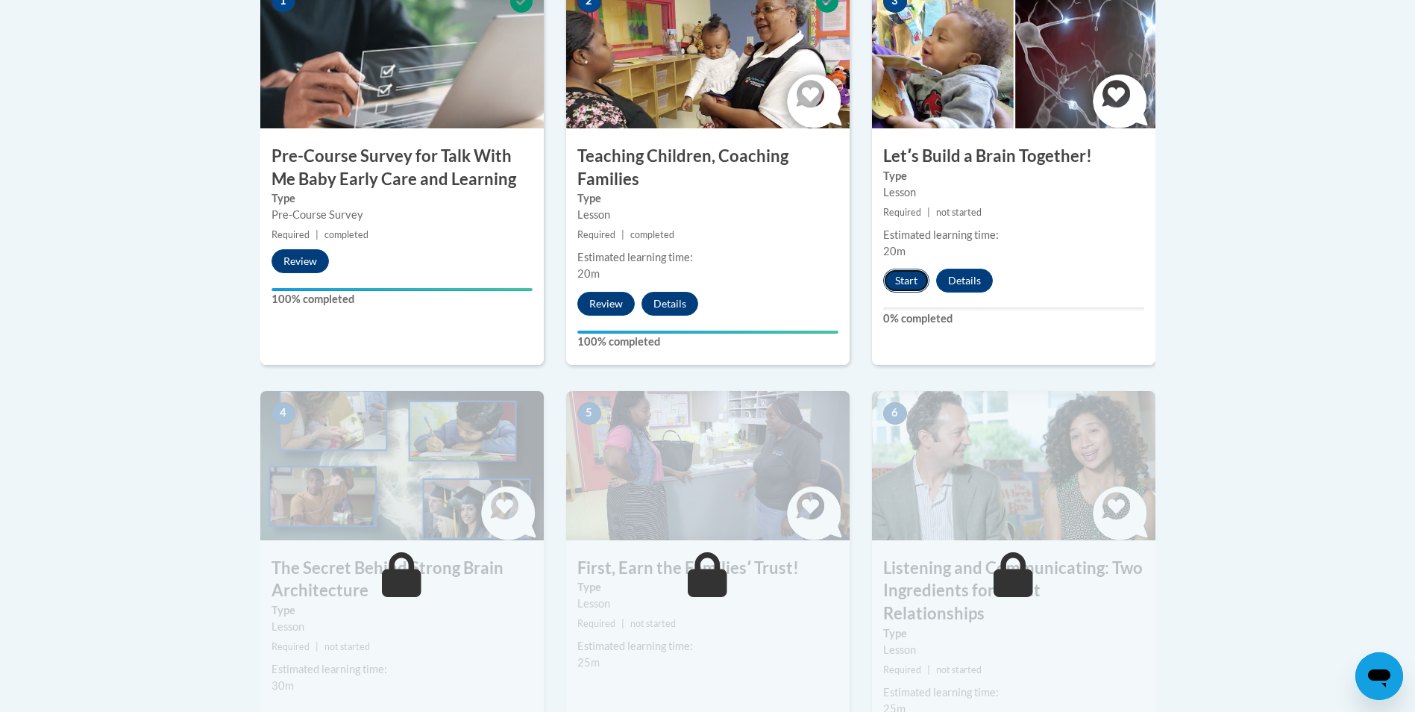
click at [889, 278] on button "Start" at bounding box center [906, 281] width 46 height 24
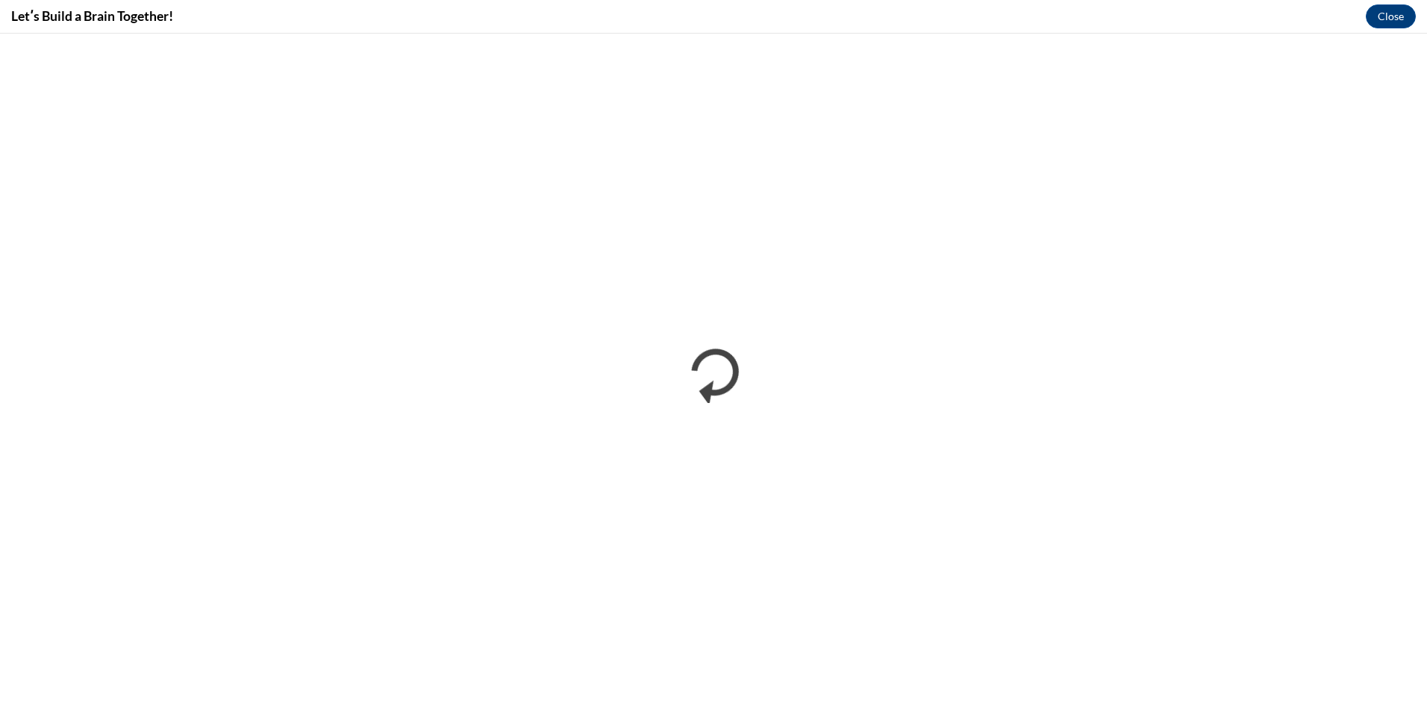
scroll to position [0, 0]
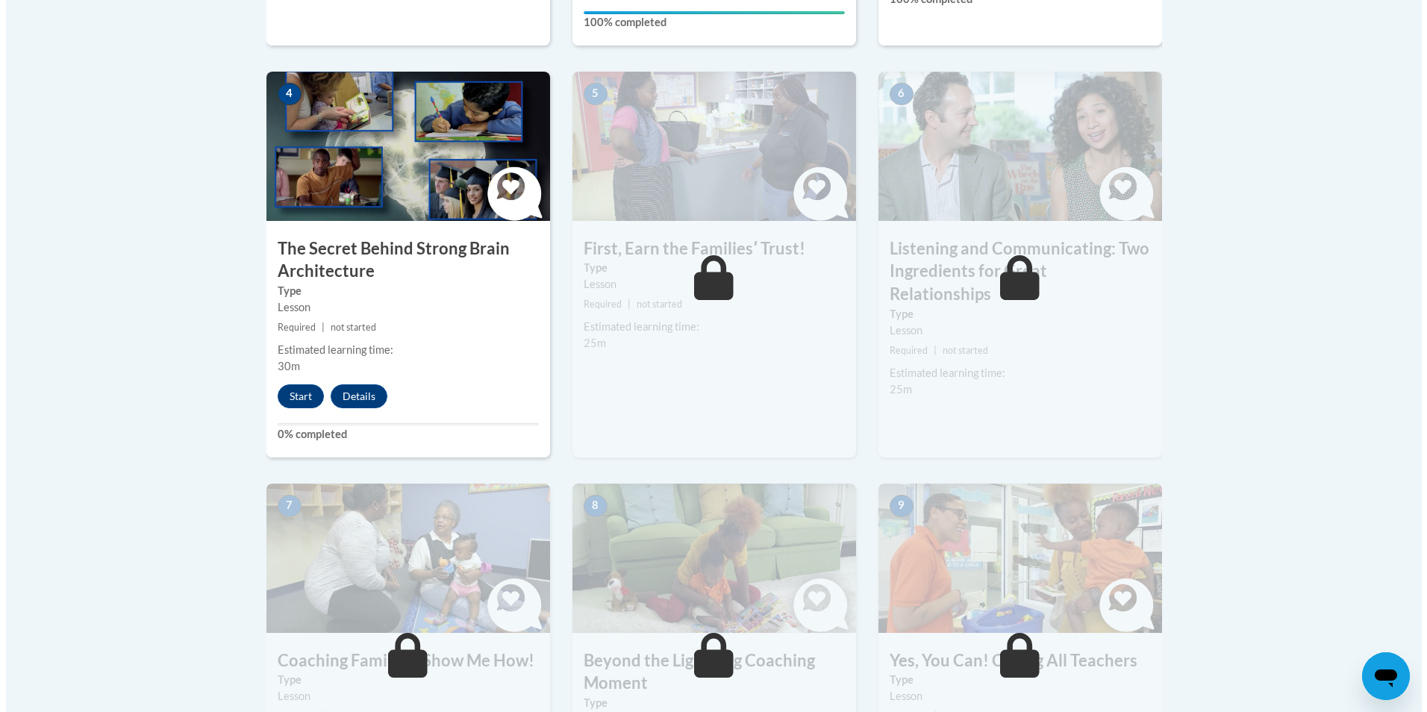
scroll to position [821, 0]
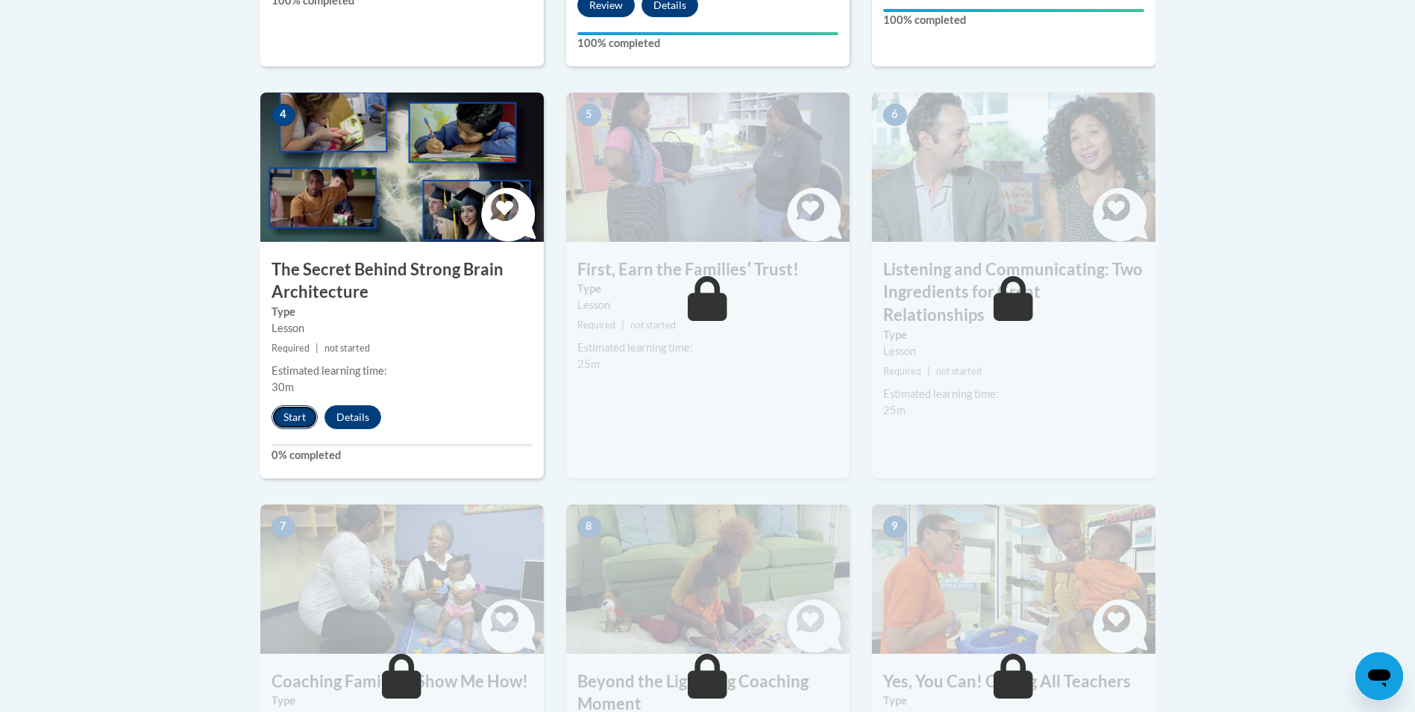
click at [298, 420] on button "Start" at bounding box center [295, 417] width 46 height 24
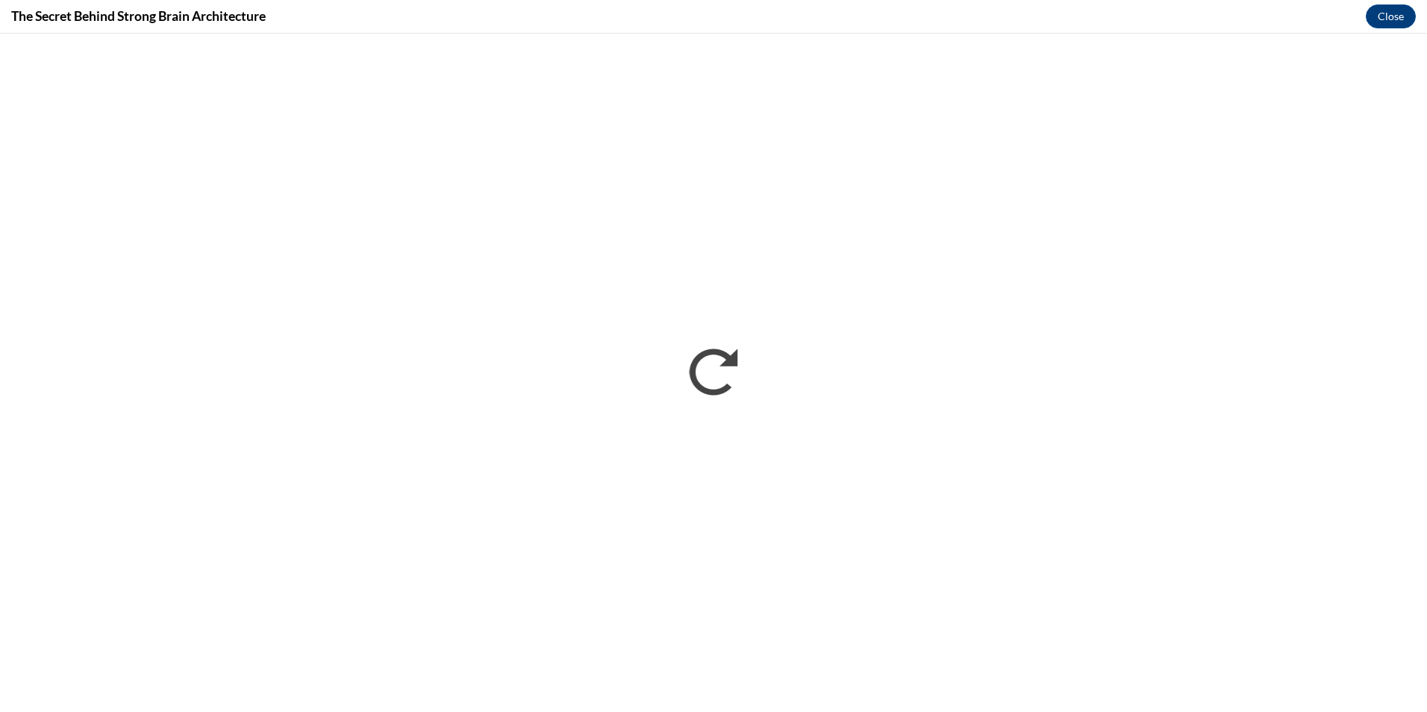
scroll to position [0, 0]
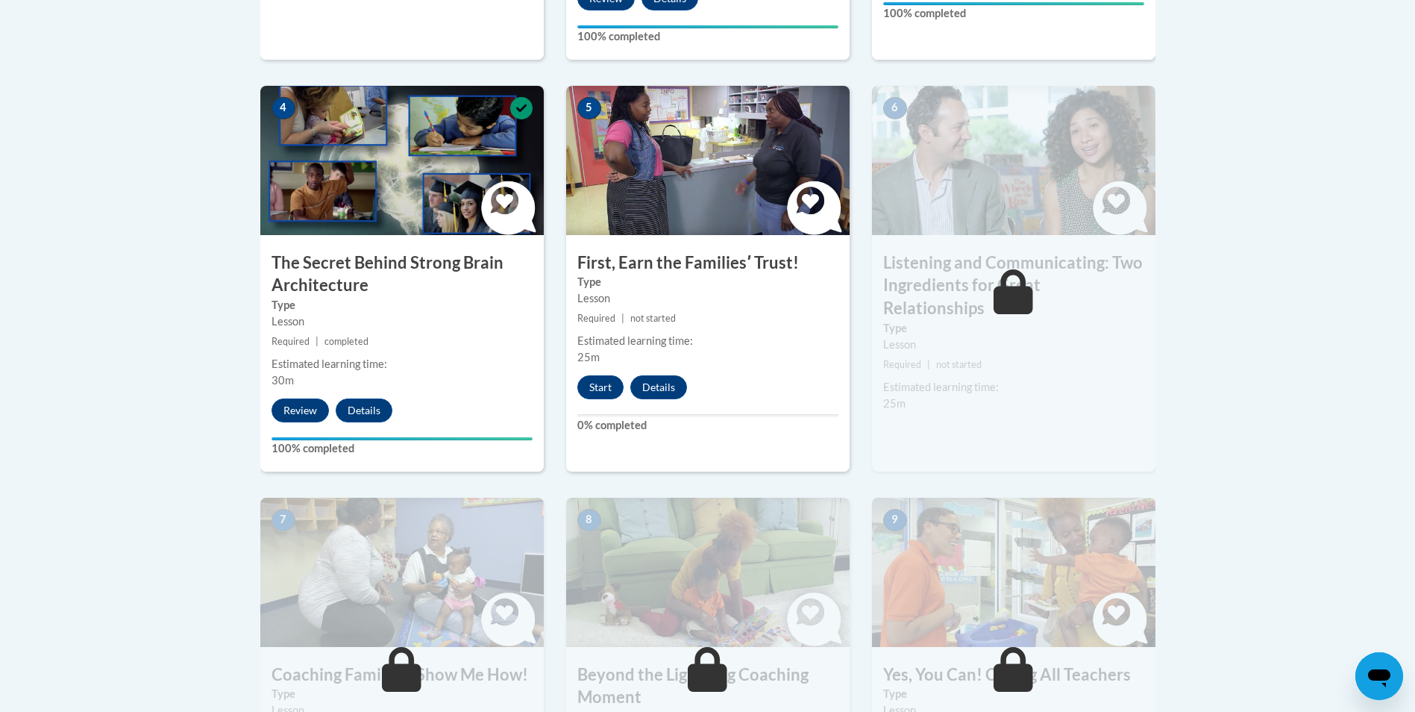
scroll to position [821, 0]
